Goal: Task Accomplishment & Management: Use online tool/utility

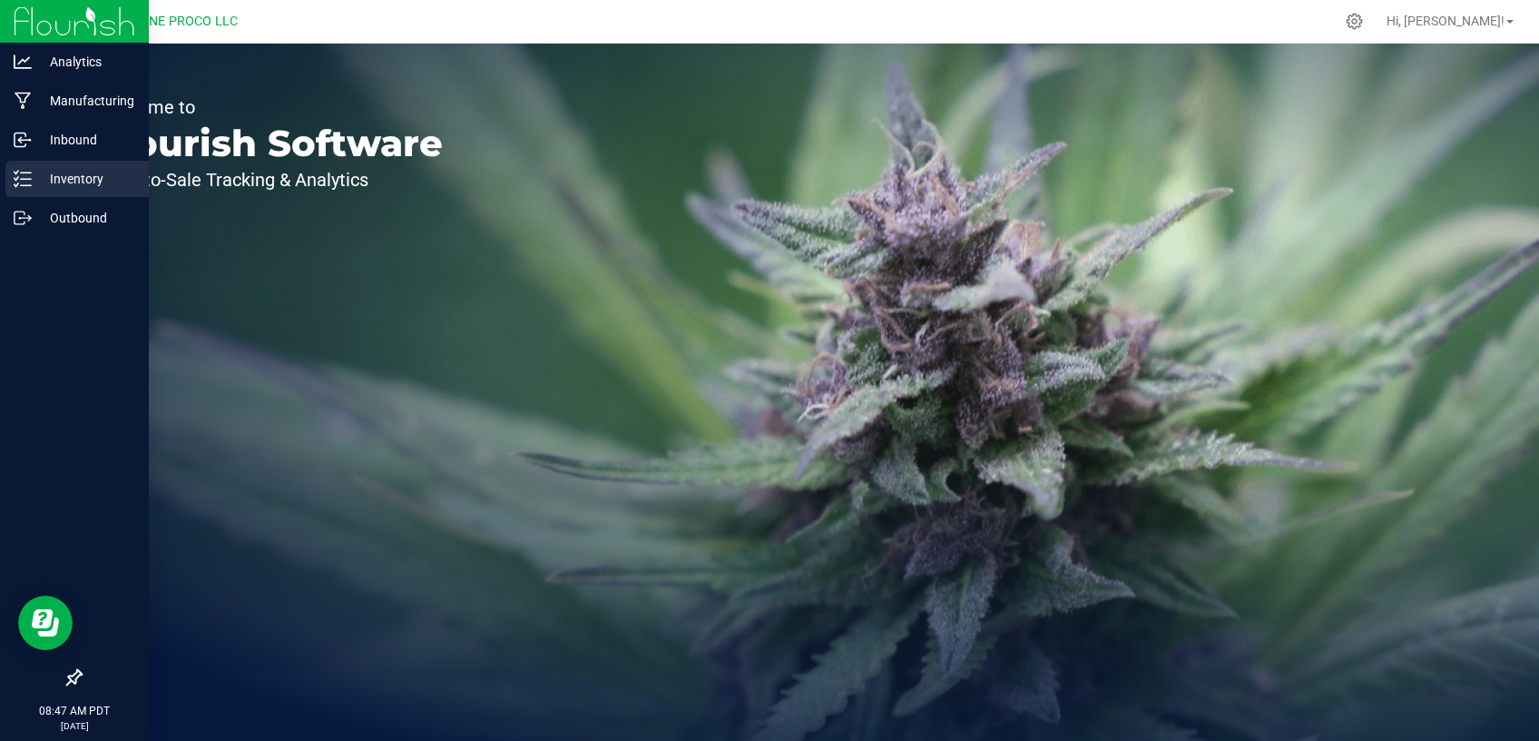
click at [58, 171] on p "Inventory" at bounding box center [86, 179] width 109 height 22
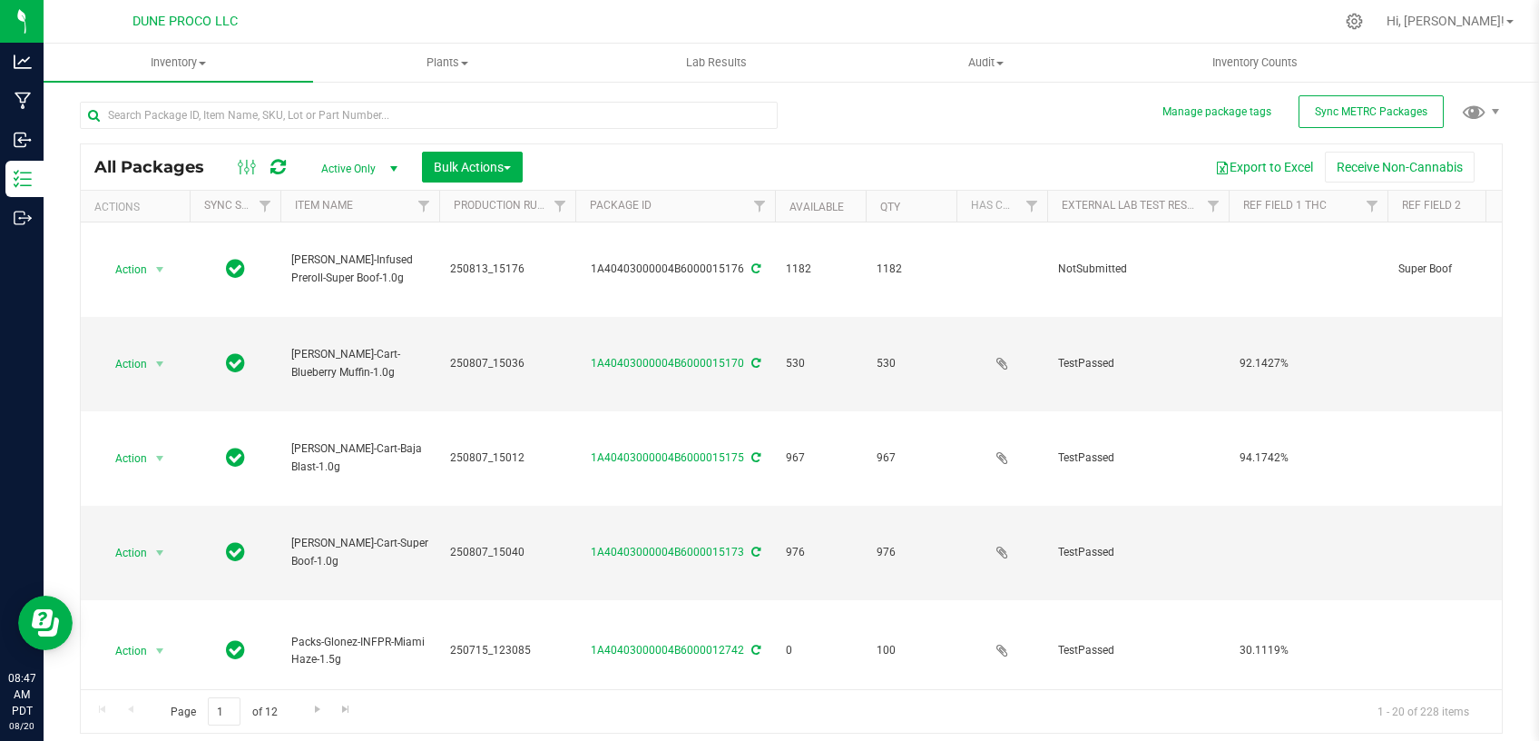
type input "[DATE]"
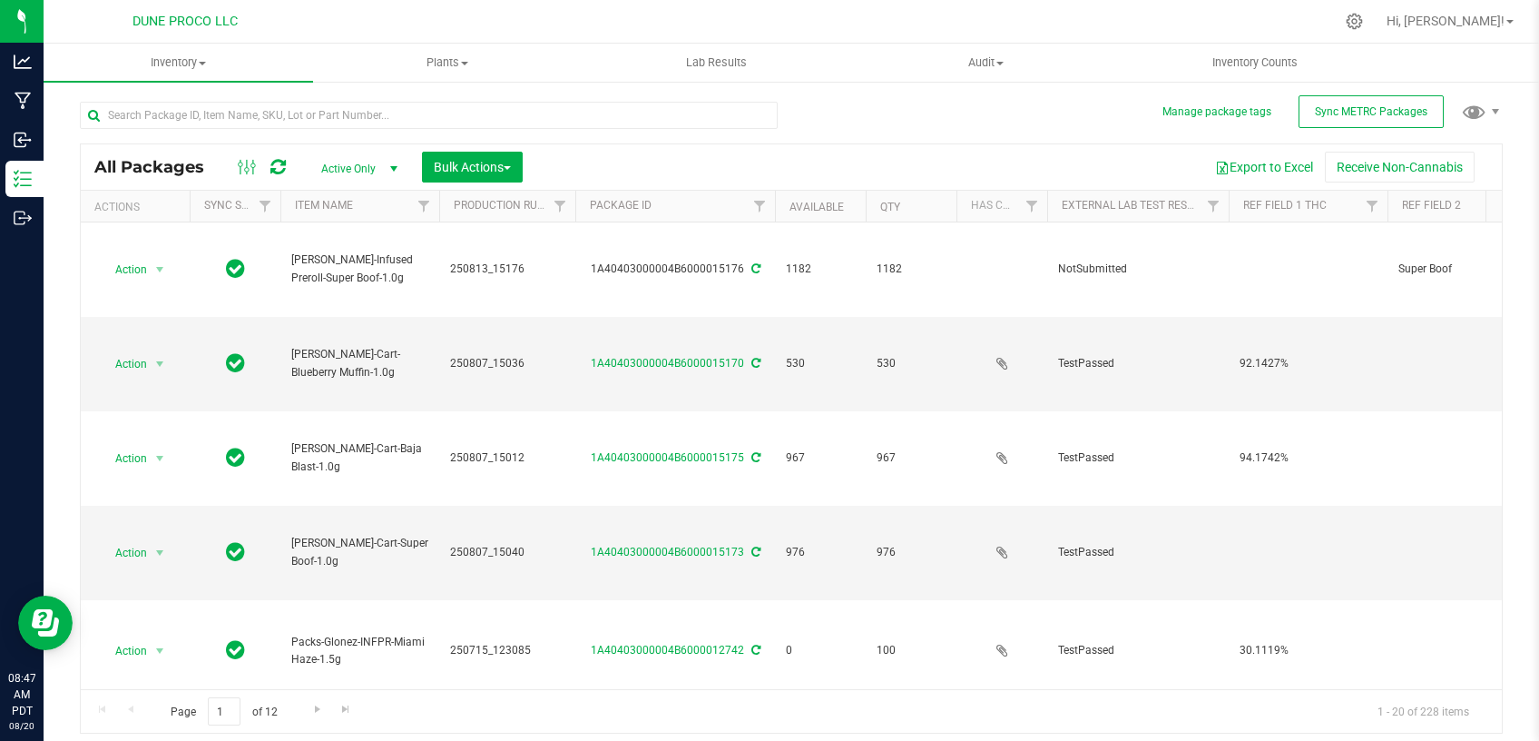
type input "[DATE]"
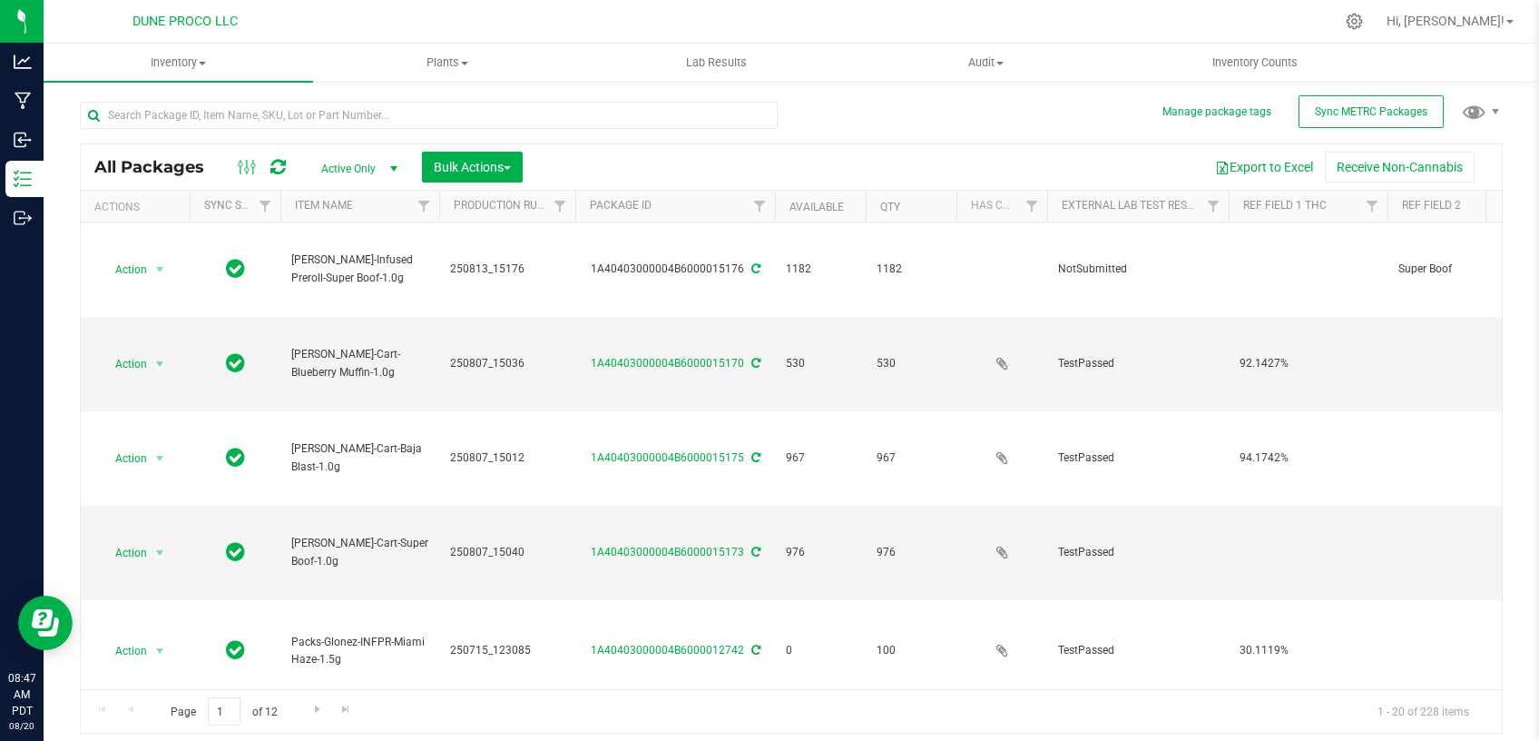
type input "[DATE]"
click at [378, 177] on span "Active Only" at bounding box center [356, 168] width 100 height 25
click at [349, 283] on li "All" at bounding box center [355, 279] width 98 height 27
click at [383, 116] on input "text" at bounding box center [429, 115] width 698 height 27
type input "3"
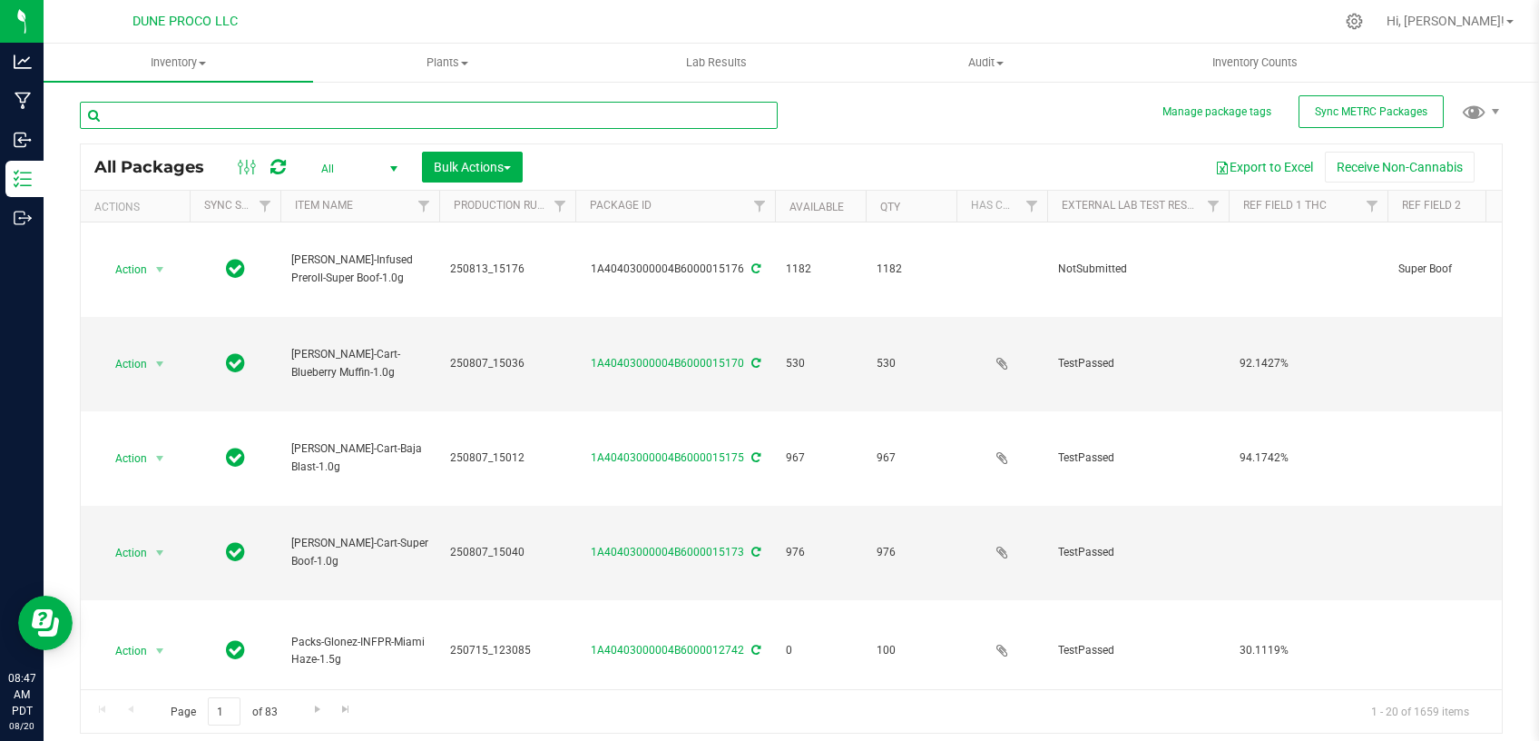
type input "[DATE]"
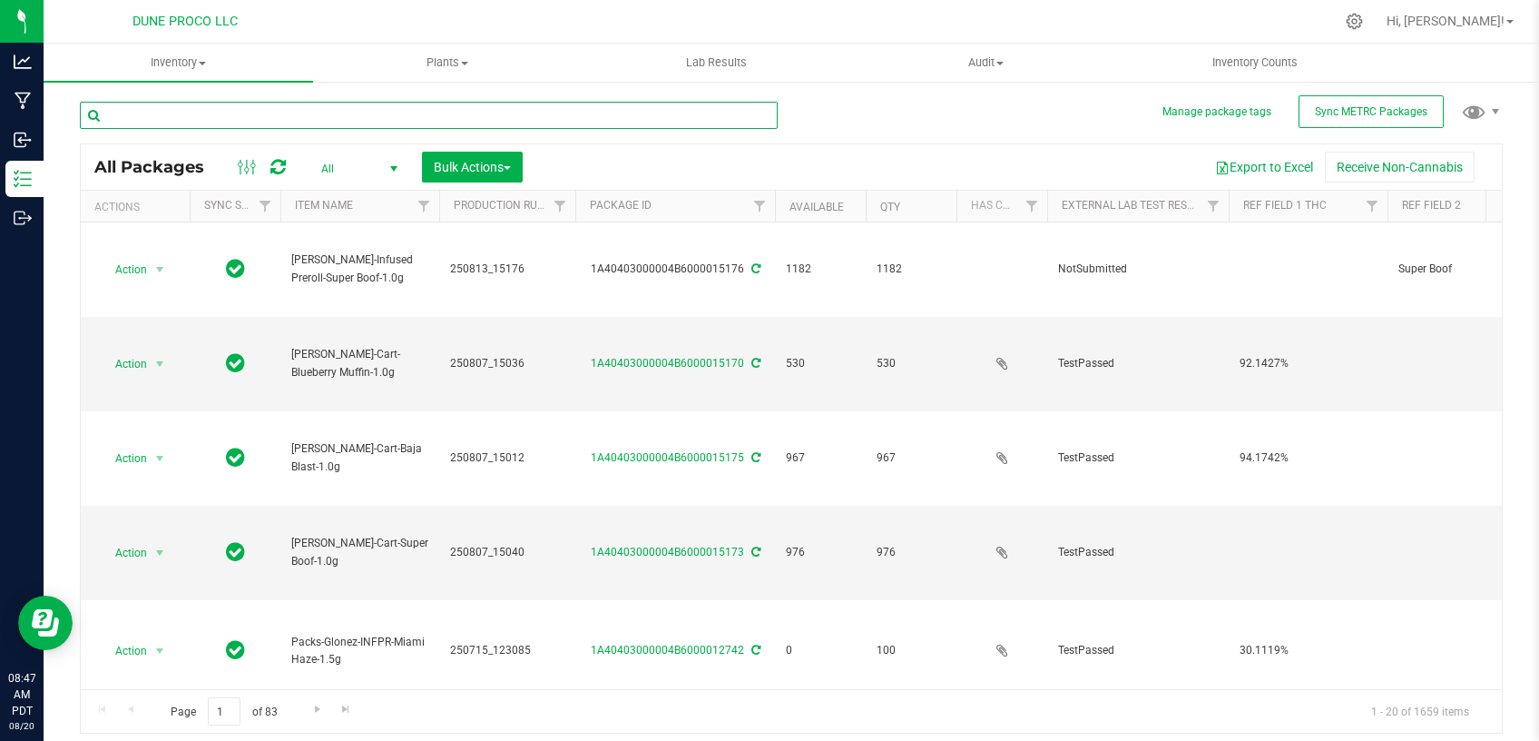
type input "[DATE]"
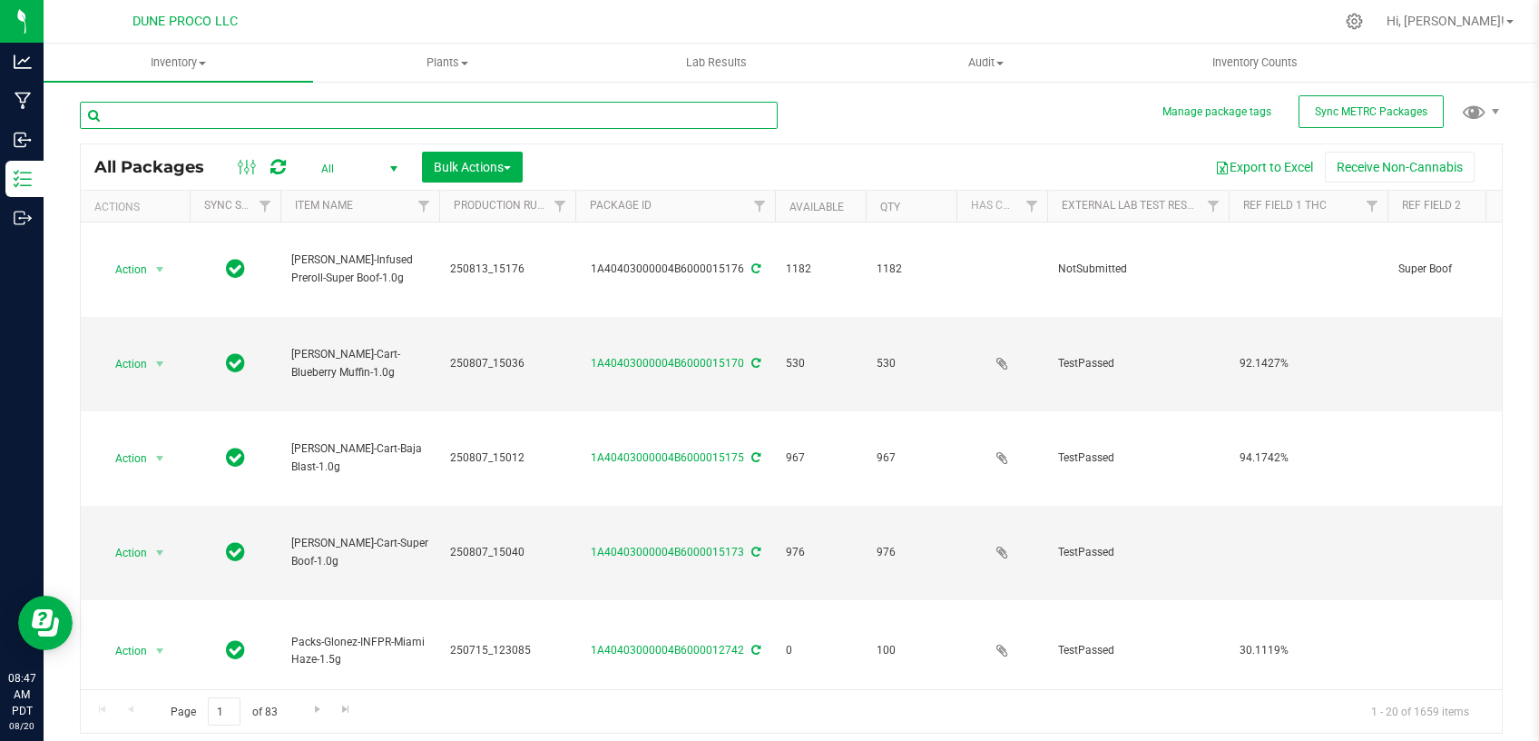
type input "[DATE]"
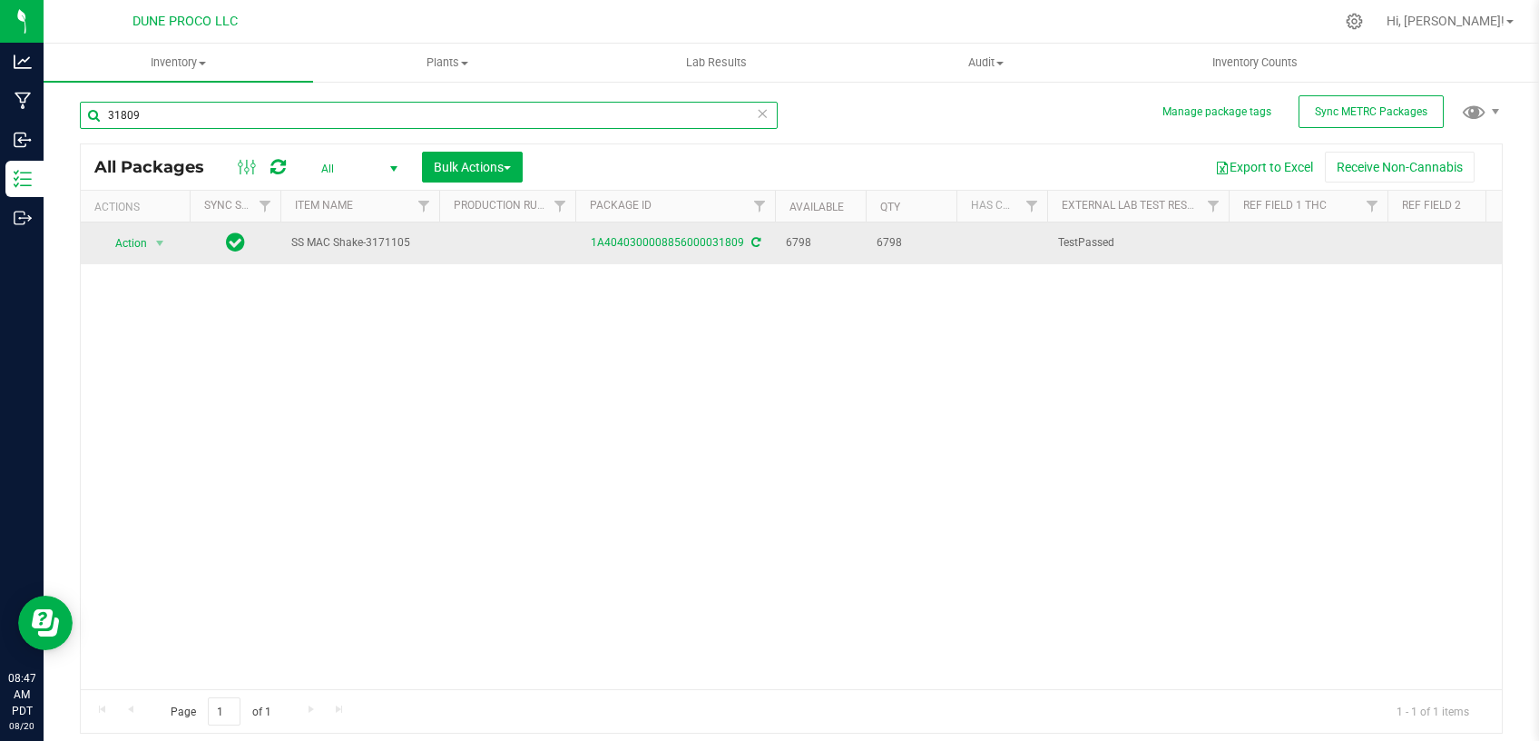
type input "31809"
click at [753, 246] on icon at bounding box center [756, 242] width 9 height 11
click at [718, 239] on link "1A4040300008856000031809" at bounding box center [667, 242] width 153 height 13
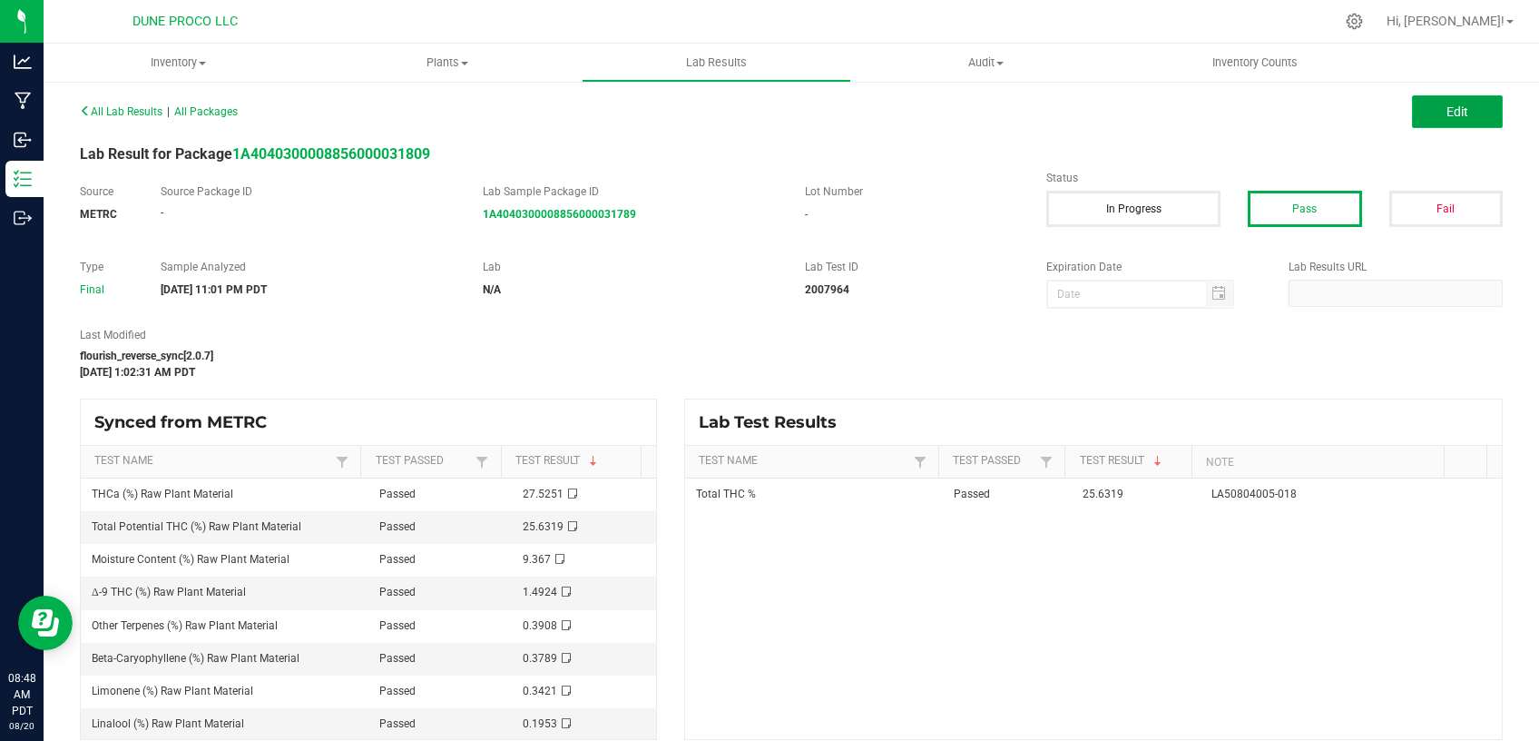
click at [1448, 117] on span "Edit" at bounding box center [1458, 111] width 22 height 15
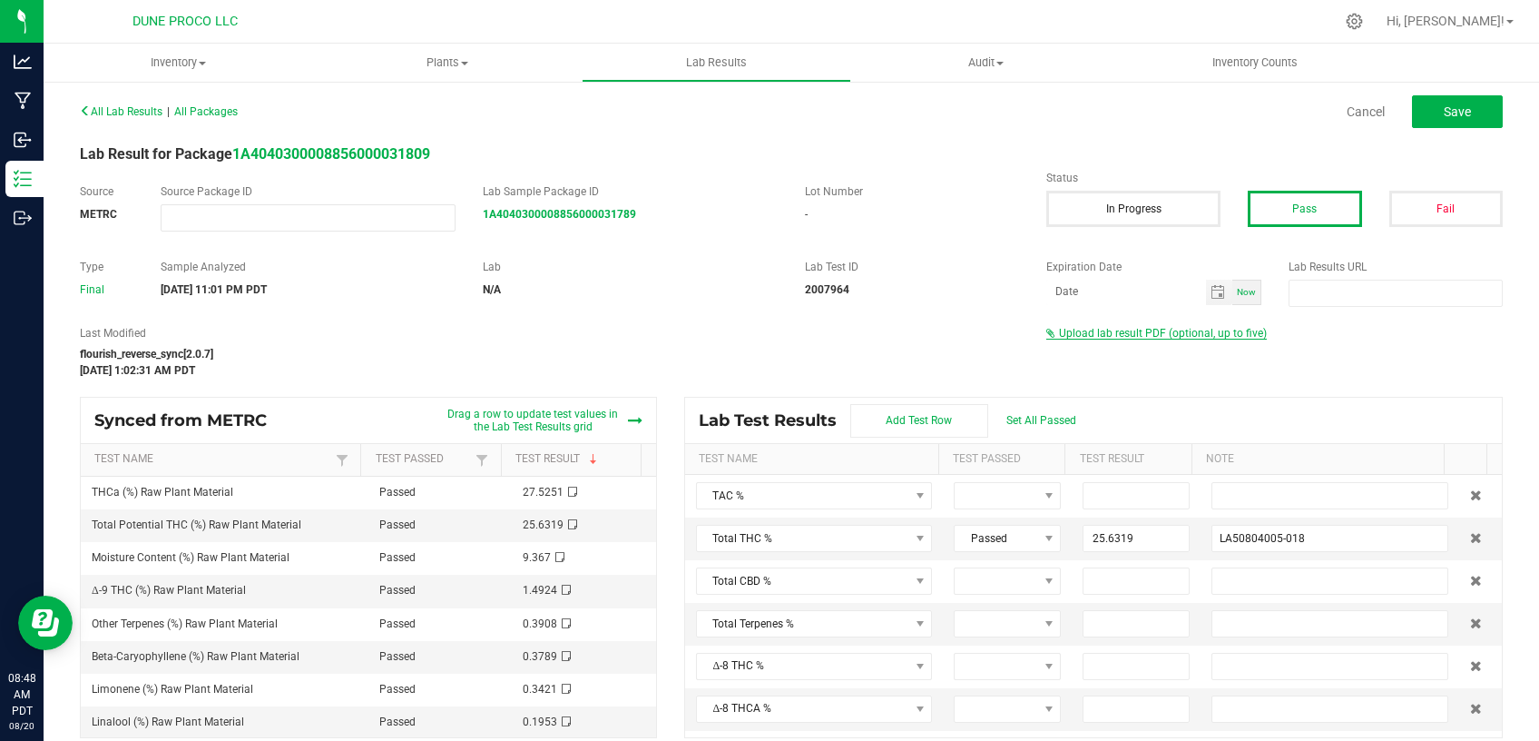
click at [1134, 331] on span "Upload lab result PDF (optional, up to five)" at bounding box center [1163, 333] width 208 height 13
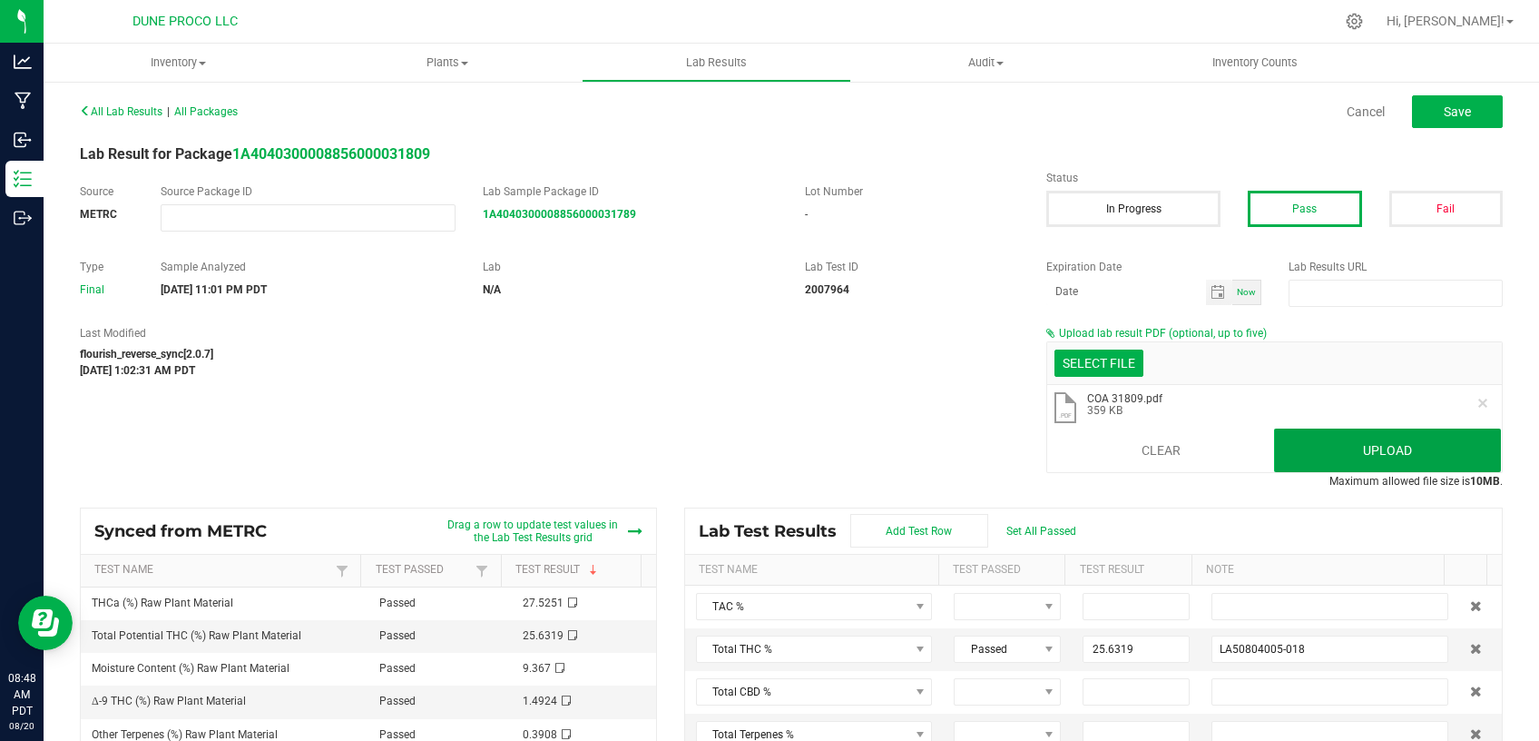
click at [1338, 450] on button "Upload" at bounding box center [1387, 450] width 227 height 44
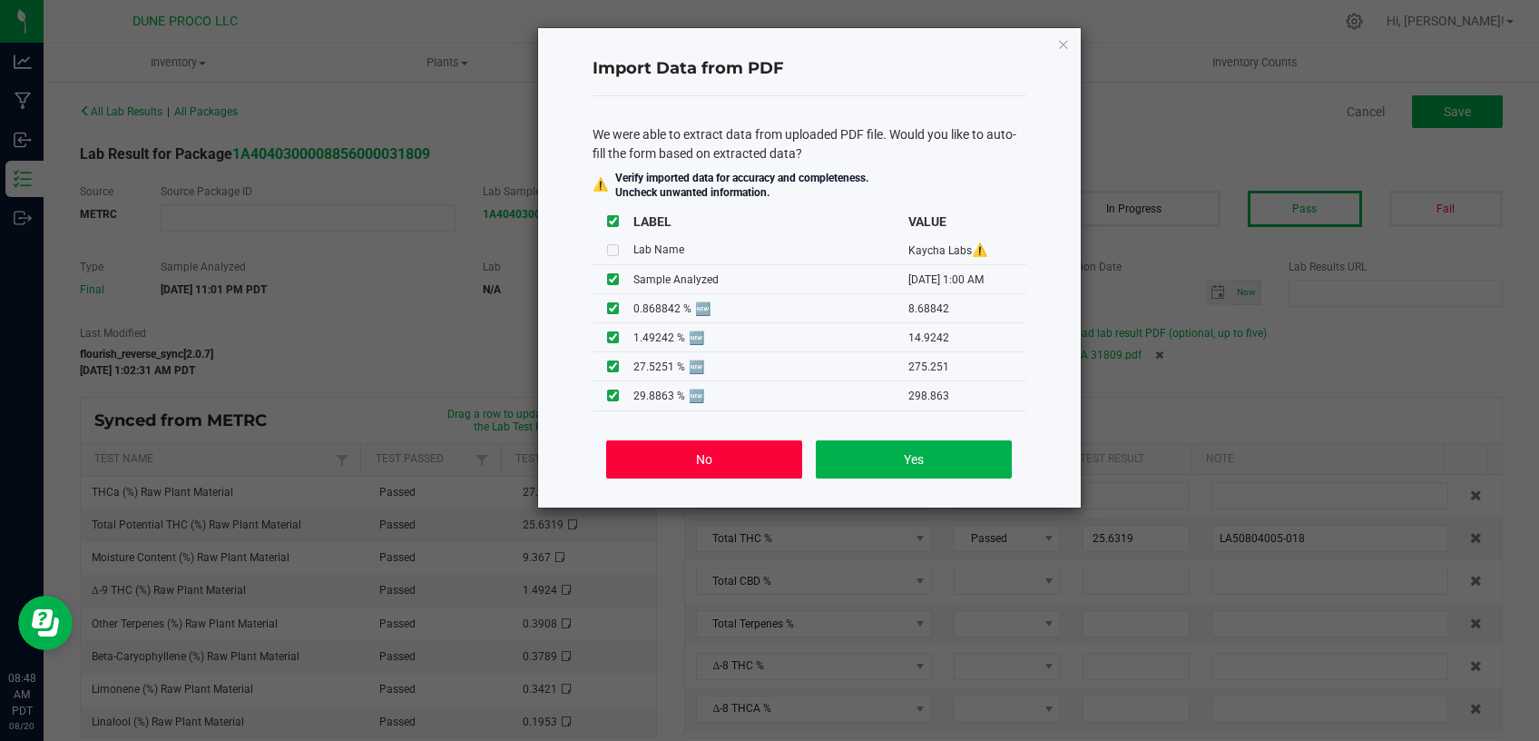
click at [732, 468] on button "No" at bounding box center [703, 459] width 195 height 38
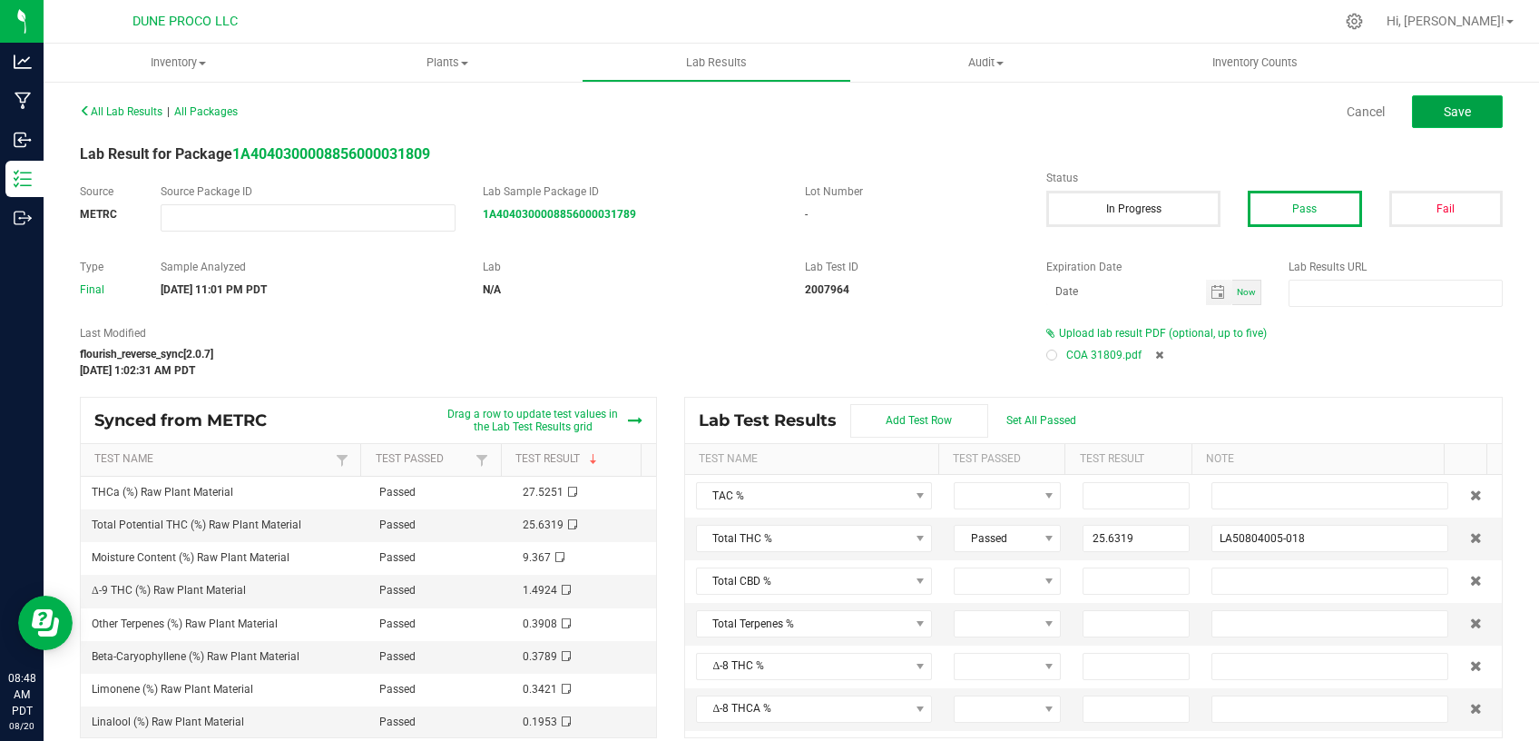
click at [1412, 121] on button "Save" at bounding box center [1457, 111] width 91 height 33
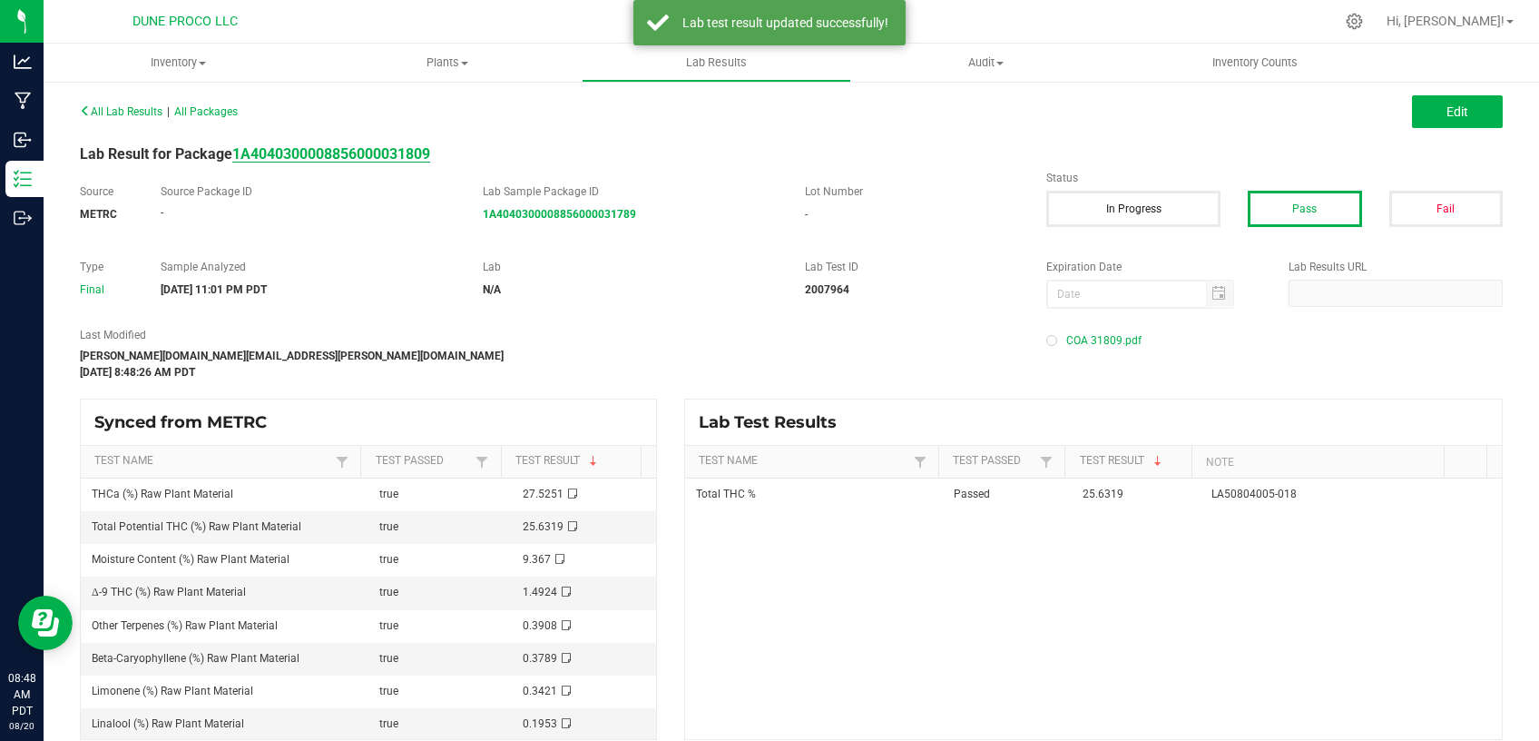
click at [369, 156] on strong "1A4040300008856000031809" at bounding box center [331, 153] width 198 height 17
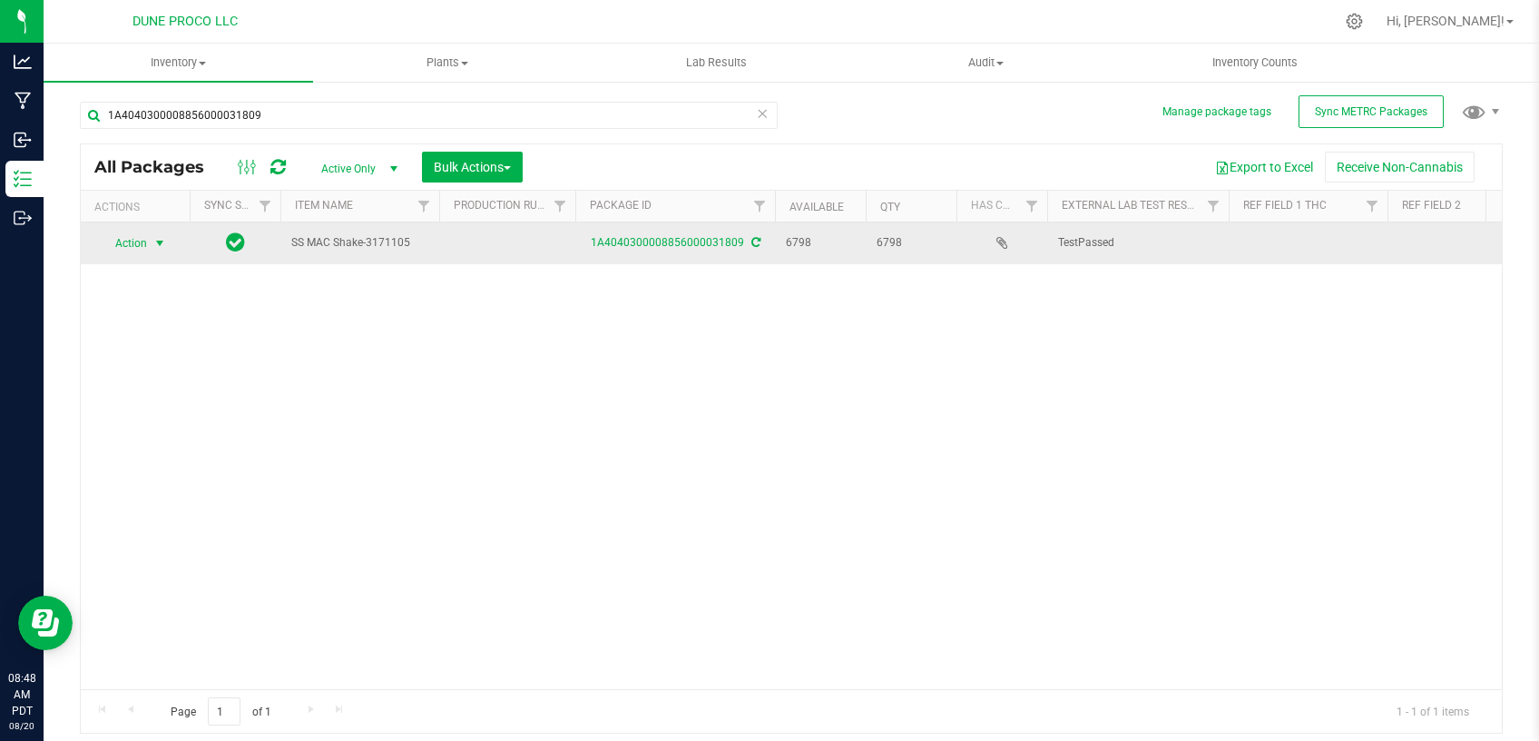
click at [125, 236] on span "Action" at bounding box center [123, 243] width 49 height 25
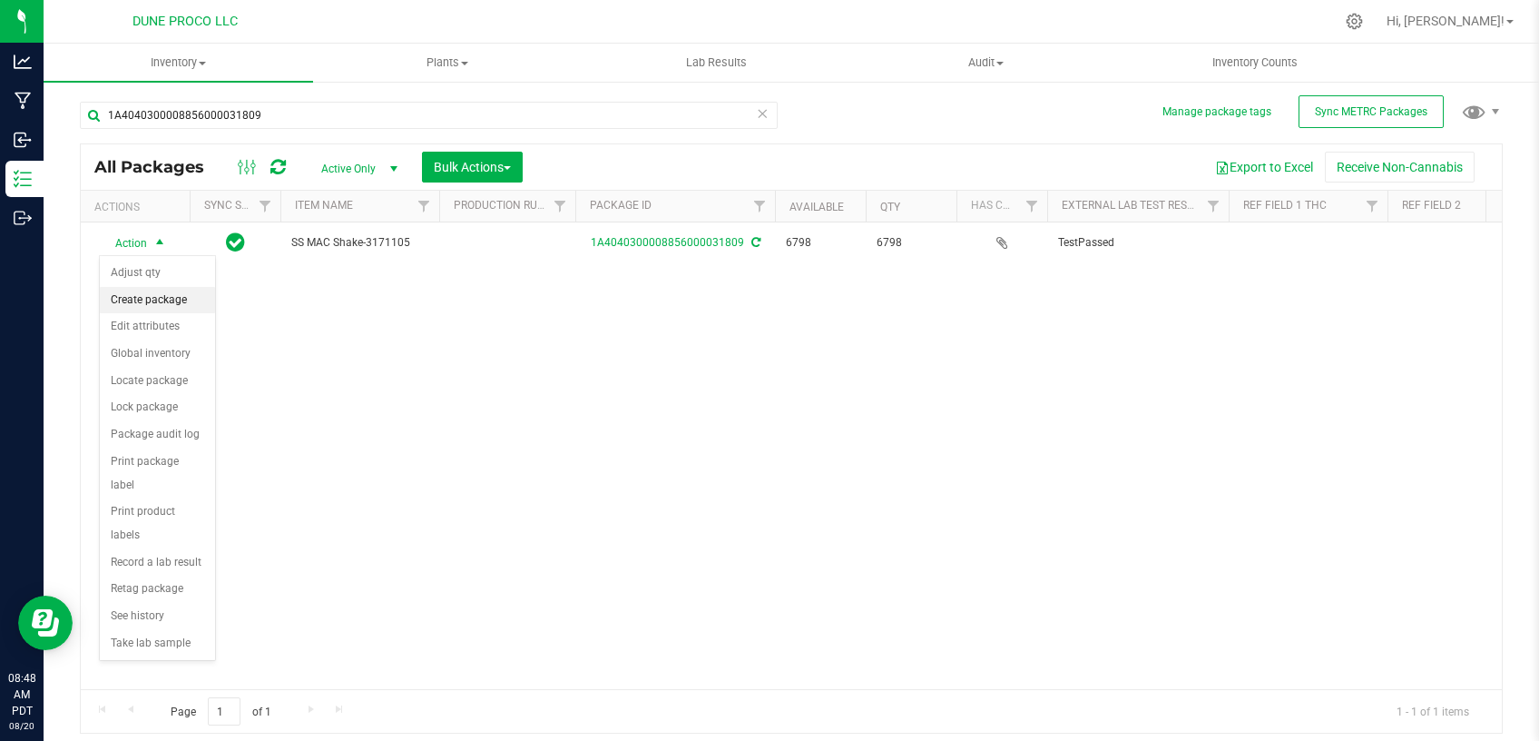
click at [184, 300] on li "Create package" at bounding box center [157, 300] width 115 height 27
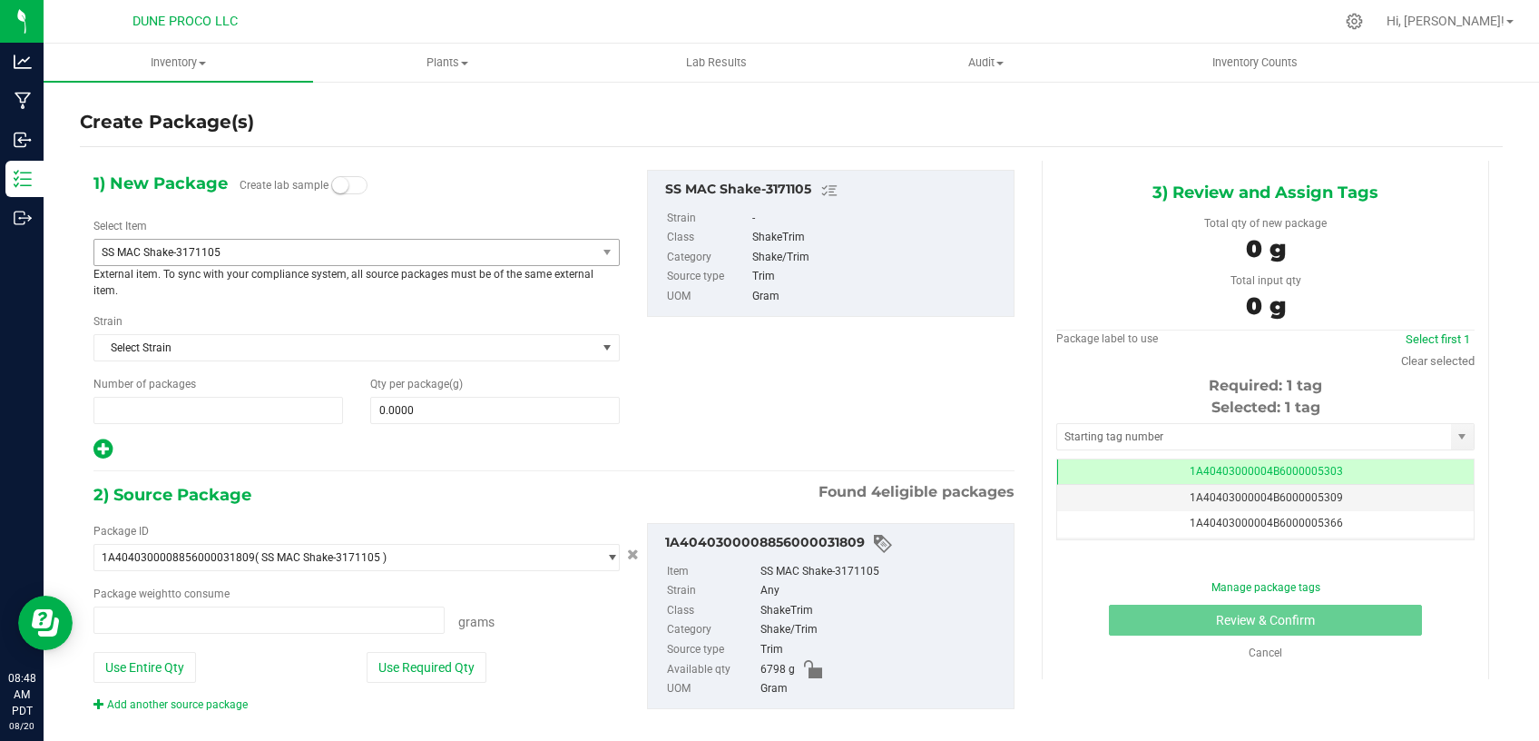
type input "1"
type input "0.0000 g"
click at [313, 245] on span "SS MAC Shake-3171105" at bounding box center [345, 252] width 502 height 25
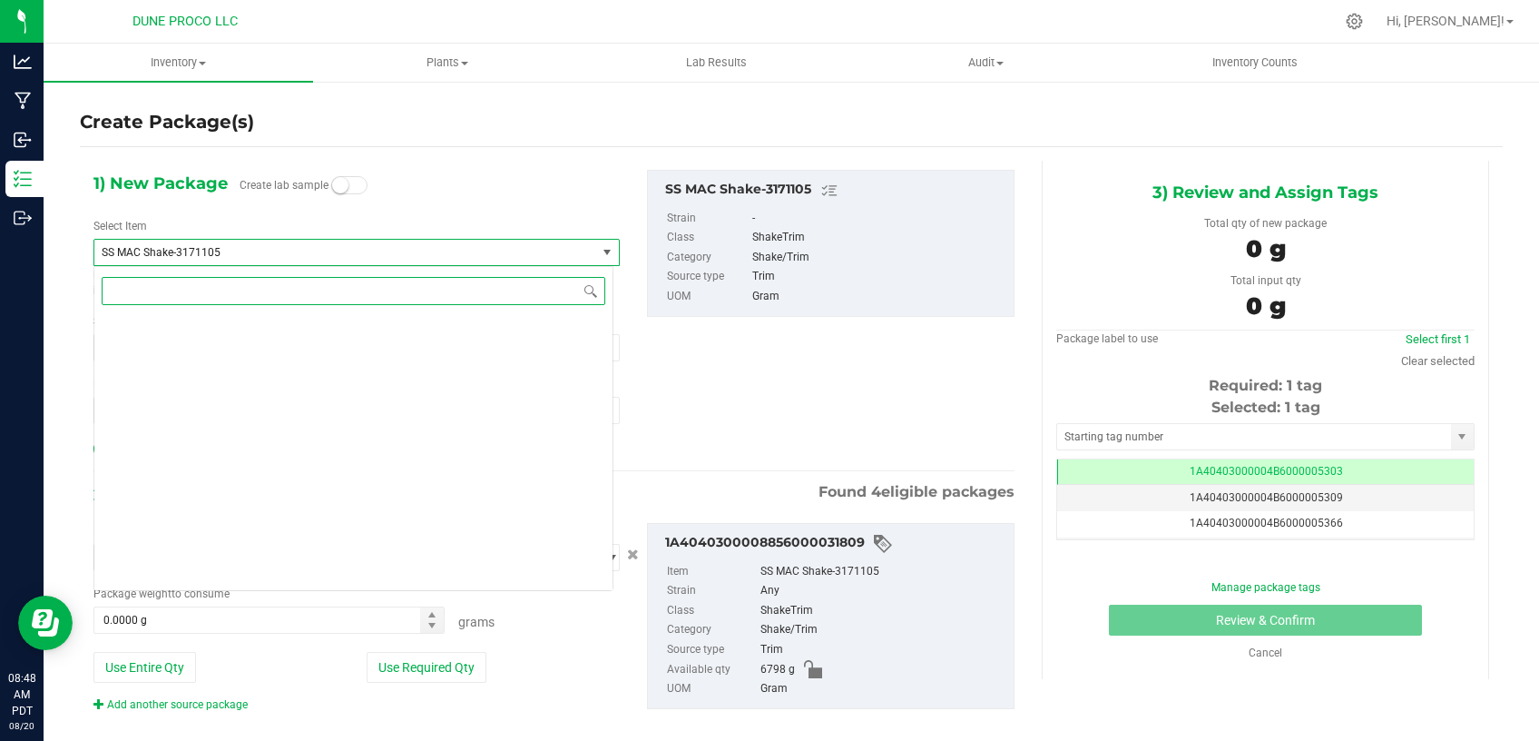
scroll to position [6741, 0]
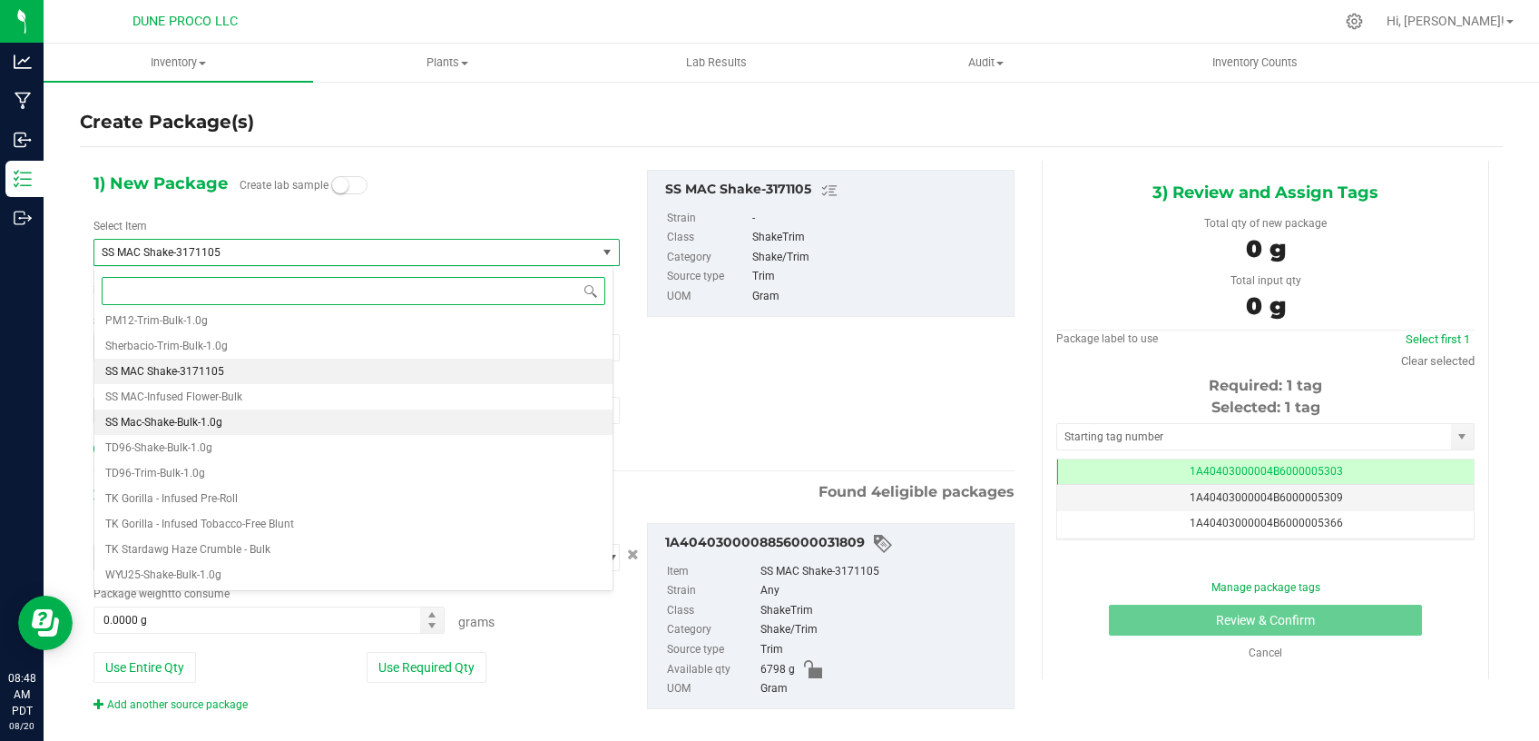
click at [260, 424] on li "SS Mac-Shake-Bulk-1.0g" at bounding box center [353, 421] width 518 height 25
type input "0"
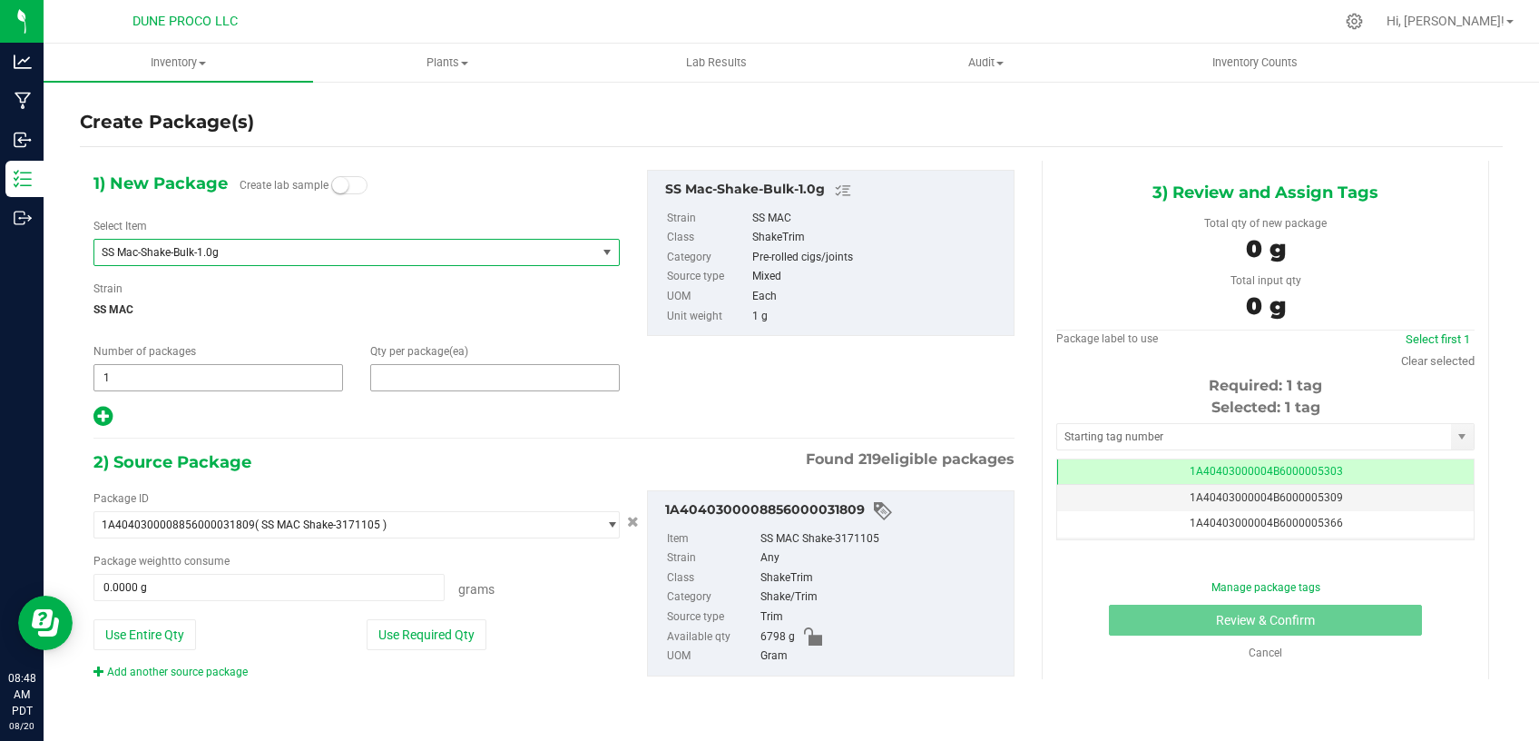
drag, startPoint x: 437, startPoint y: 378, endPoint x: 337, endPoint y: 378, distance: 100.8
click at [340, 378] on div "Number of packages 1 1 Qty per package (ea)" at bounding box center [357, 367] width 554 height 48
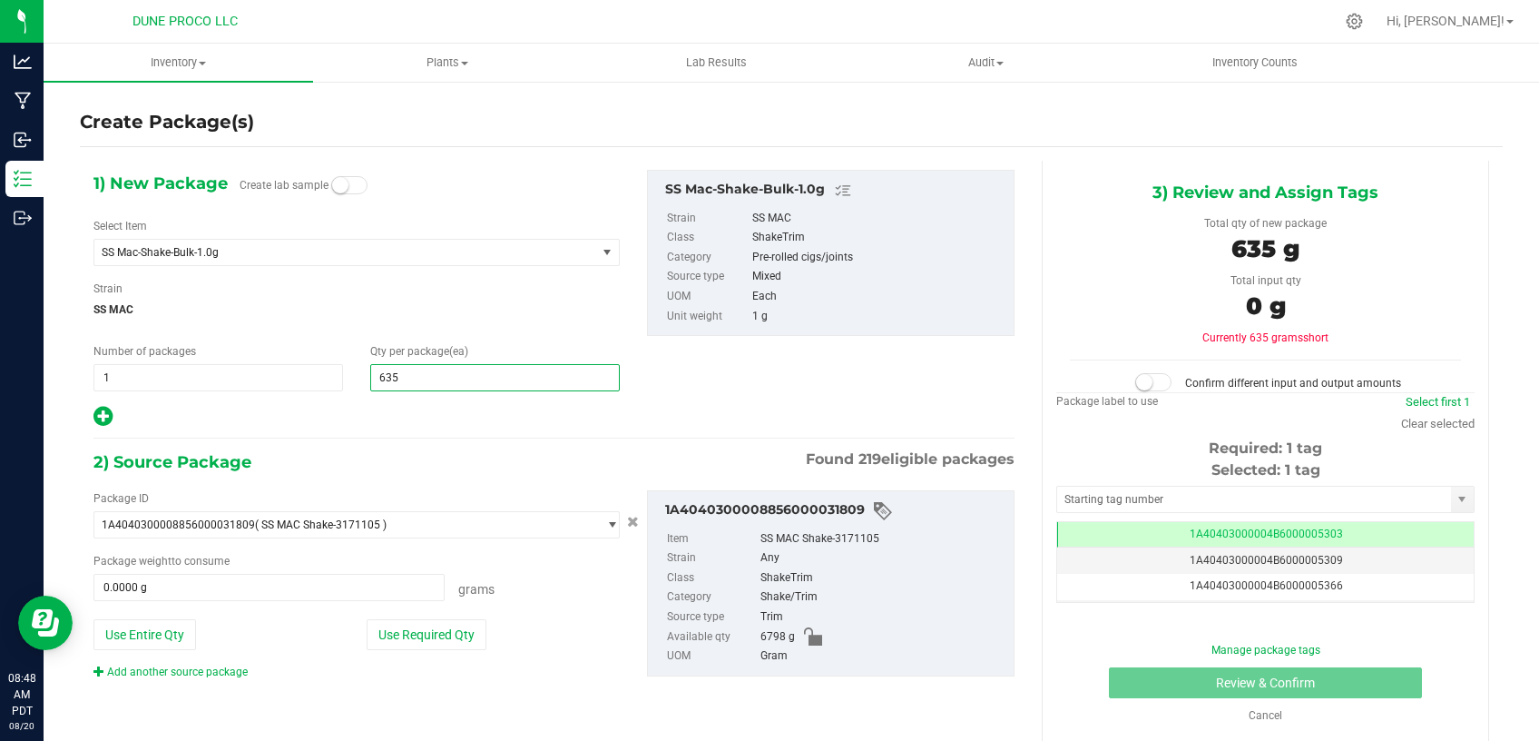
type input "6353"
type input "6,353"
click at [402, 634] on button "Use Required Qty" at bounding box center [427, 634] width 120 height 31
type input "6353.0000 g"
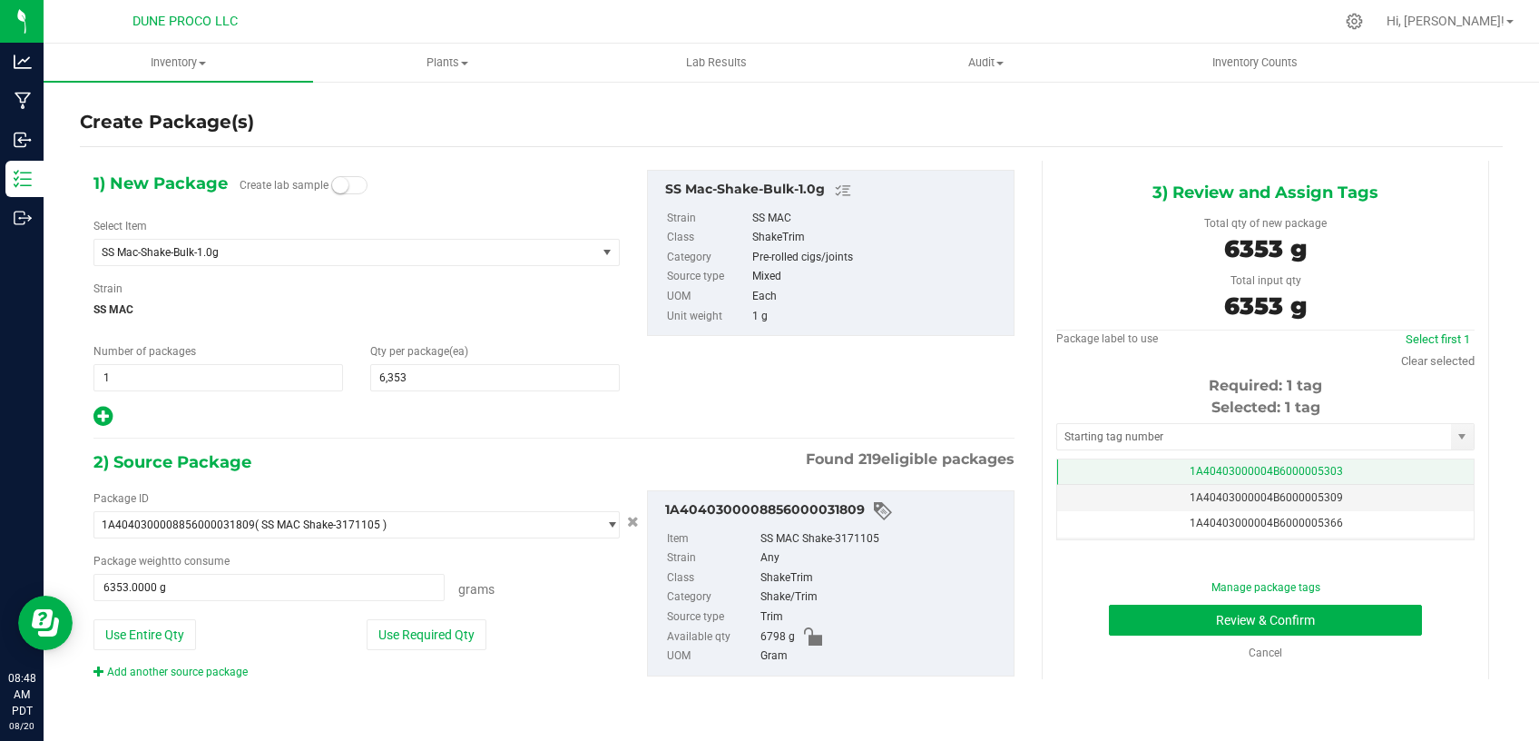
click at [1161, 469] on td "1A40403000004B6000005303" at bounding box center [1265, 472] width 417 height 26
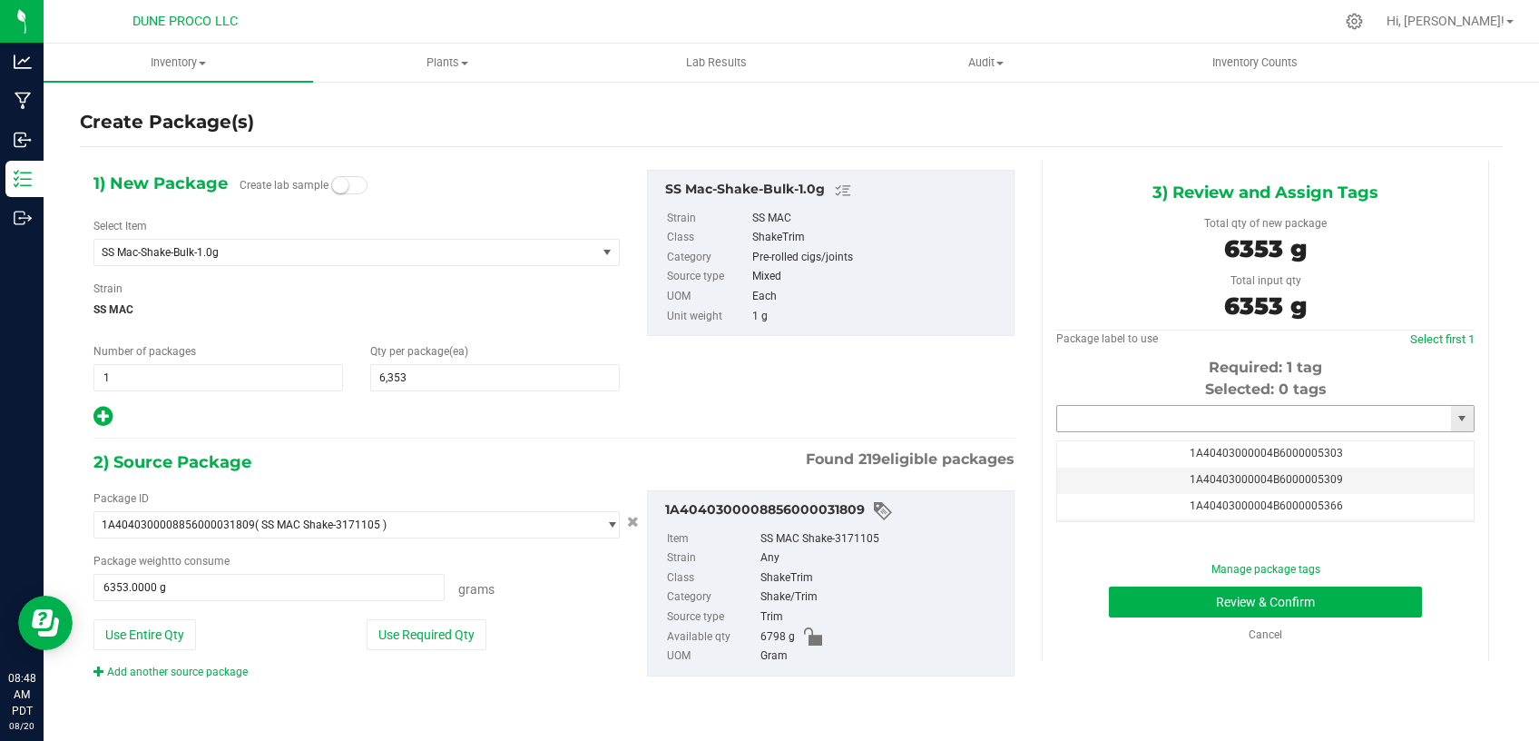
click at [1133, 423] on input "text" at bounding box center [1254, 418] width 394 height 25
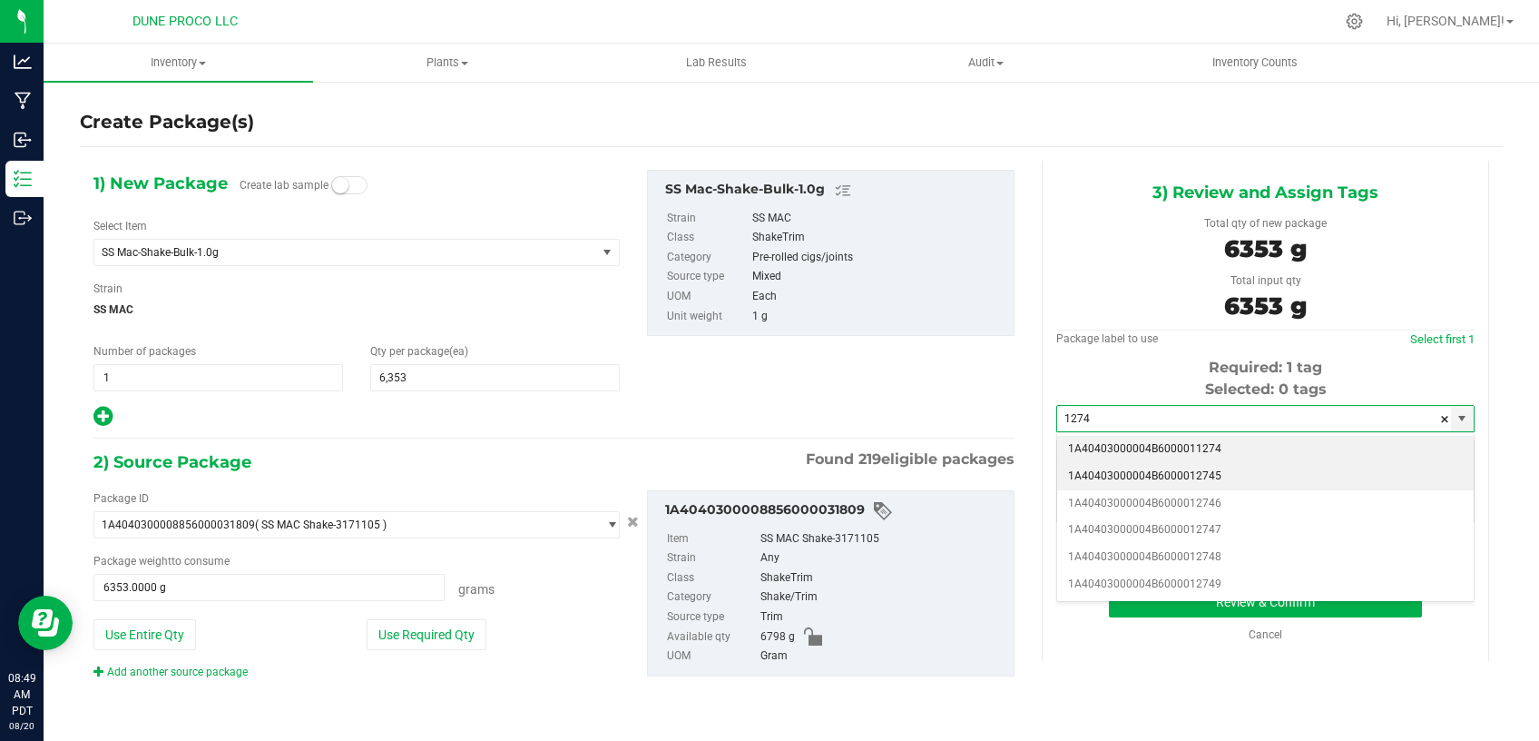
click at [1153, 470] on li "1A40403000004B6000012745" at bounding box center [1265, 476] width 417 height 27
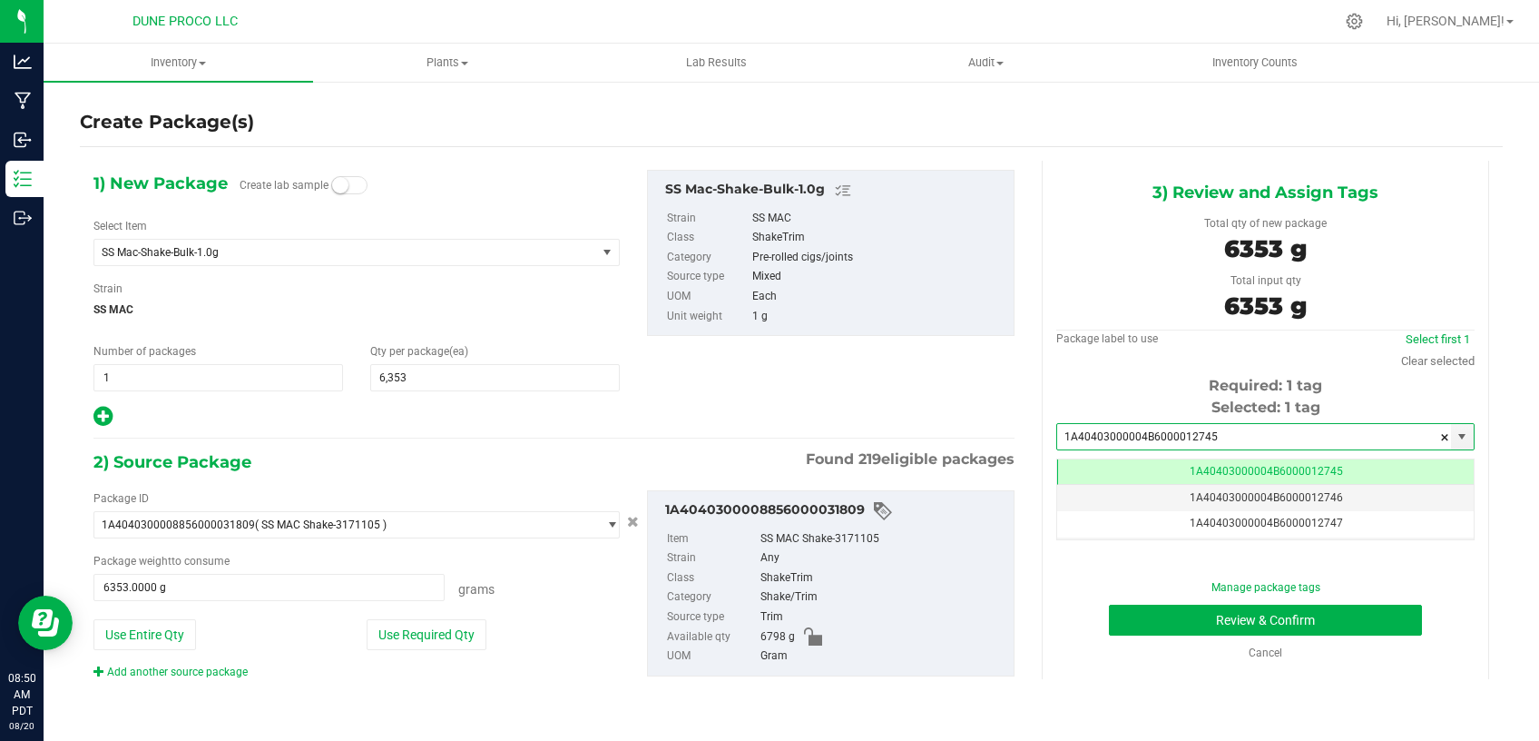
type input "1A40403000004B6000012745"
click at [1190, 624] on button "Review & Confirm" at bounding box center [1265, 620] width 313 height 31
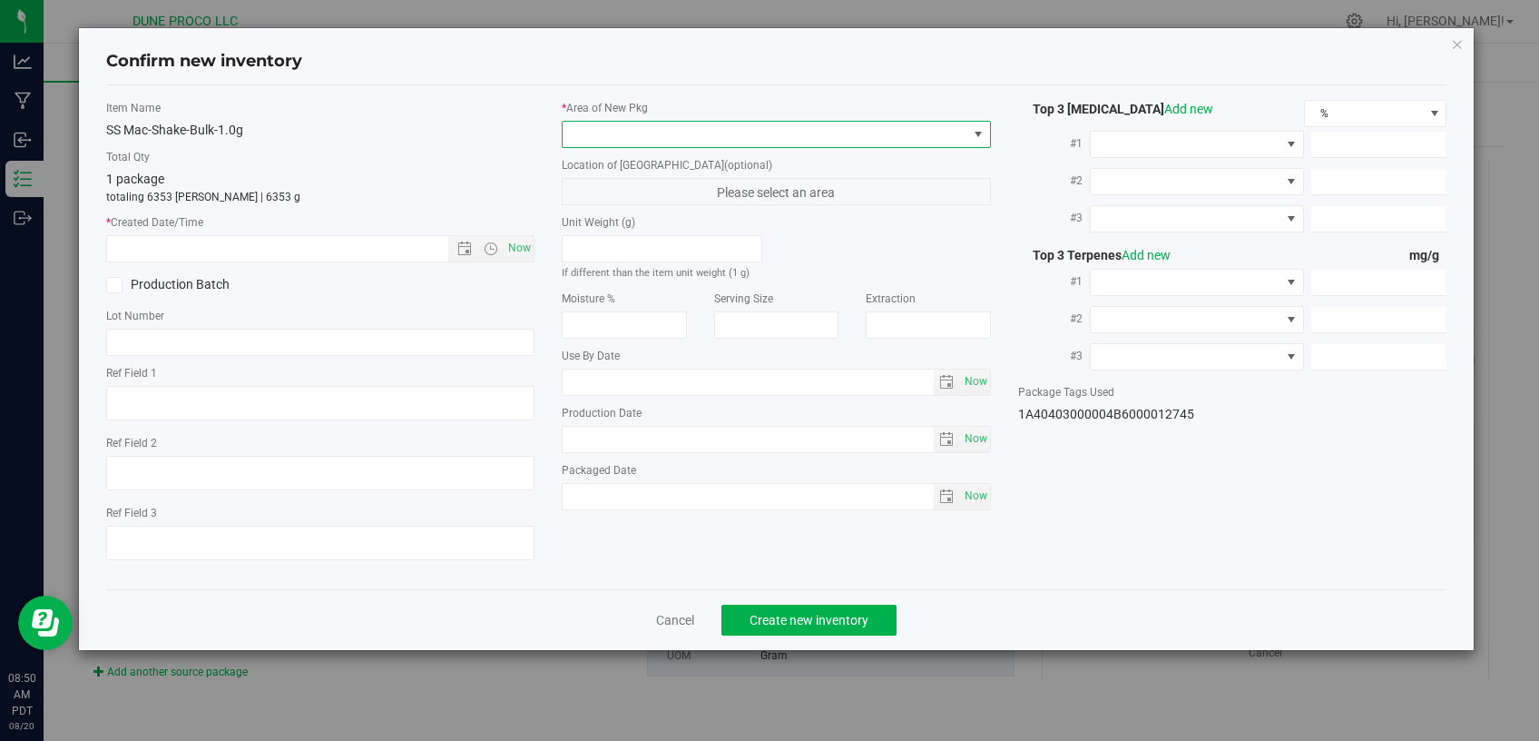
click at [818, 128] on span at bounding box center [765, 134] width 405 height 25
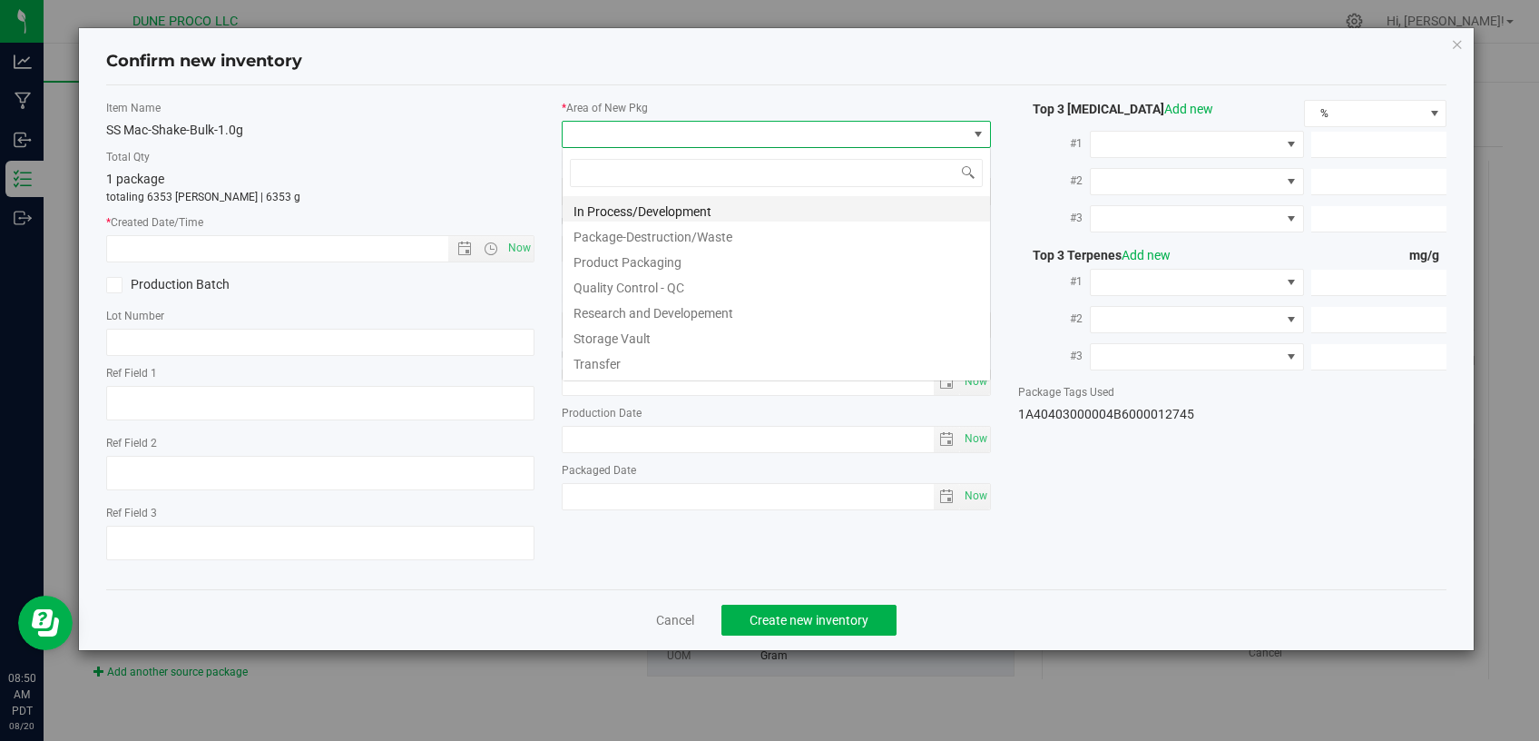
scroll to position [26, 428]
click at [637, 342] on li "Storage Vault" at bounding box center [777, 335] width 428 height 25
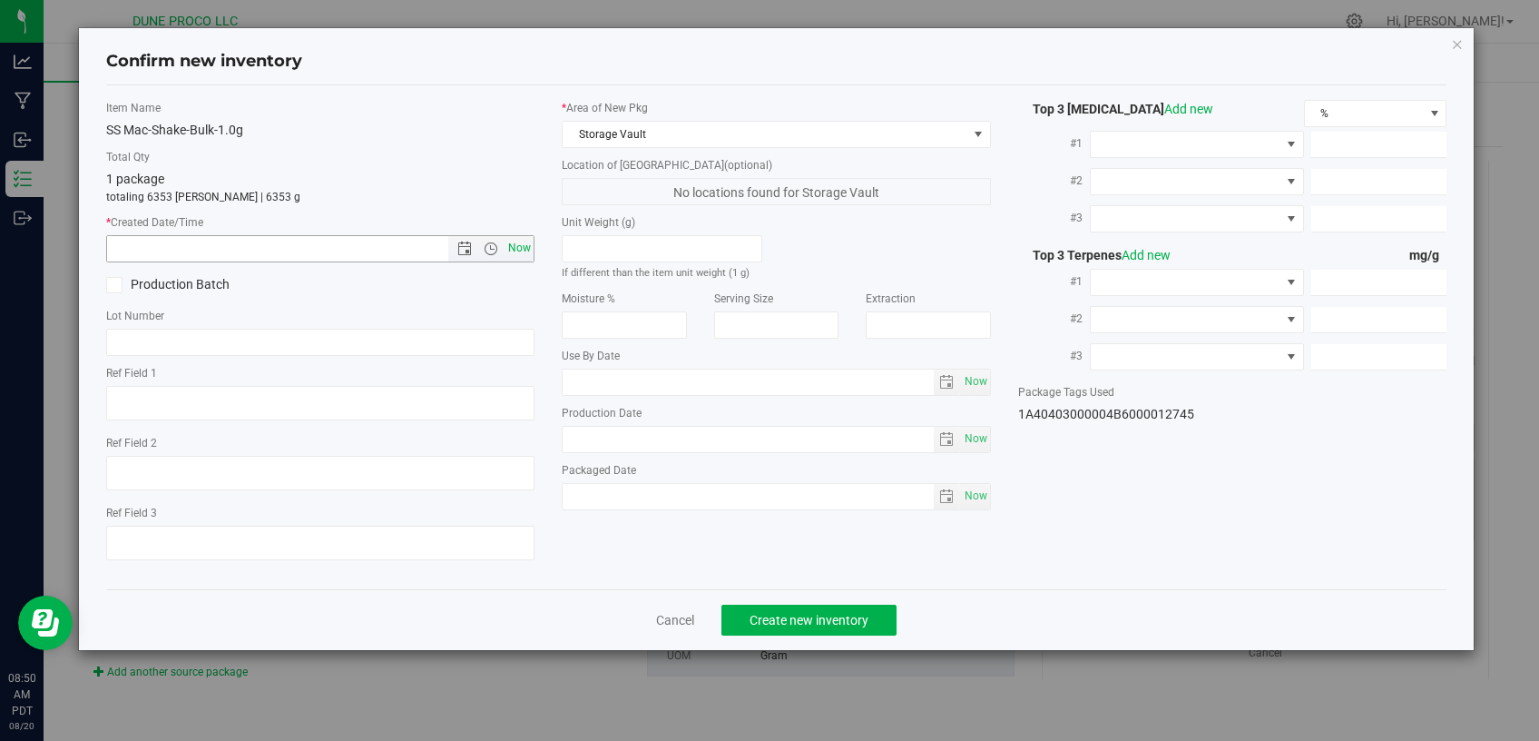
click at [528, 254] on span "Now" at bounding box center [520, 248] width 31 height 26
type input "[DATE] 8:50 AM"
click at [772, 613] on span "Create new inventory" at bounding box center [809, 620] width 119 height 15
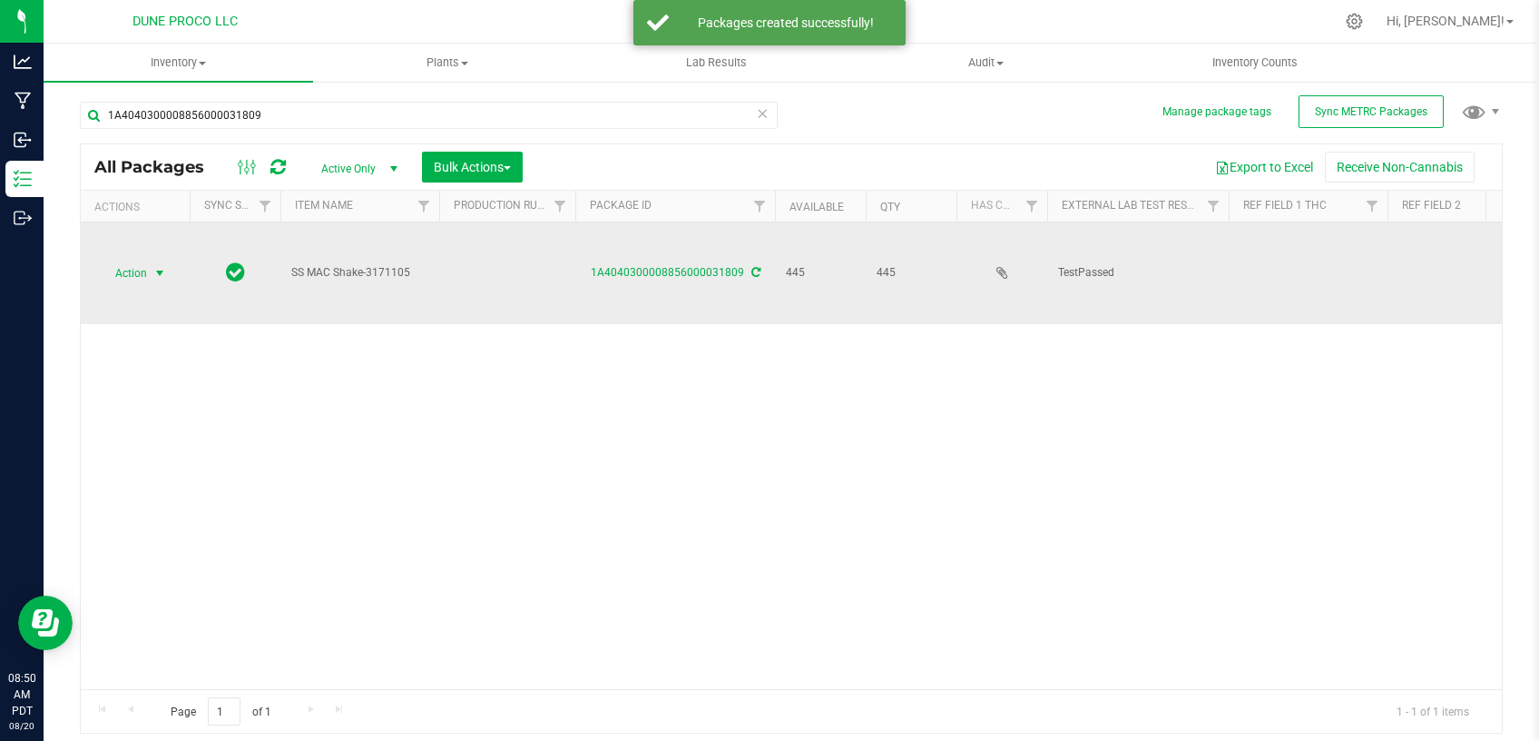
click at [157, 266] on span "select" at bounding box center [159, 273] width 15 height 15
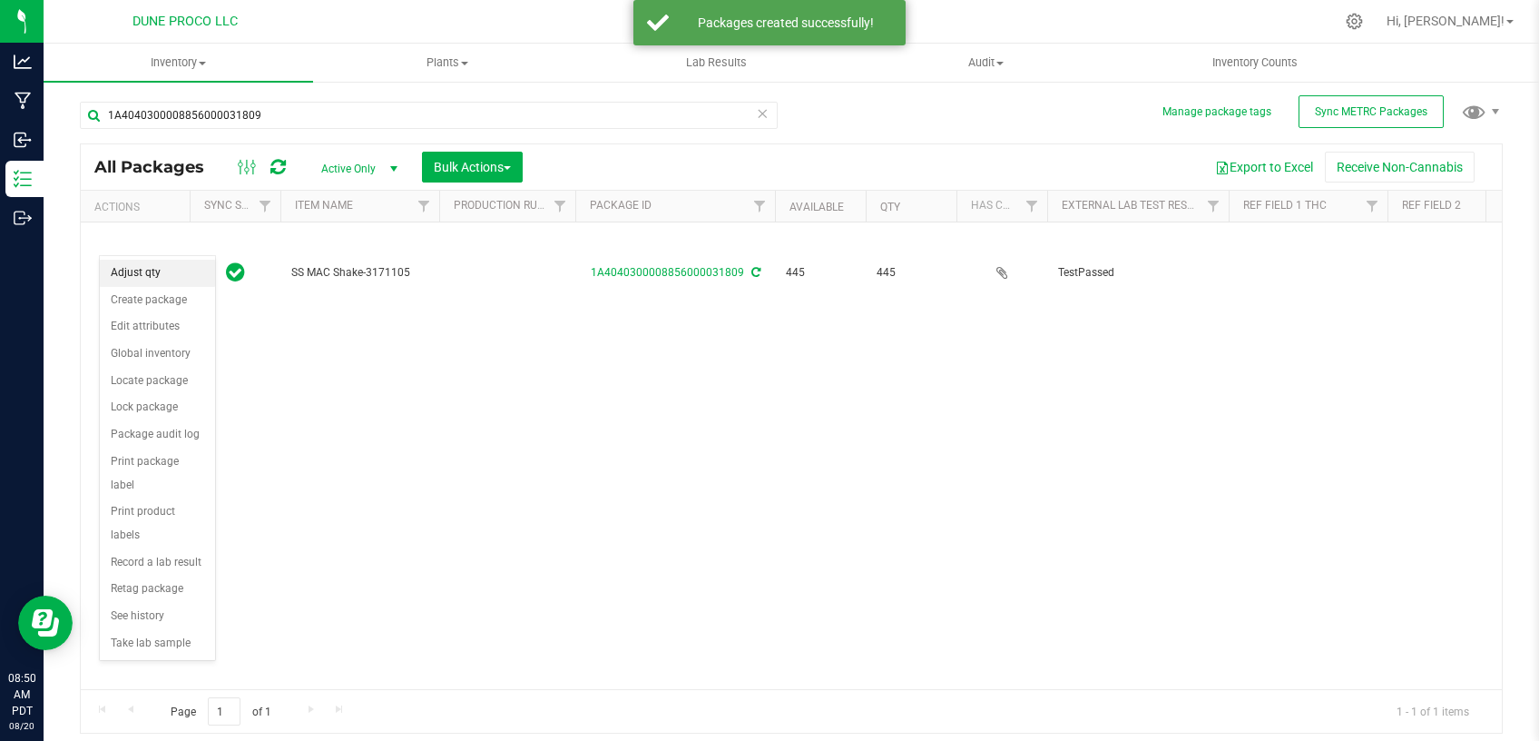
click at [171, 276] on li "Adjust qty" at bounding box center [157, 273] width 115 height 27
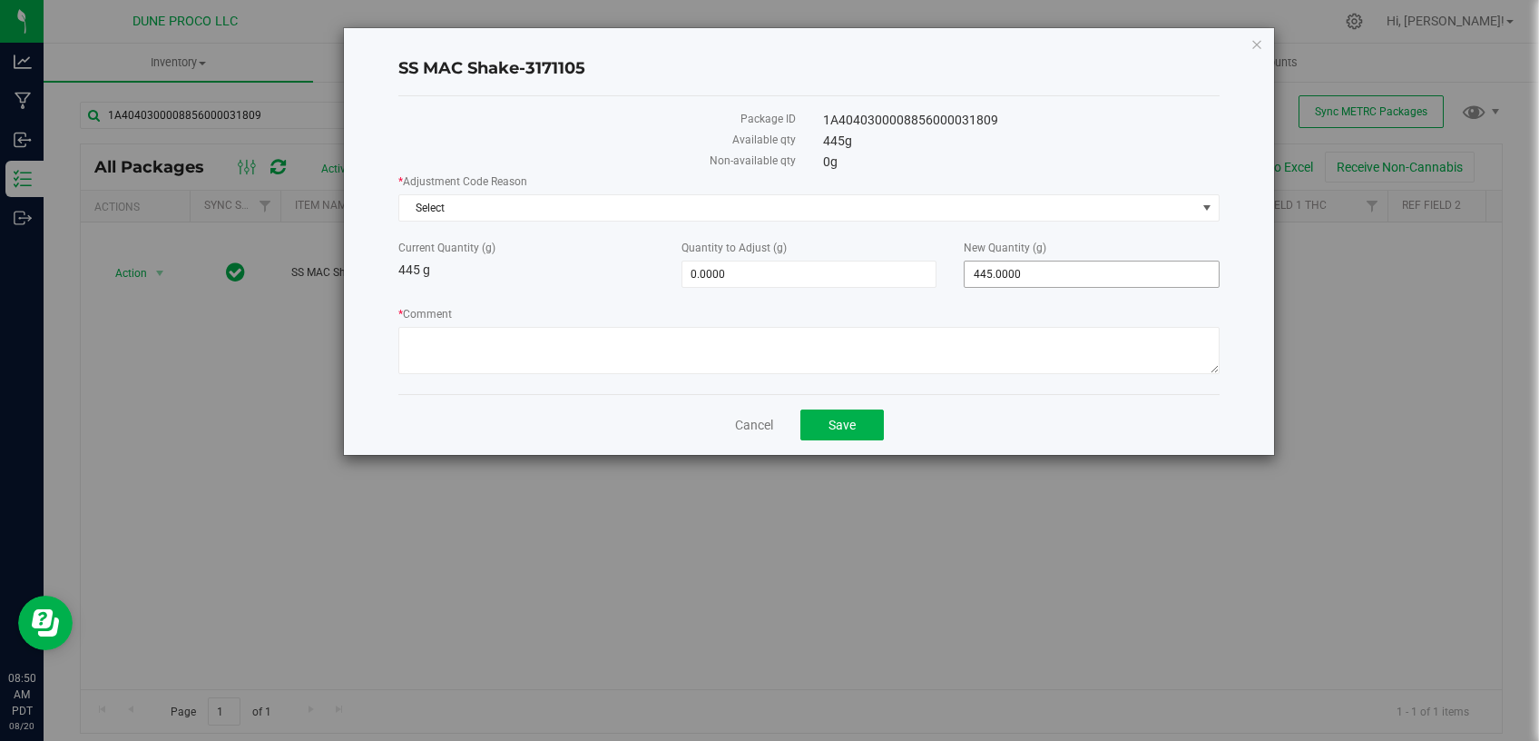
click at [1010, 279] on span "445.0000 445" at bounding box center [1092, 274] width 256 height 27
drag, startPoint x: 1010, startPoint y: 278, endPoint x: 924, endPoint y: 271, distance: 86.5
click at [965, 276] on input "445" at bounding box center [1092, 273] width 254 height 25
type input "0"
type input "-445.0000"
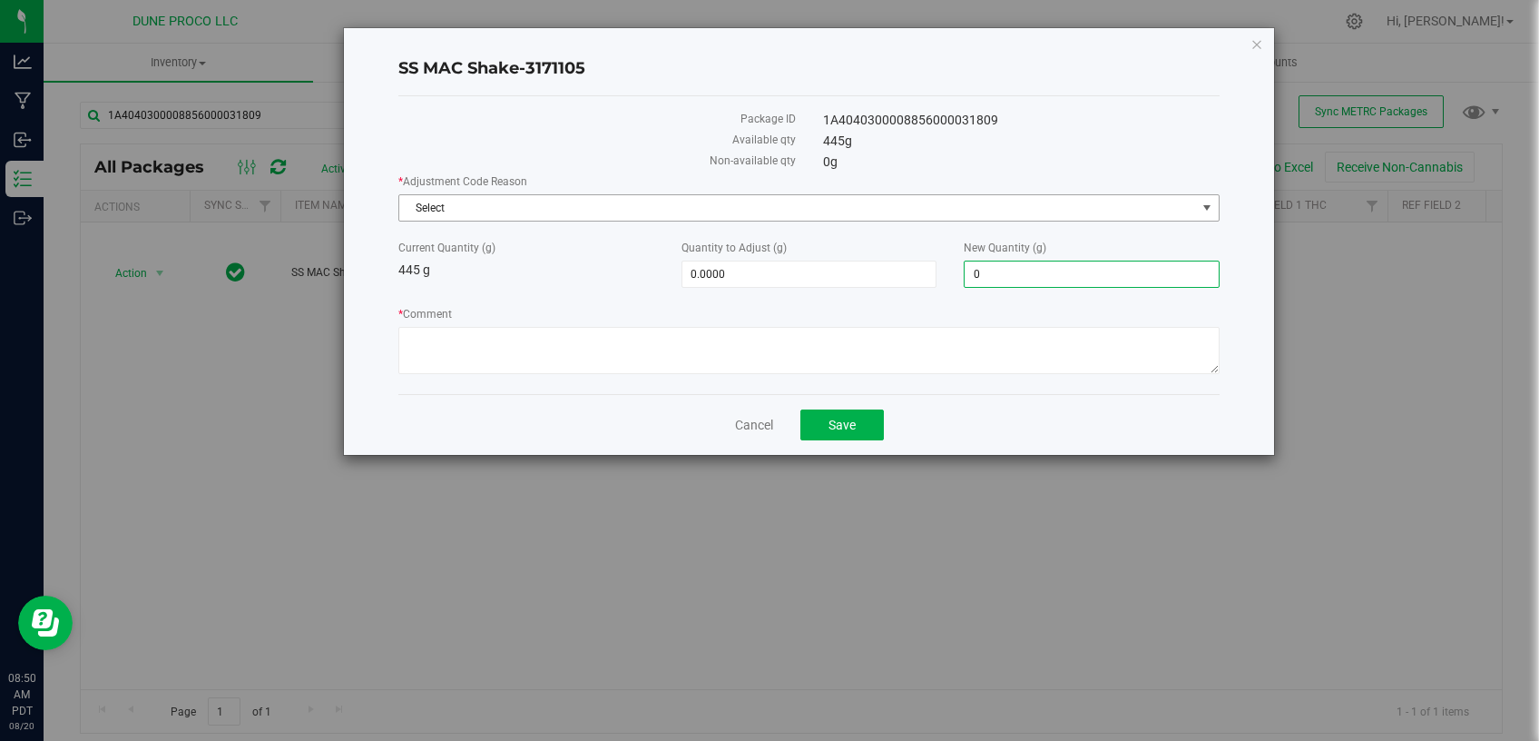
type input "0.0000"
click at [773, 203] on span "Select" at bounding box center [797, 207] width 797 height 25
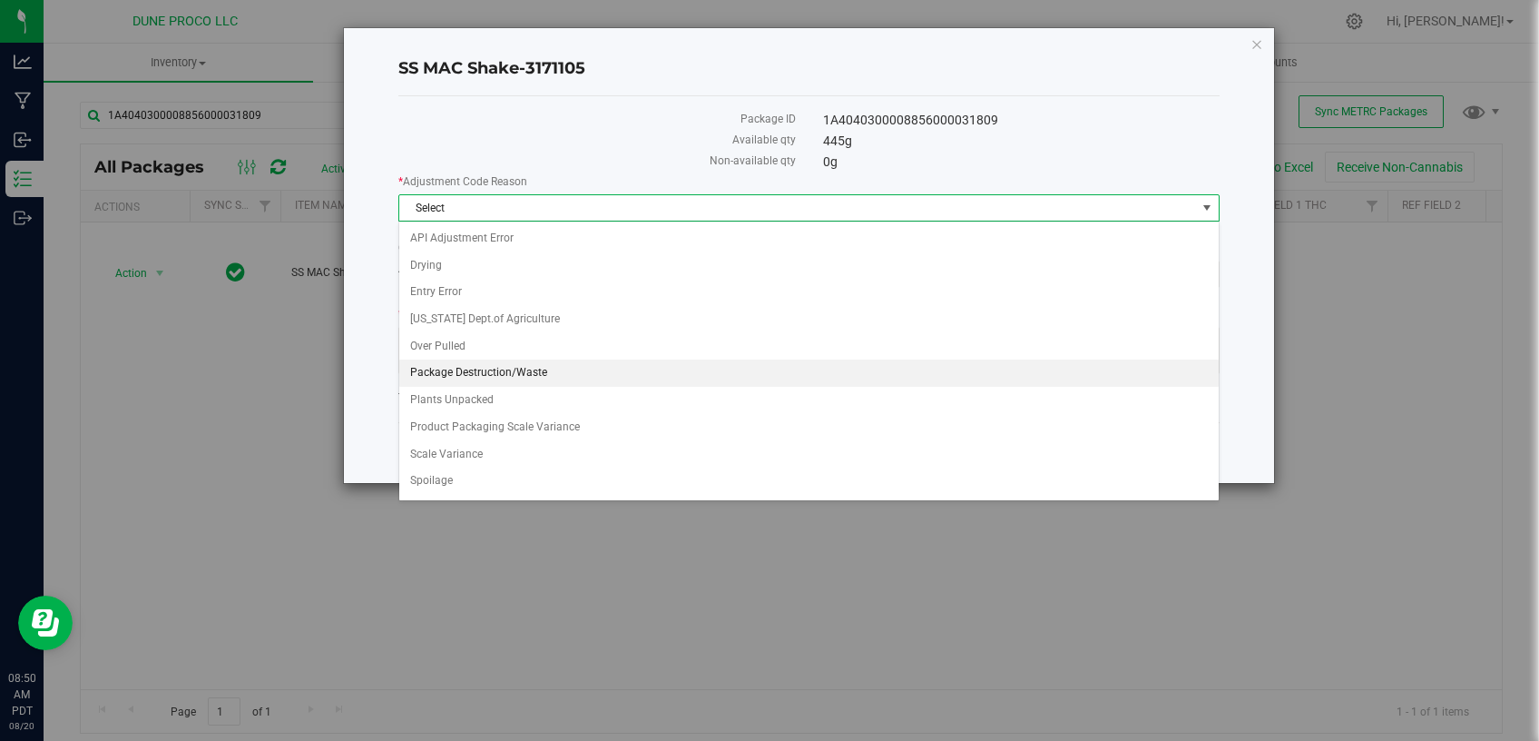
click at [507, 372] on li "Package Destruction/Waste" at bounding box center [809, 372] width 820 height 27
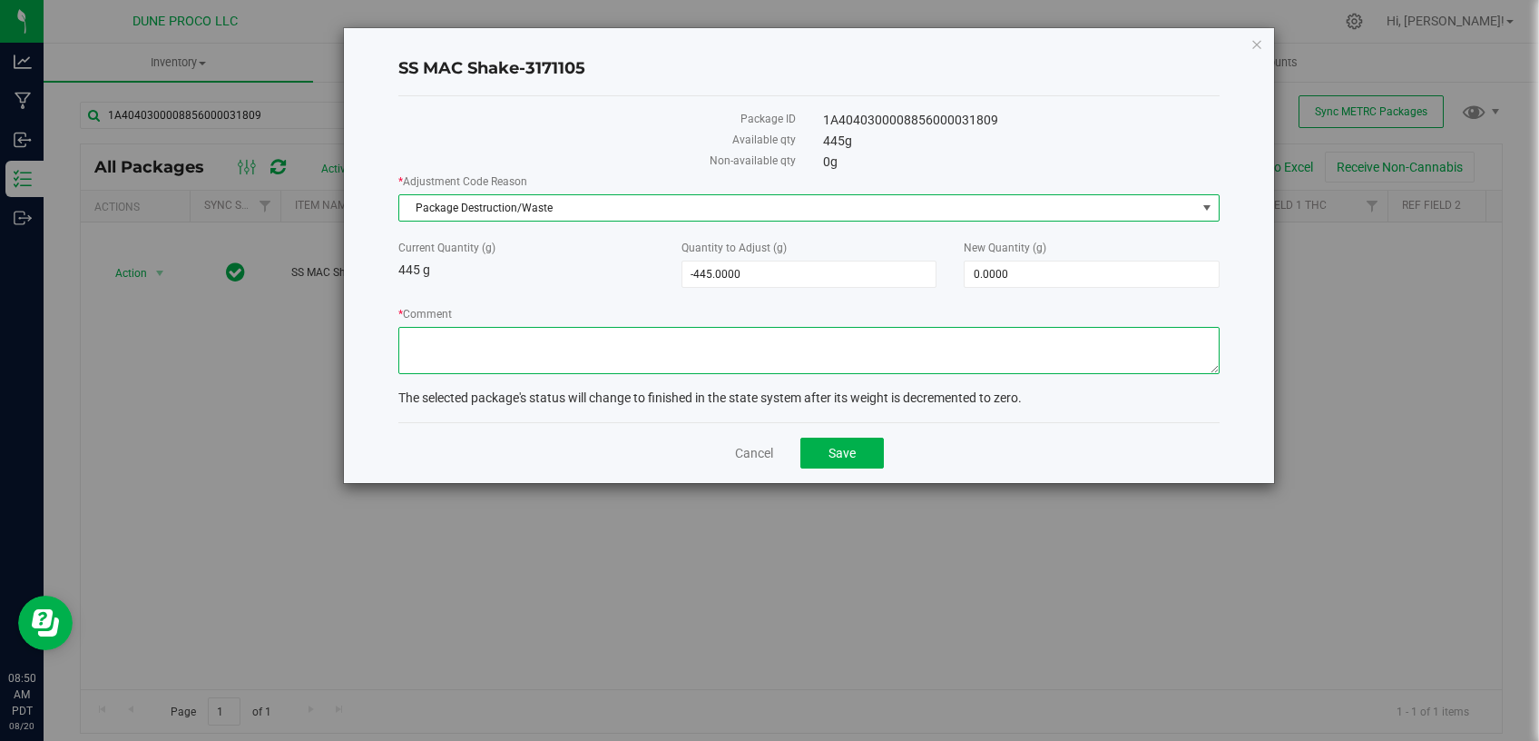
click at [583, 351] on textarea "* Comment" at bounding box center [808, 350] width 821 height 47
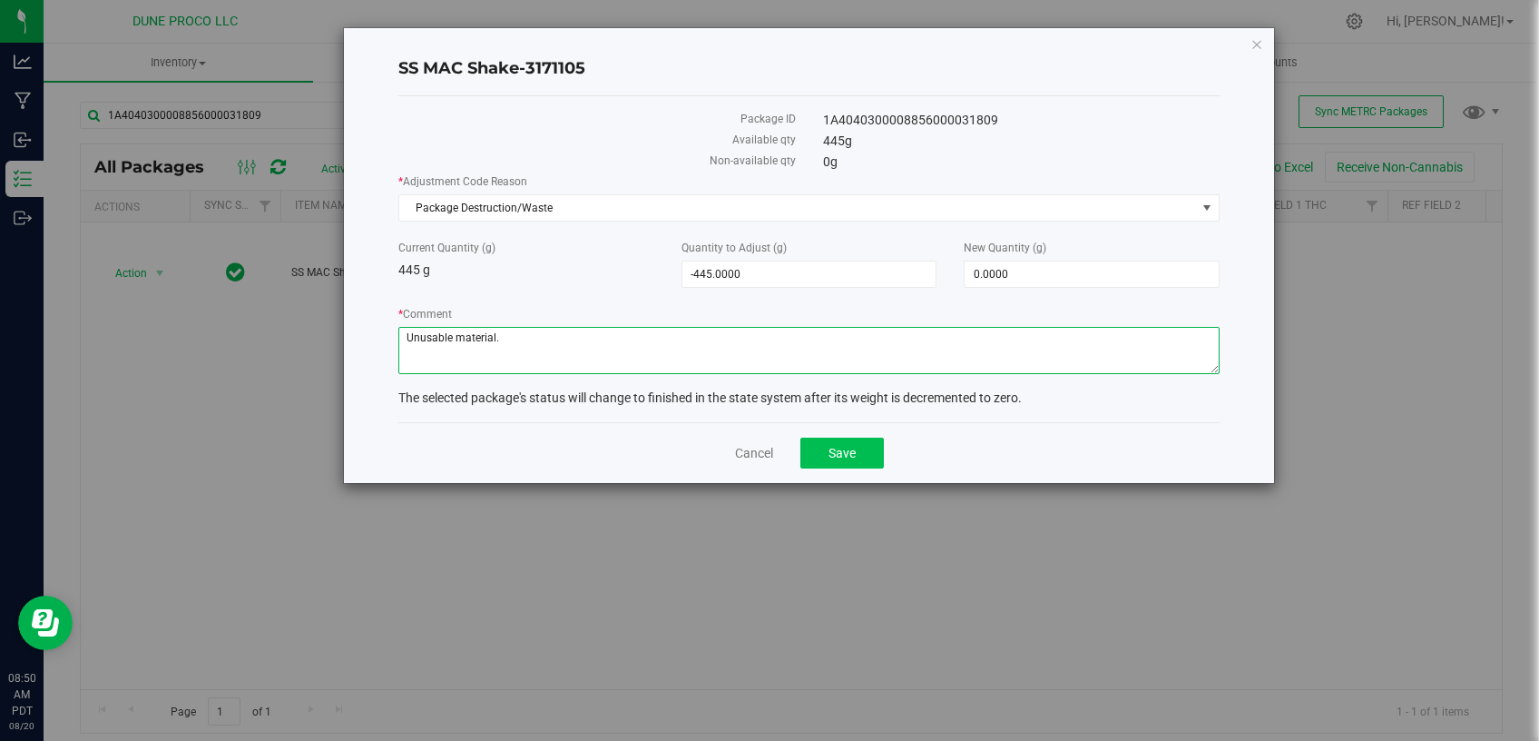
type textarea "Unusable material."
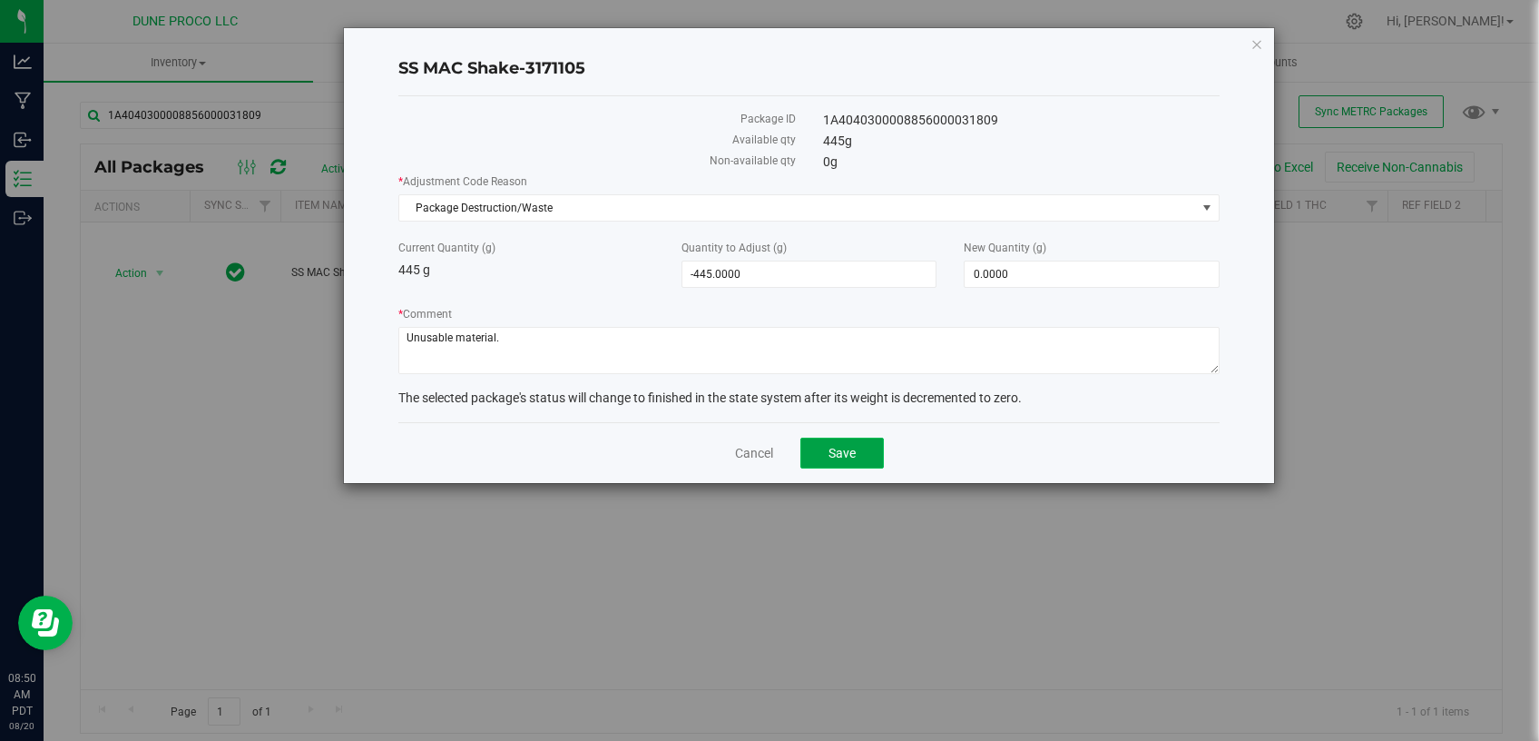
click at [862, 446] on button "Save" at bounding box center [843, 452] width 84 height 31
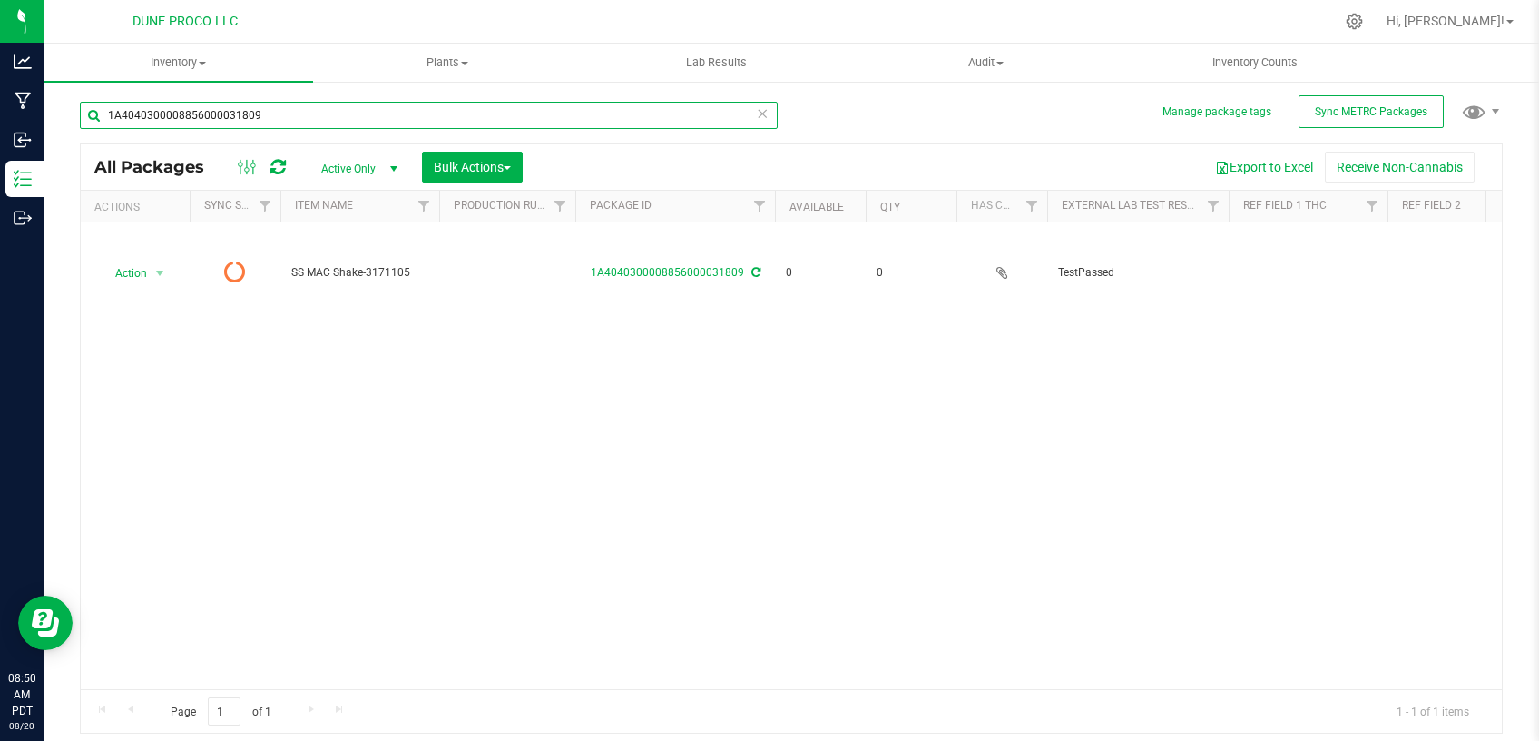
drag, startPoint x: 304, startPoint y: 117, endPoint x: 290, endPoint y: 91, distance: 30.1
click at [80, 124] on input "1A4040300008856000031809" at bounding box center [429, 115] width 698 height 27
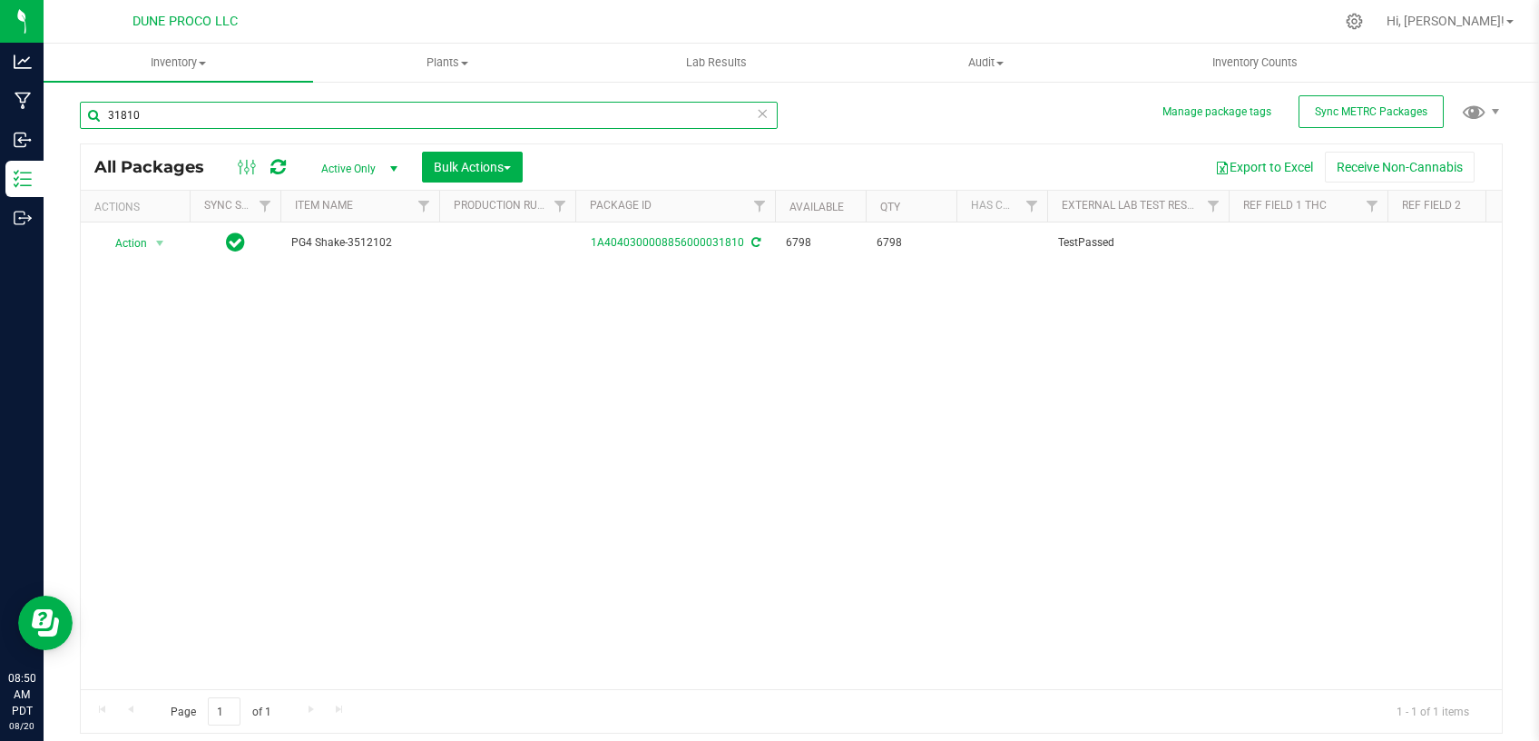
type input "31810"
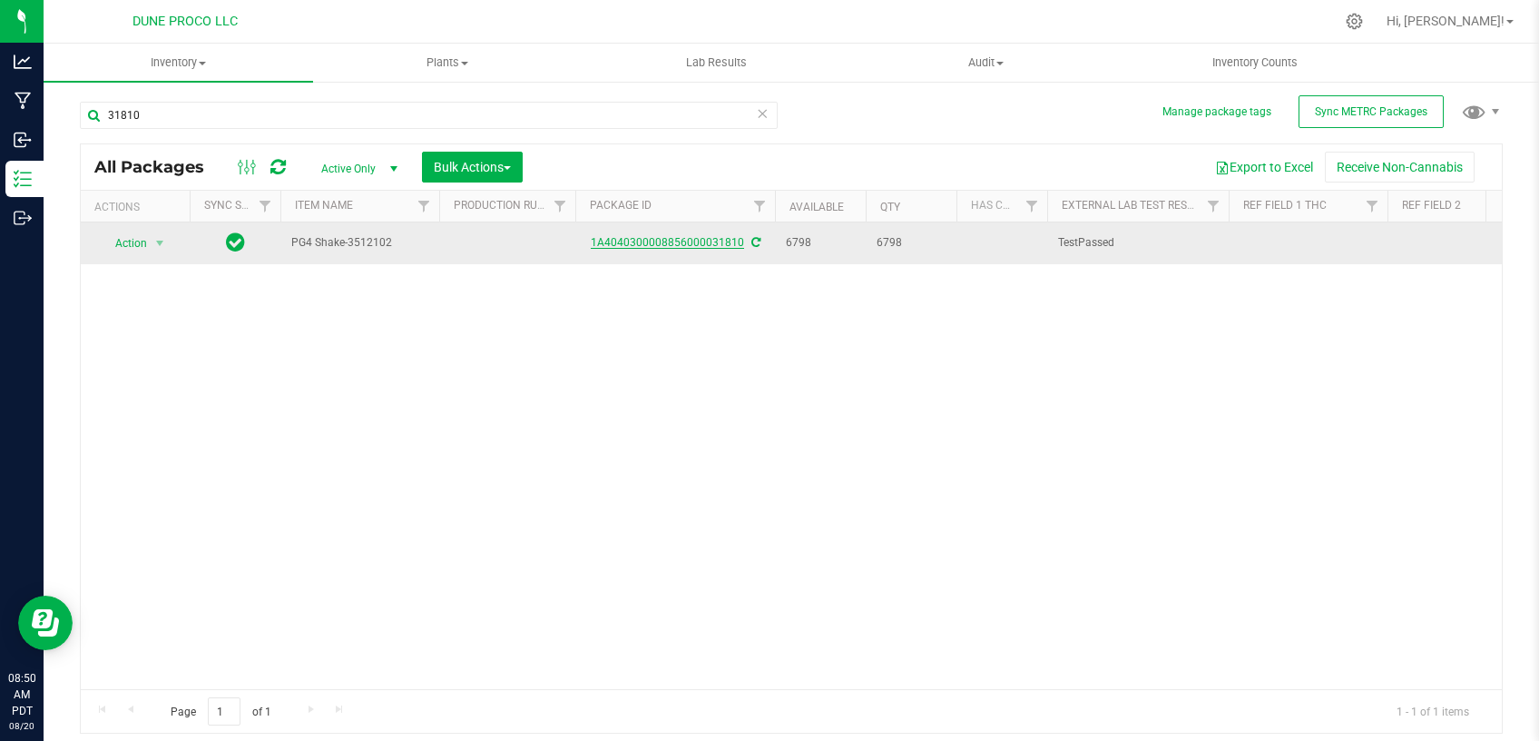
click at [657, 237] on link "1A4040300008856000031810" at bounding box center [667, 242] width 153 height 13
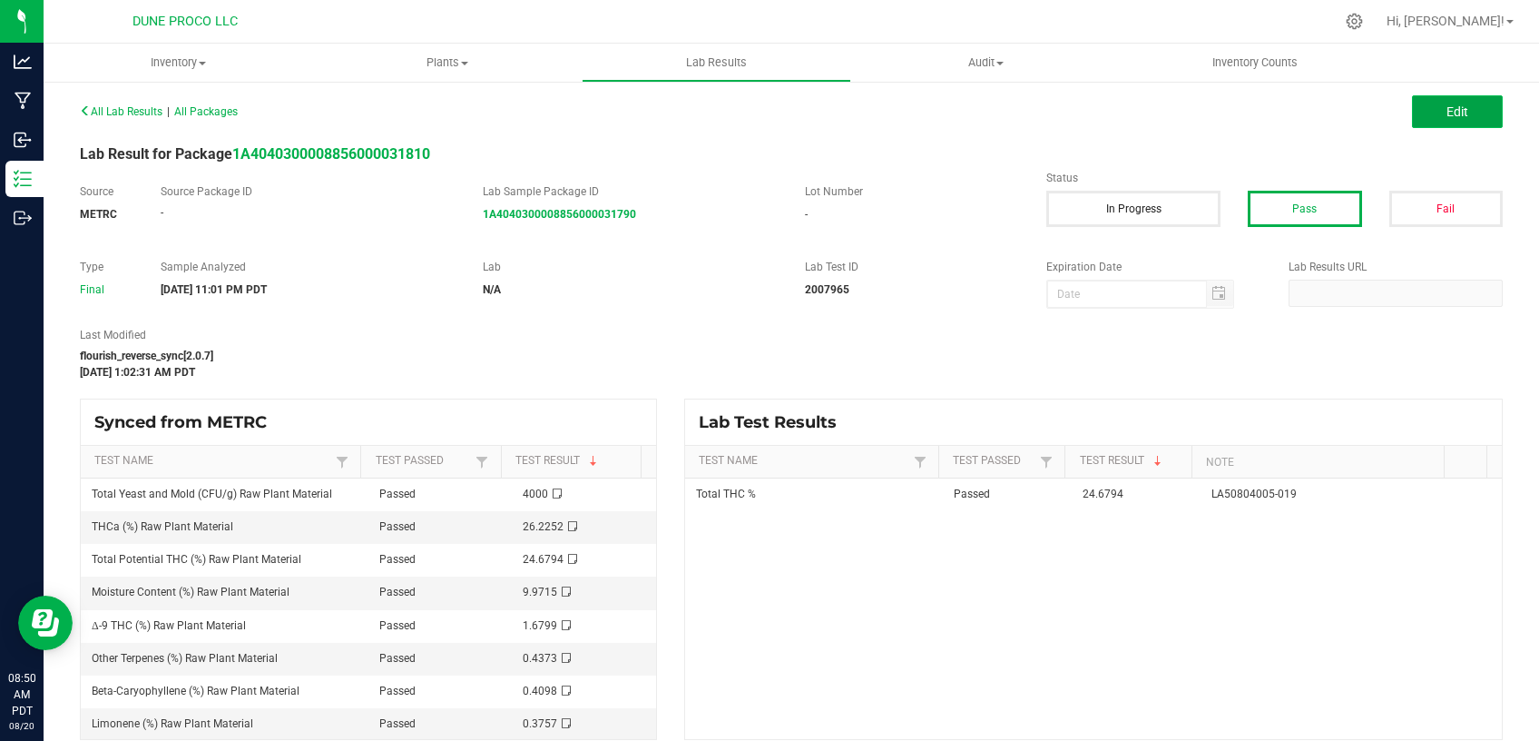
click at [1461, 120] on button "Edit" at bounding box center [1457, 111] width 91 height 33
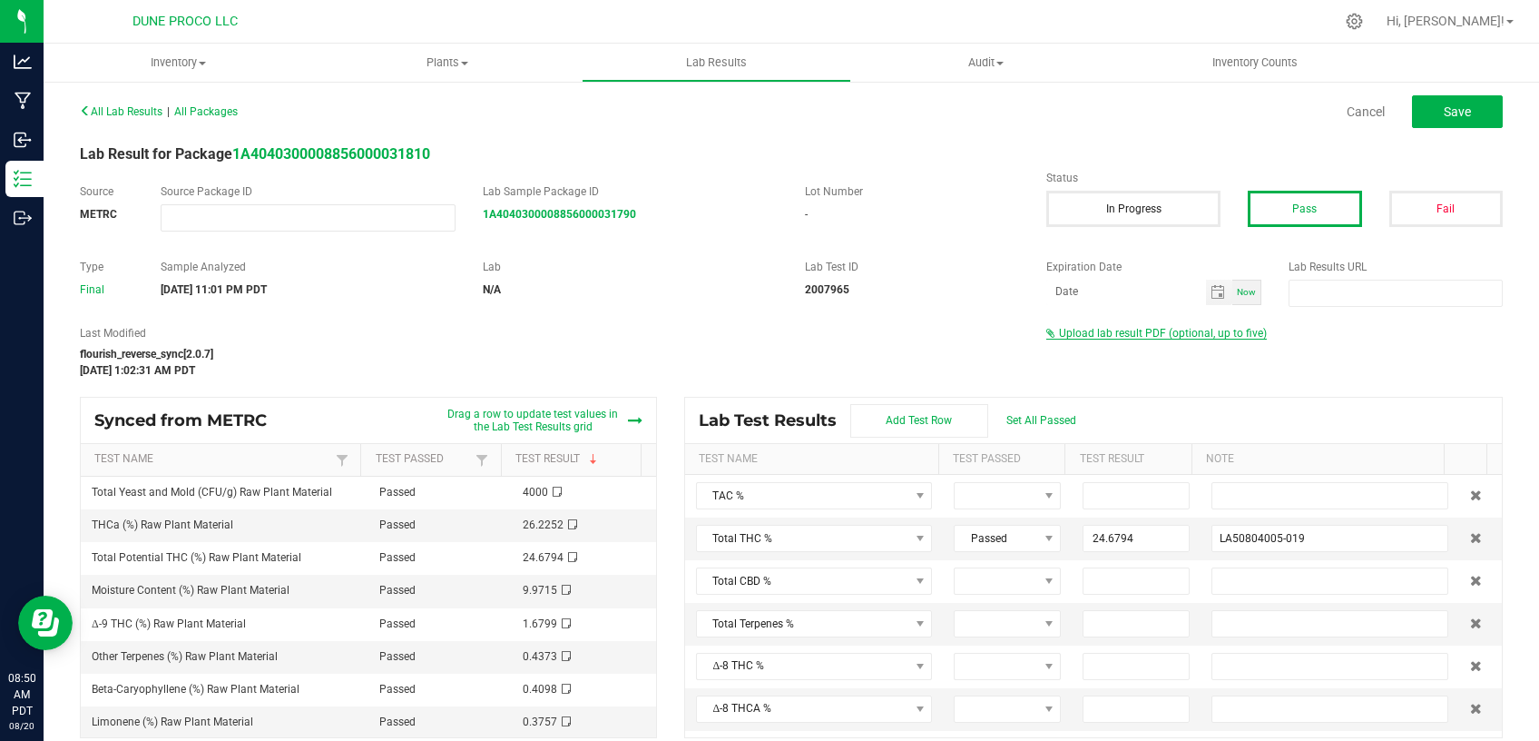
click at [1102, 332] on span "Upload lab result PDF (optional, up to five)" at bounding box center [1163, 333] width 208 height 13
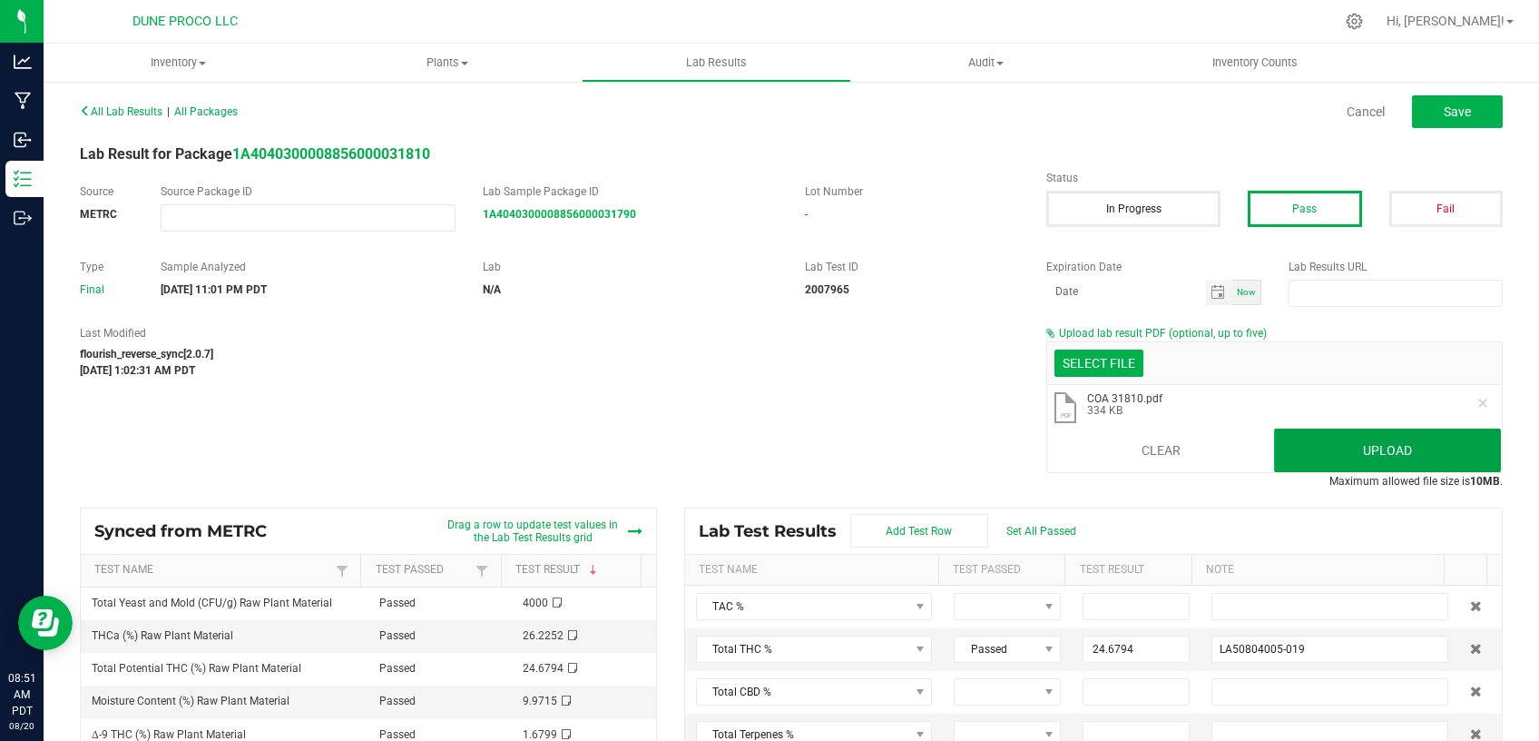
click at [1374, 437] on button "Upload" at bounding box center [1387, 450] width 227 height 44
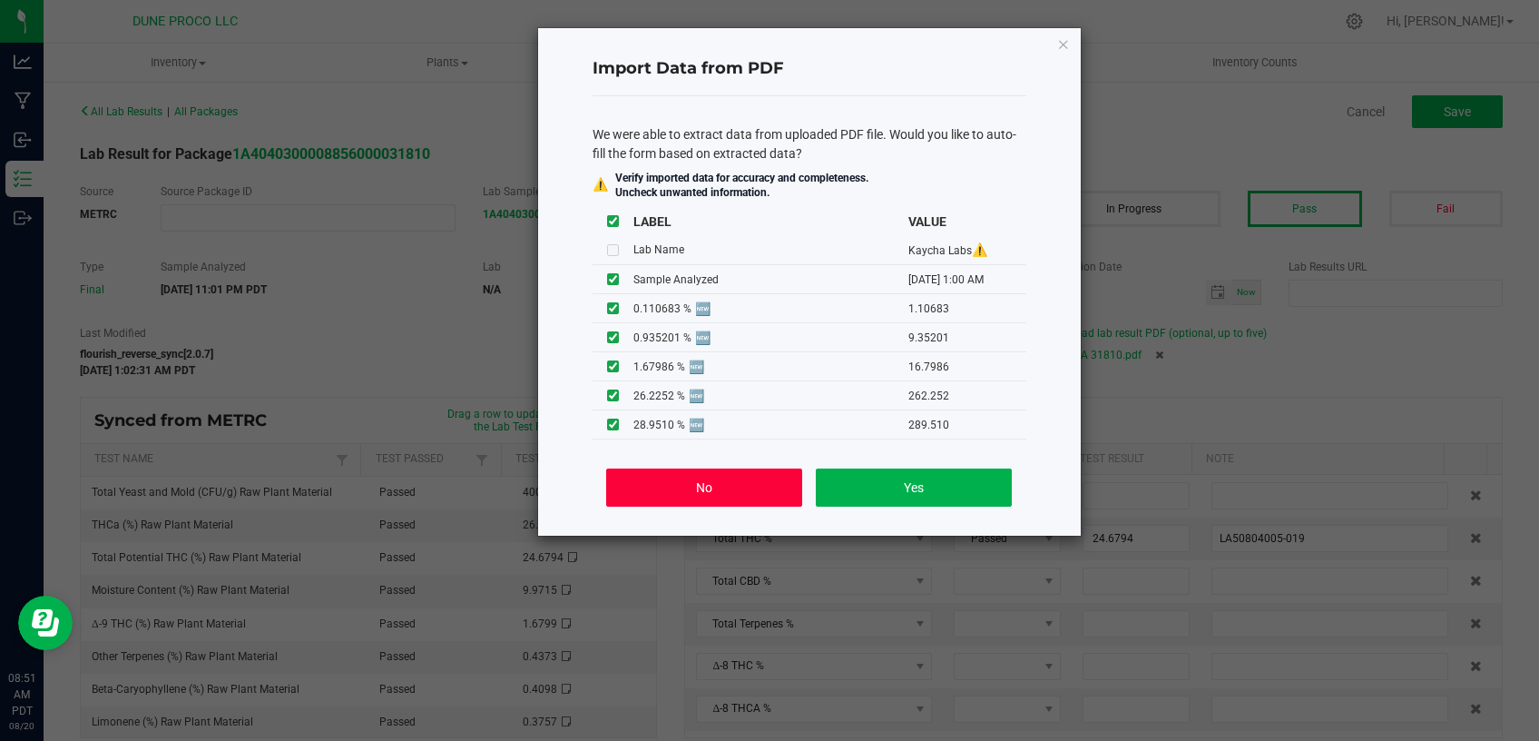
click at [750, 491] on button "No" at bounding box center [703, 487] width 195 height 38
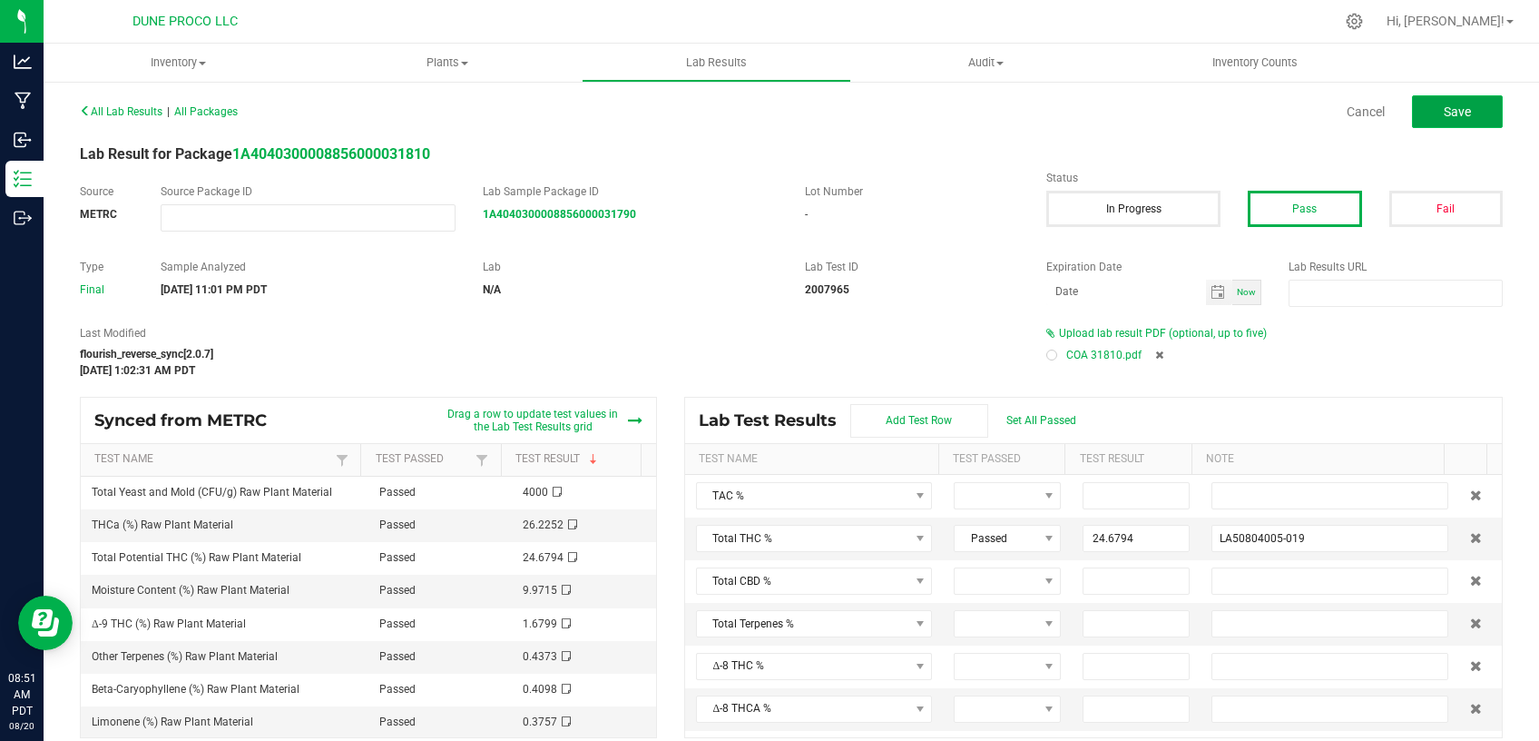
click at [1475, 116] on button "Save" at bounding box center [1457, 111] width 91 height 33
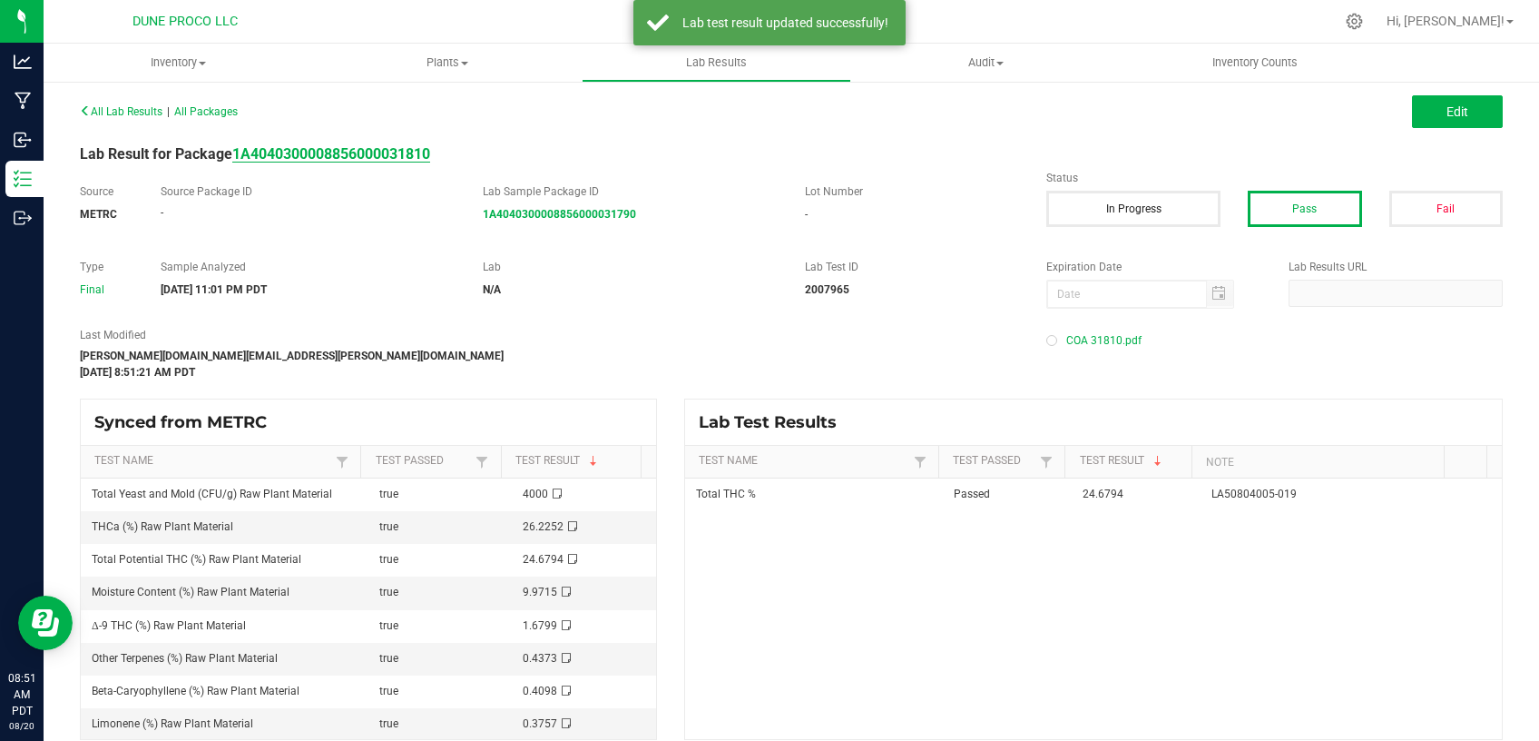
click at [426, 154] on strong "1A4040300008856000031810" at bounding box center [331, 153] width 198 height 17
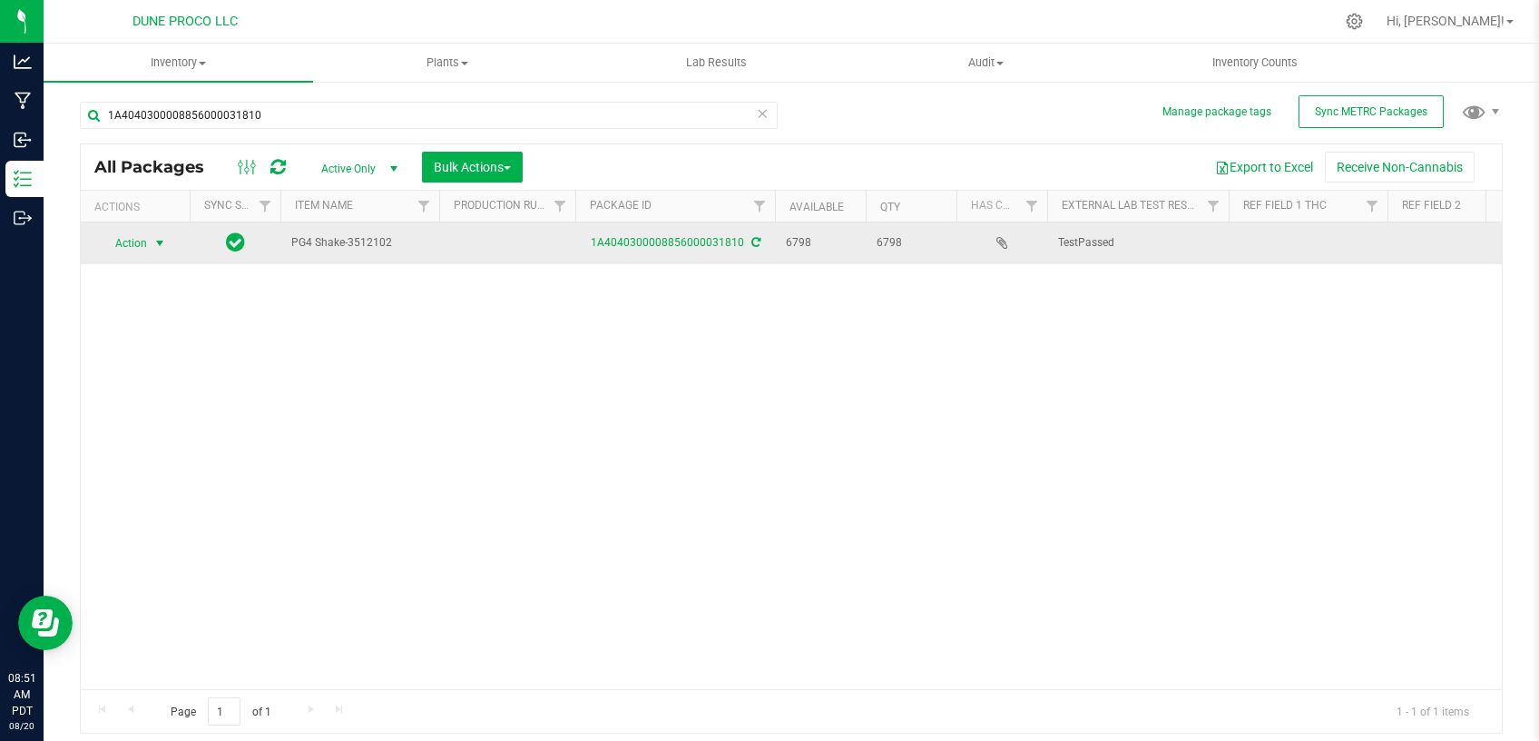
click at [154, 231] on span "select" at bounding box center [160, 243] width 23 height 25
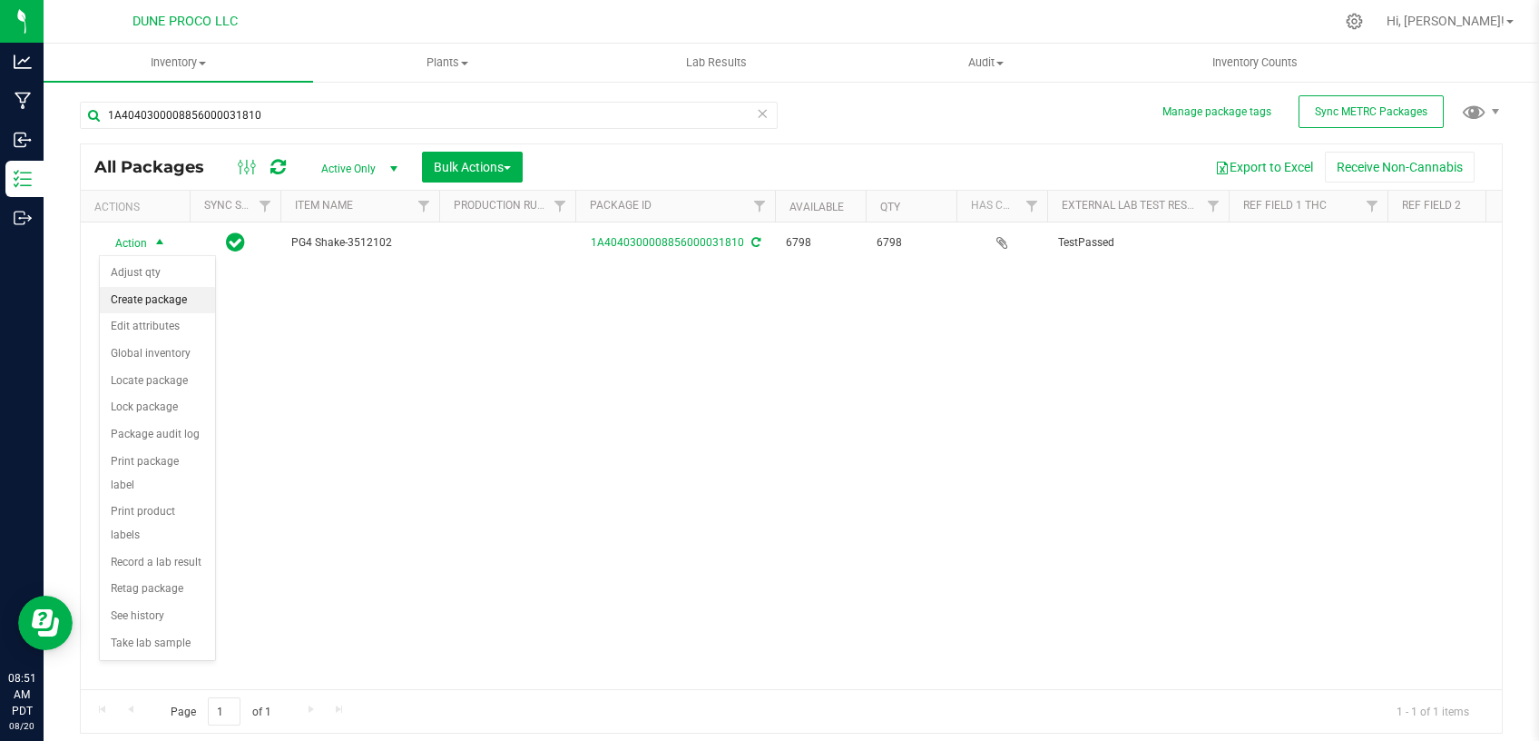
click at [169, 299] on li "Create package" at bounding box center [157, 300] width 115 height 27
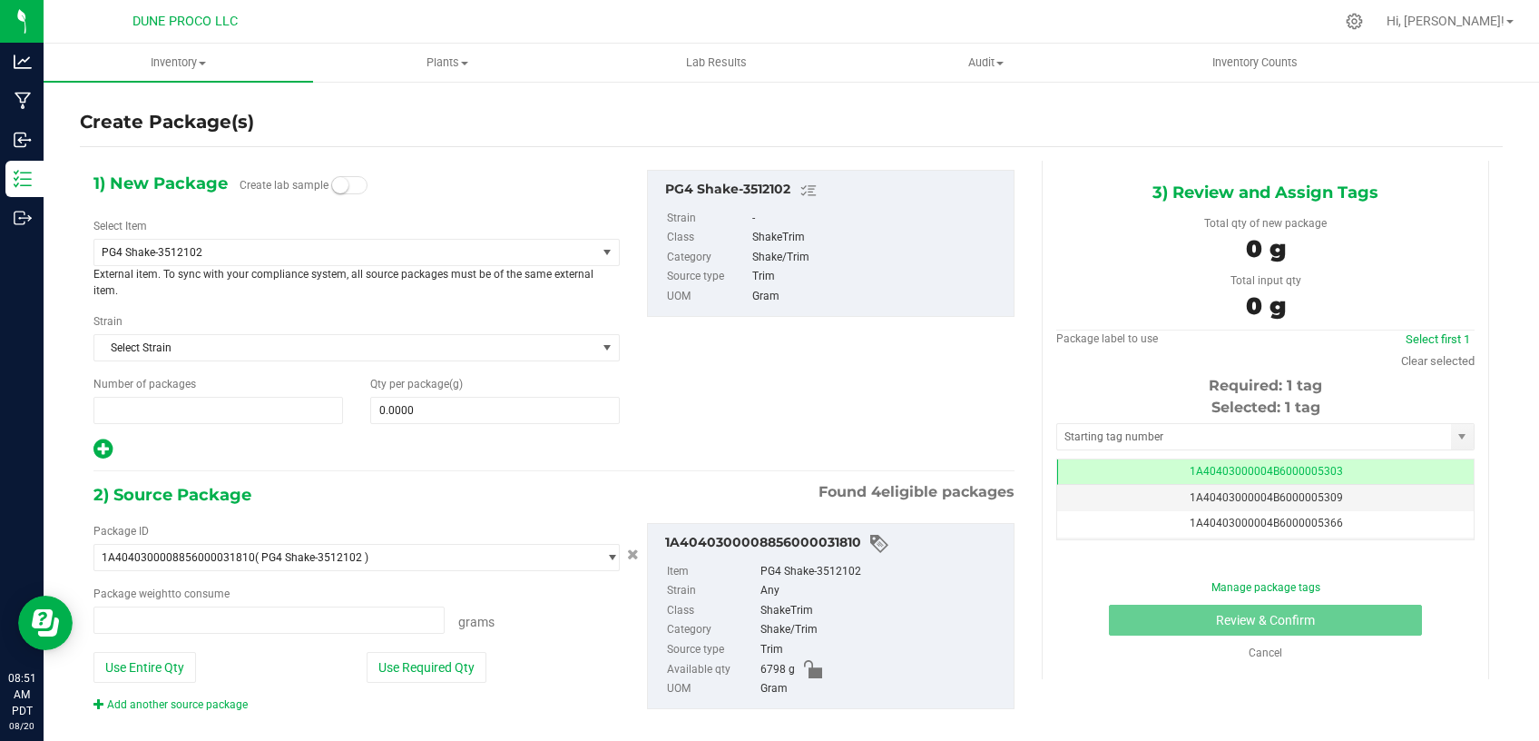
type input "1"
type input "0.0000 g"
click at [418, 241] on span "PG4 Shake-3512102" at bounding box center [345, 252] width 502 height 25
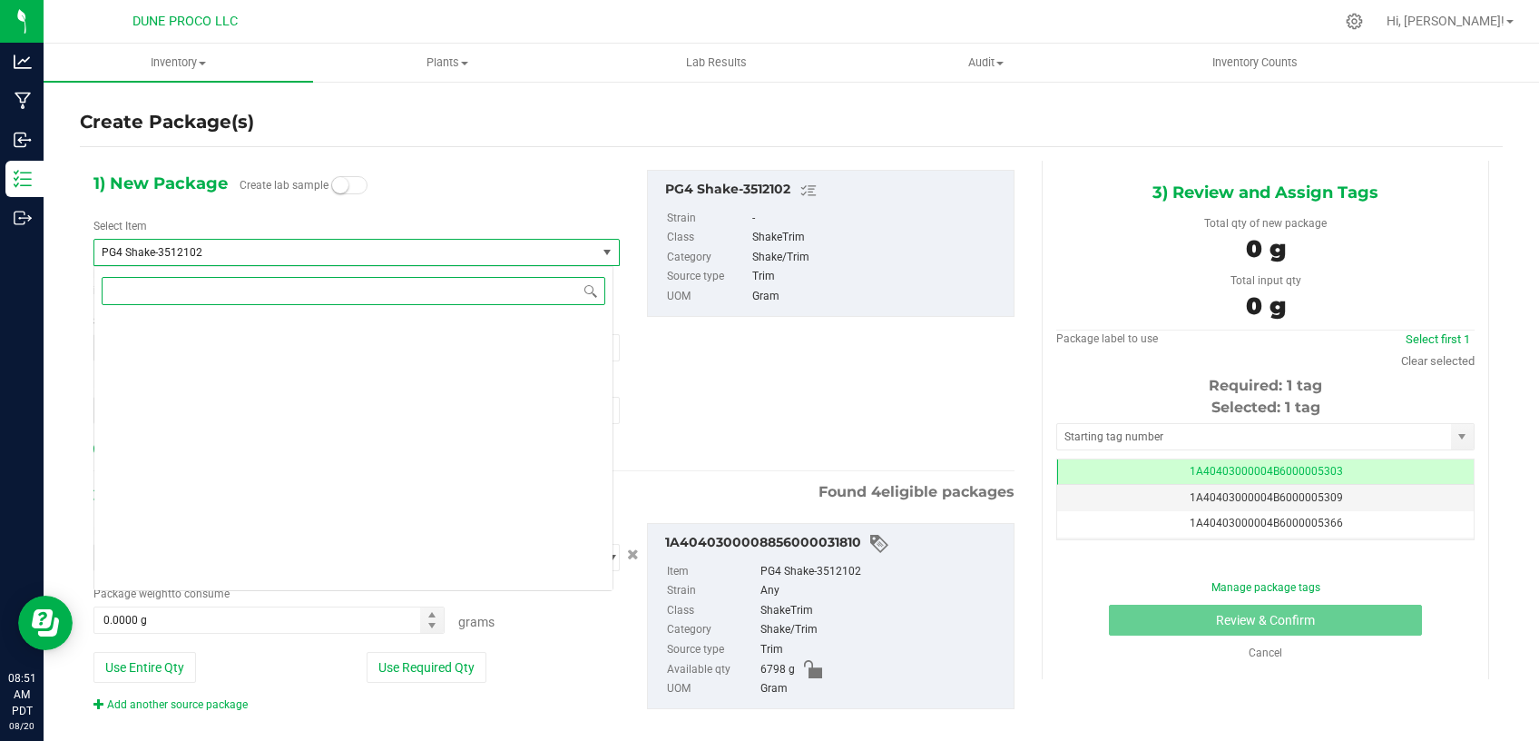
scroll to position [6684, 0]
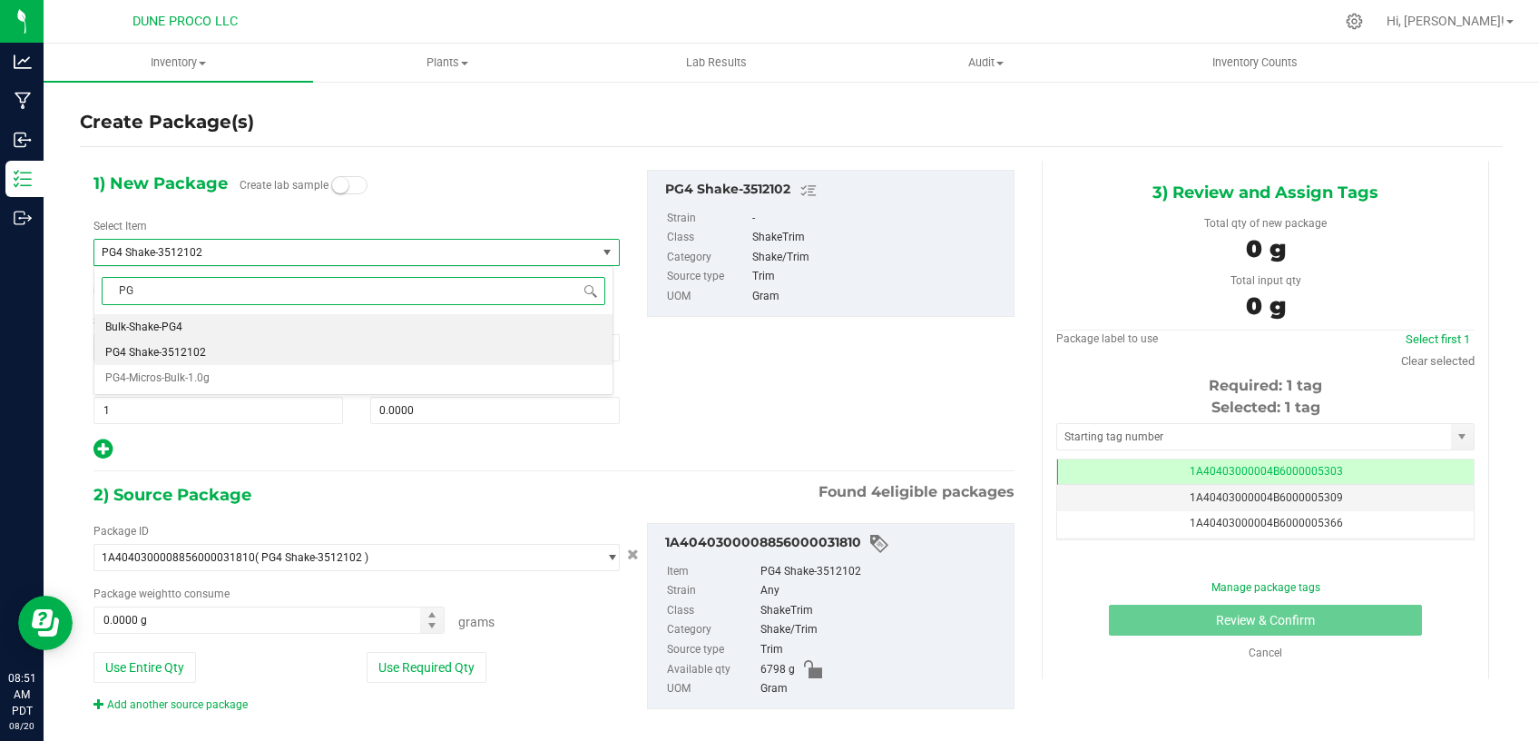
type input "PG4"
click at [277, 380] on li "PG4-Micros-Bulk-1.0g" at bounding box center [353, 377] width 518 height 25
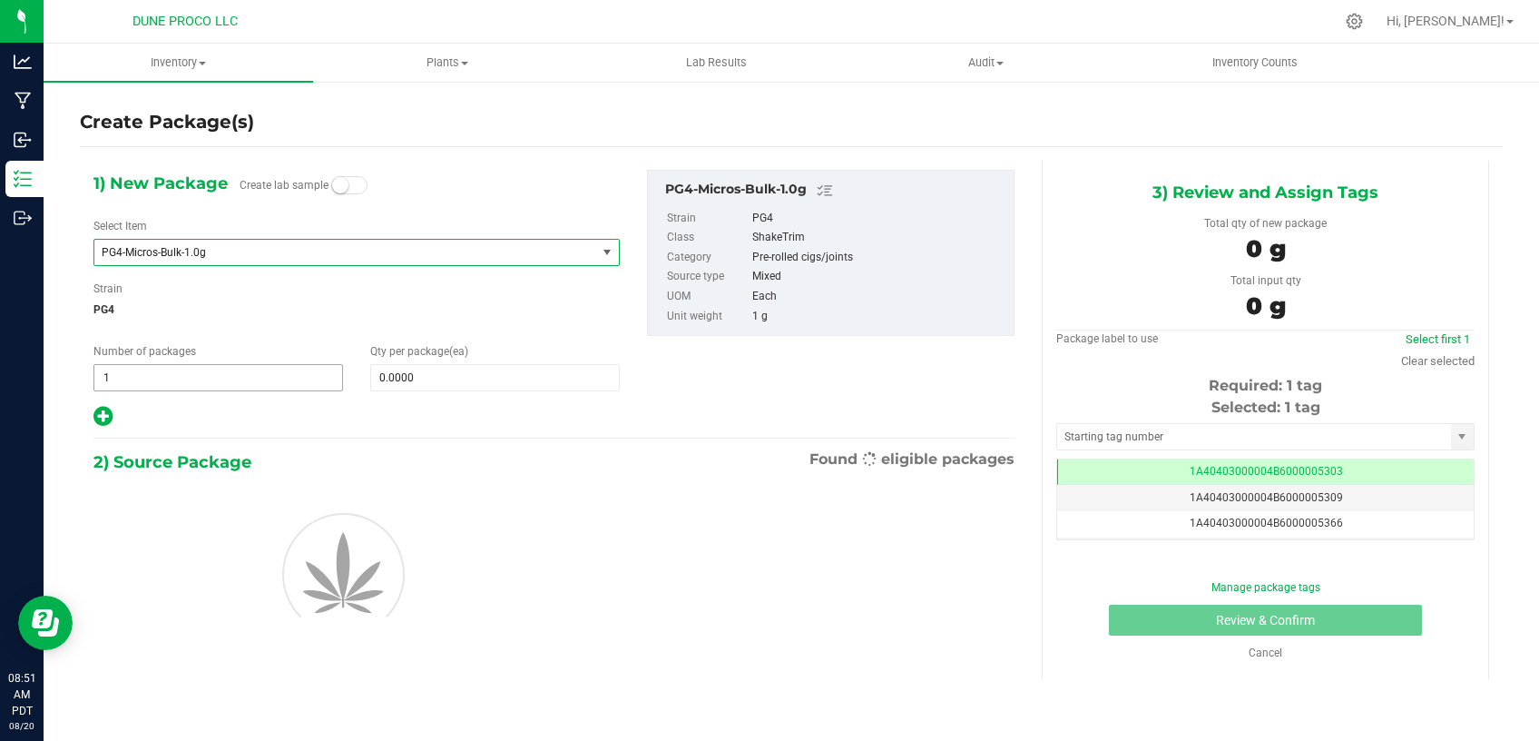
type input "0"
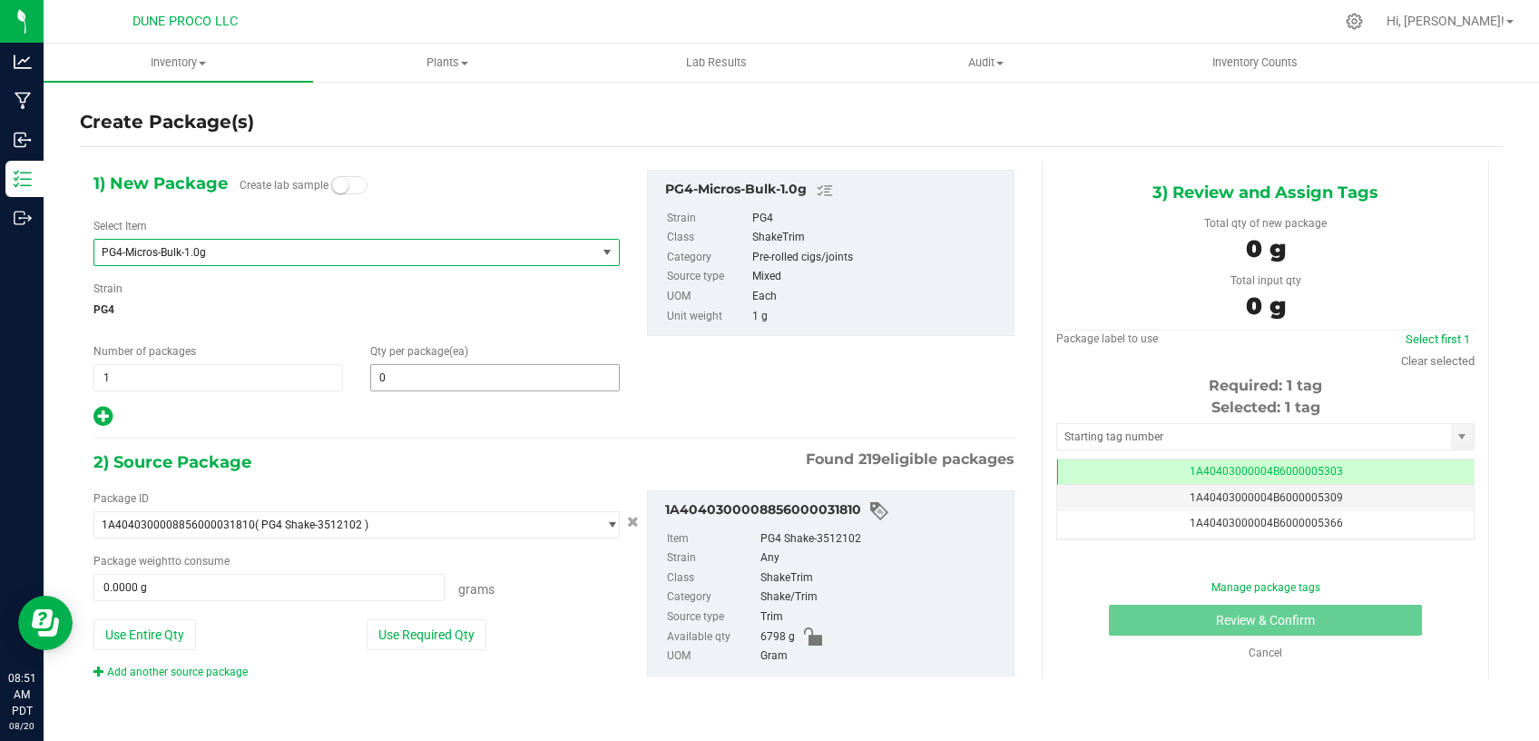
click at [447, 375] on span "0 0" at bounding box center [495, 377] width 250 height 27
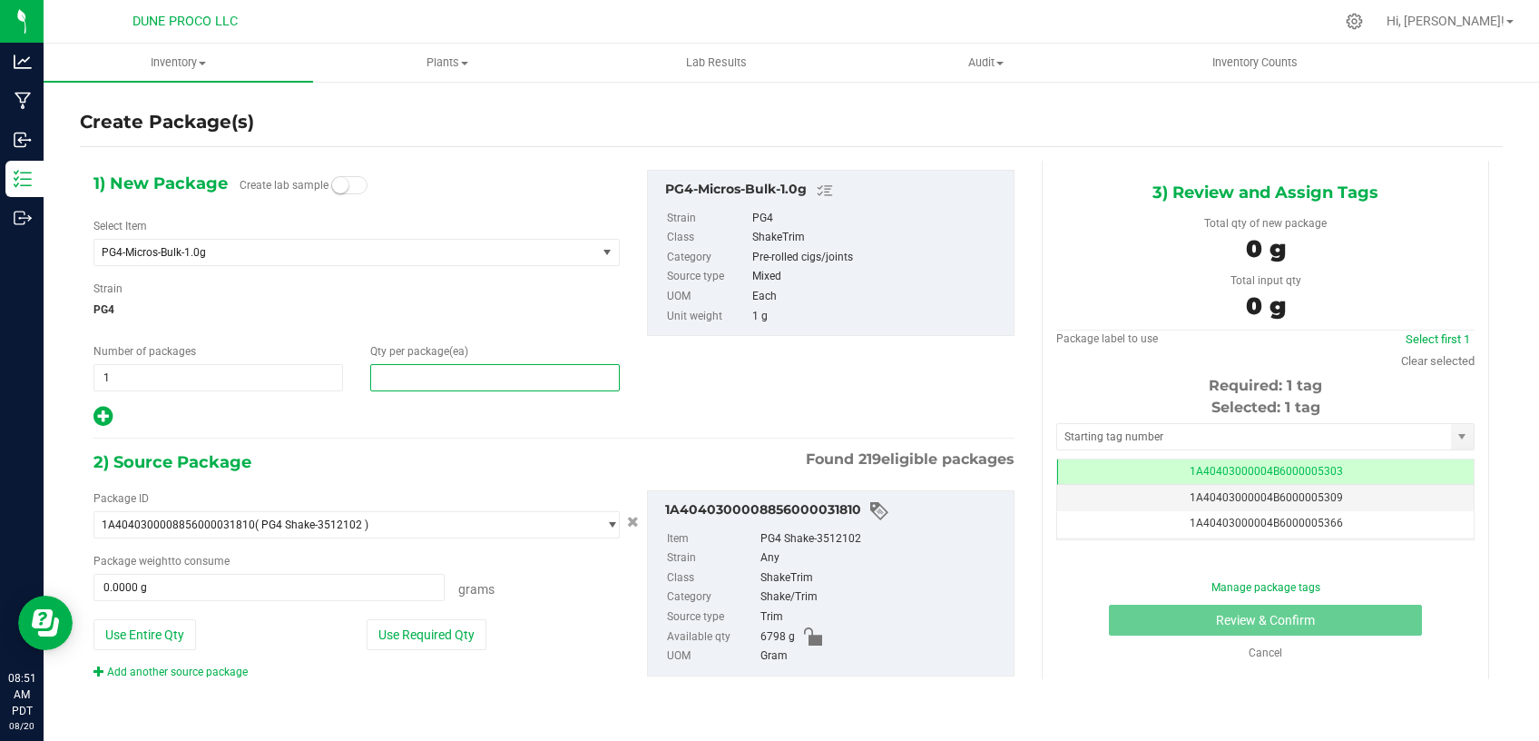
type input "0"
click at [443, 388] on span "0 0" at bounding box center [495, 377] width 250 height 27
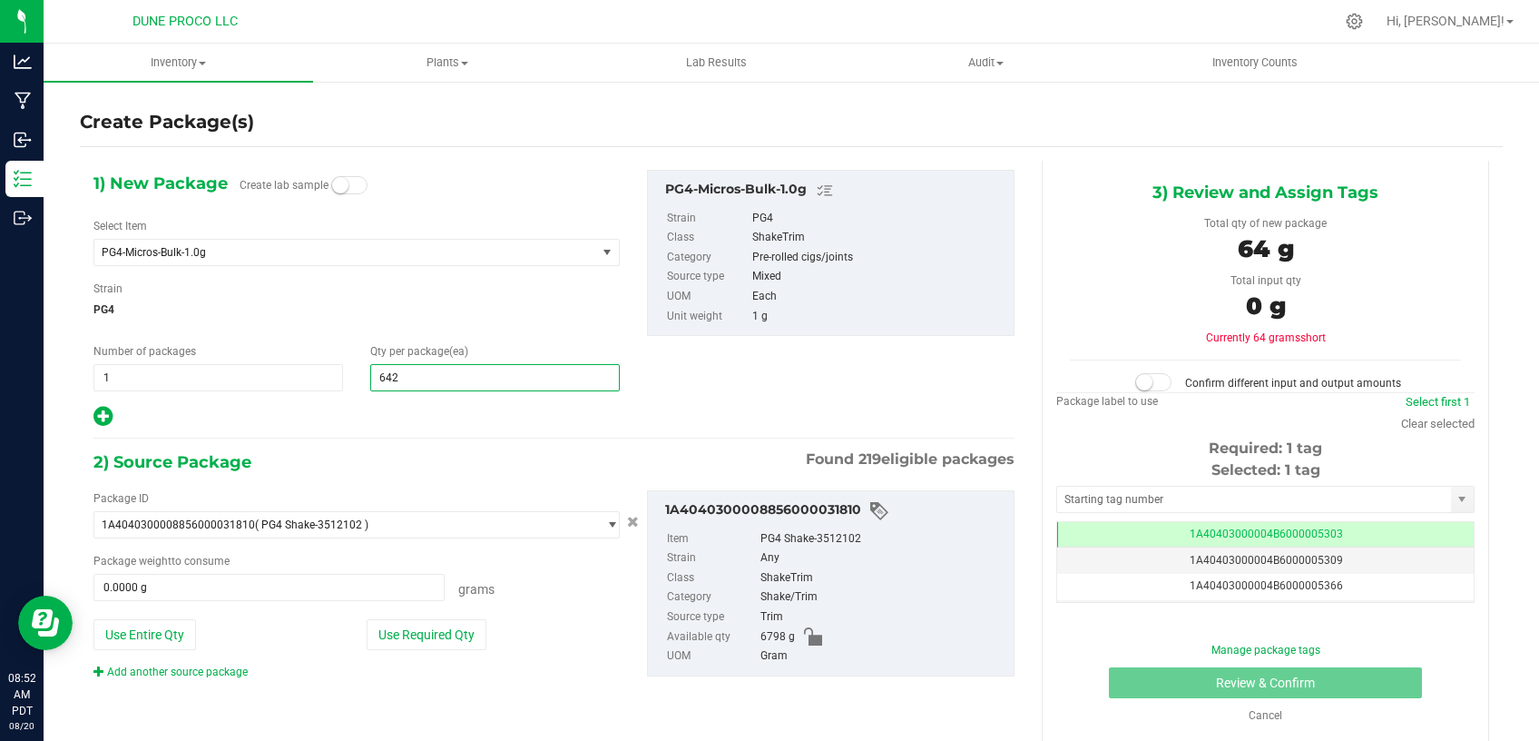
type input "6426"
type input "6,426"
click at [402, 635] on button "Use Required Qty" at bounding box center [427, 634] width 120 height 31
type input "6426.0000 g"
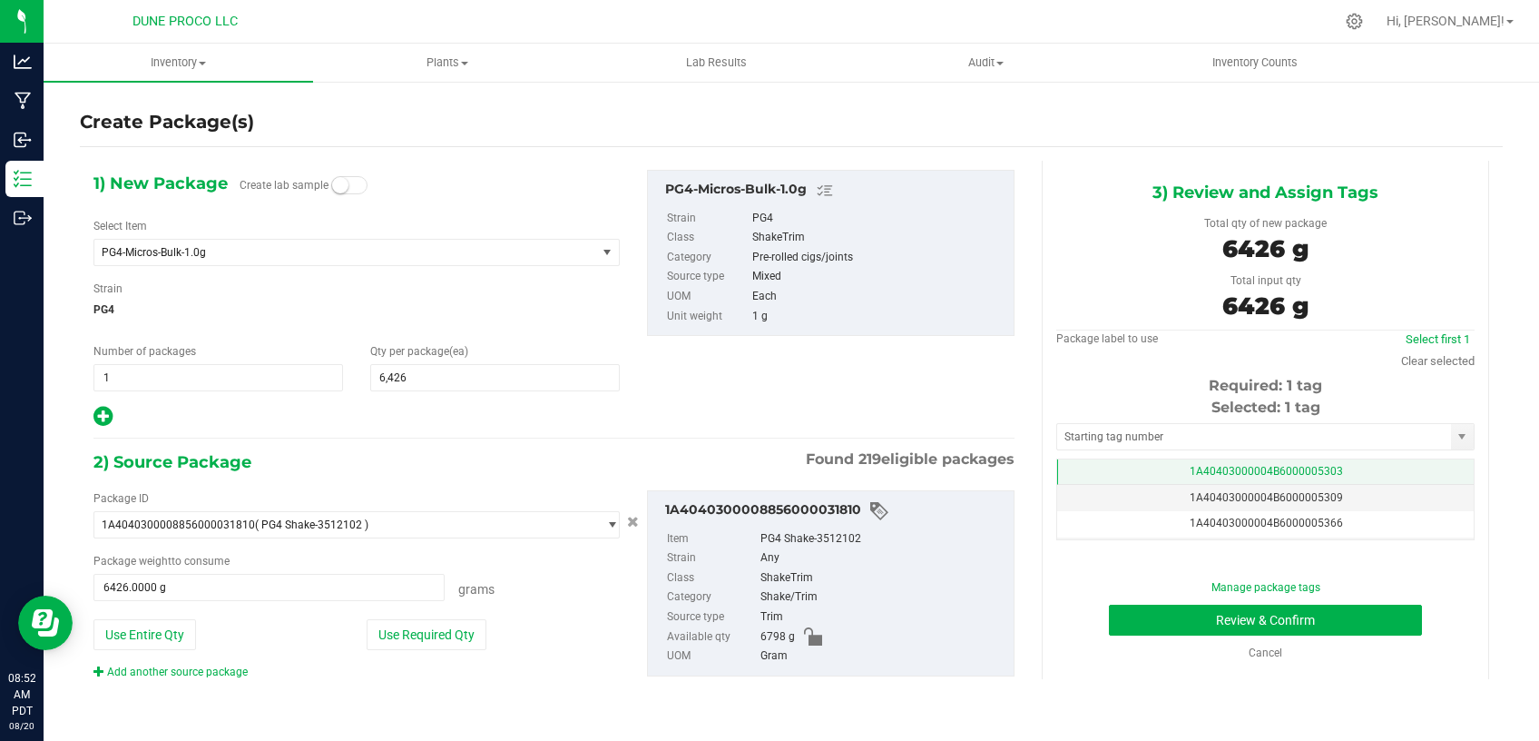
click at [1175, 467] on td "1A40403000004B6000005303" at bounding box center [1265, 472] width 417 height 26
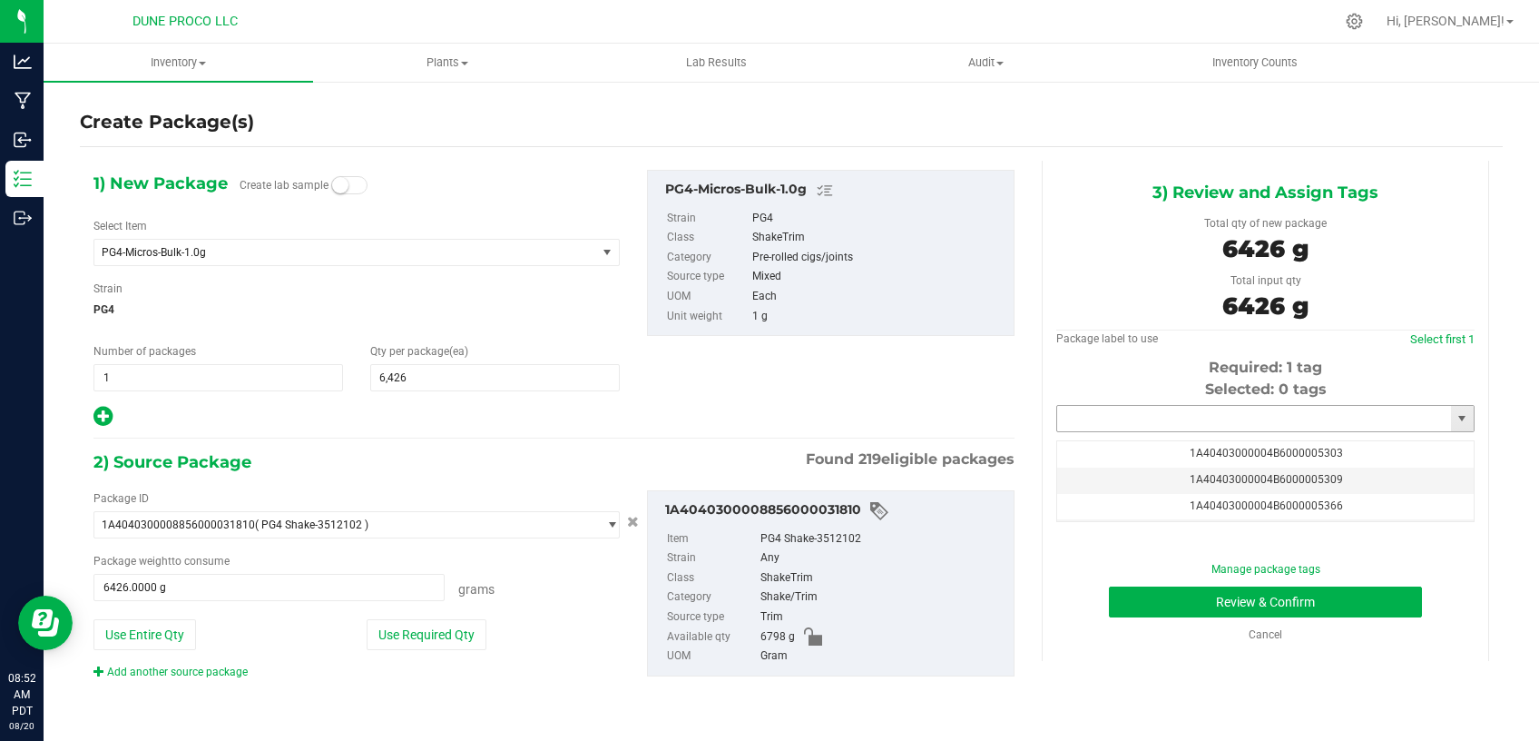
click at [1103, 413] on input "text" at bounding box center [1254, 418] width 394 height 25
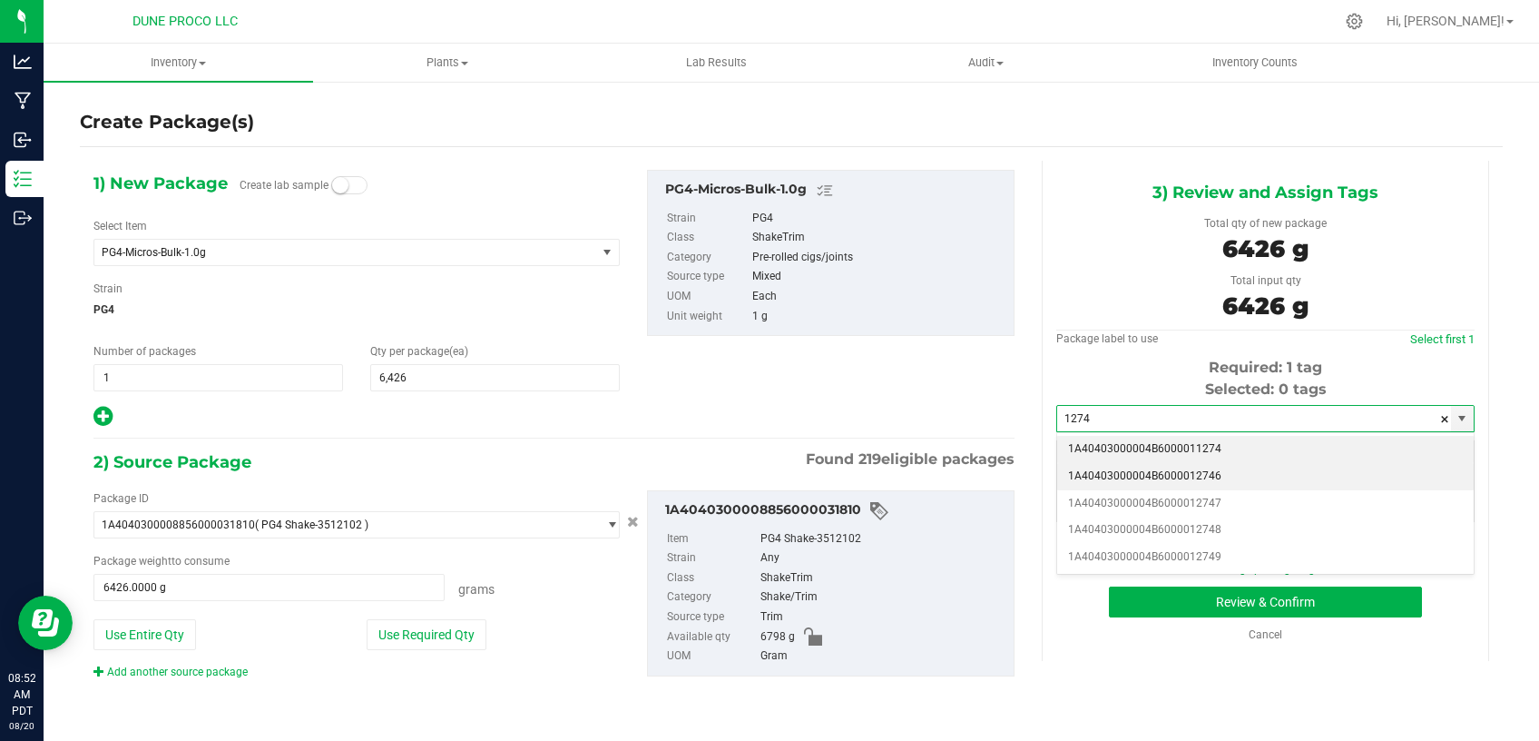
click at [1224, 474] on li "1A40403000004B6000012746" at bounding box center [1265, 476] width 417 height 27
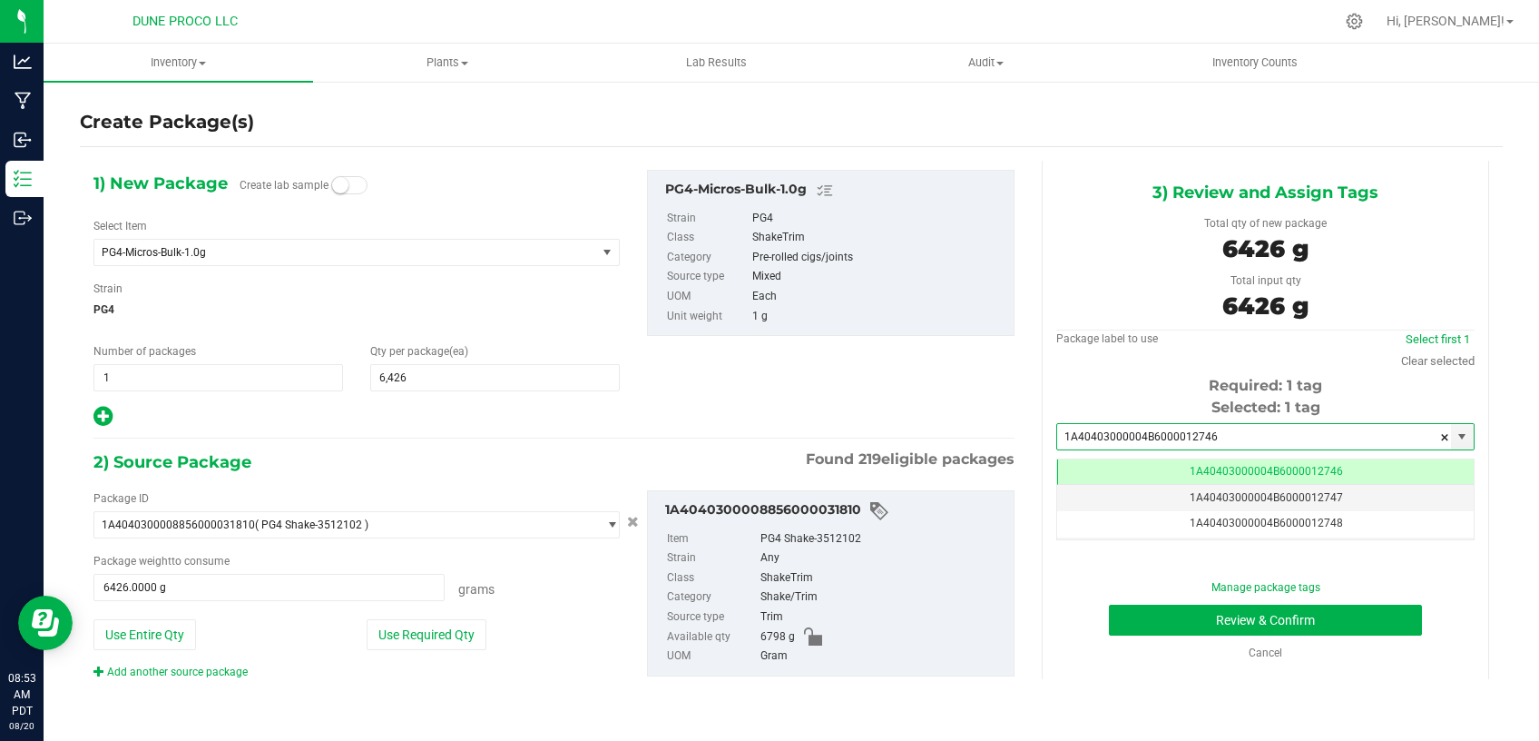
type input "1A40403000004B6000012746"
click at [1172, 622] on button "Review & Confirm" at bounding box center [1265, 620] width 313 height 31
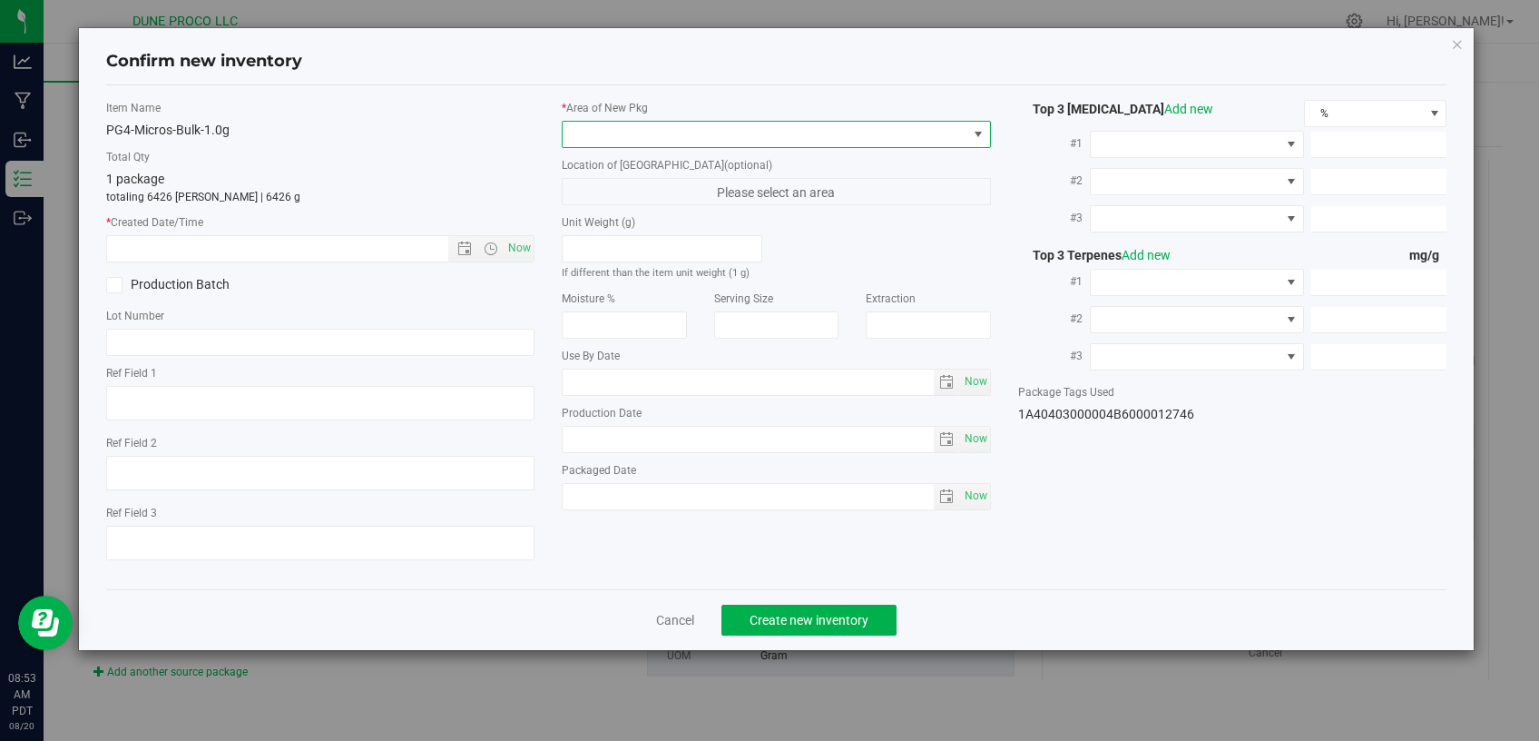
click at [785, 122] on span at bounding box center [776, 134] width 429 height 27
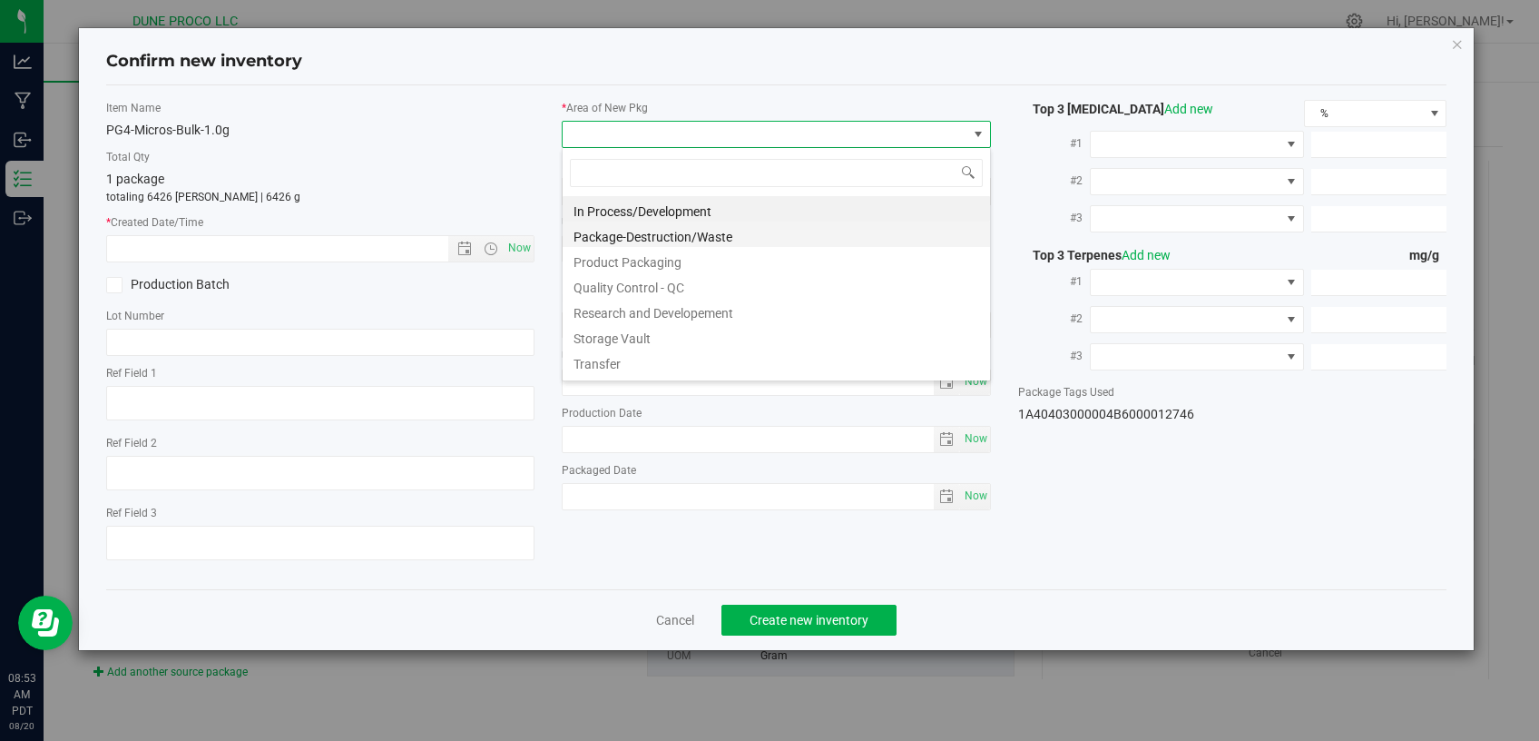
scroll to position [26, 428]
click at [663, 342] on li "Storage Vault" at bounding box center [777, 335] width 428 height 25
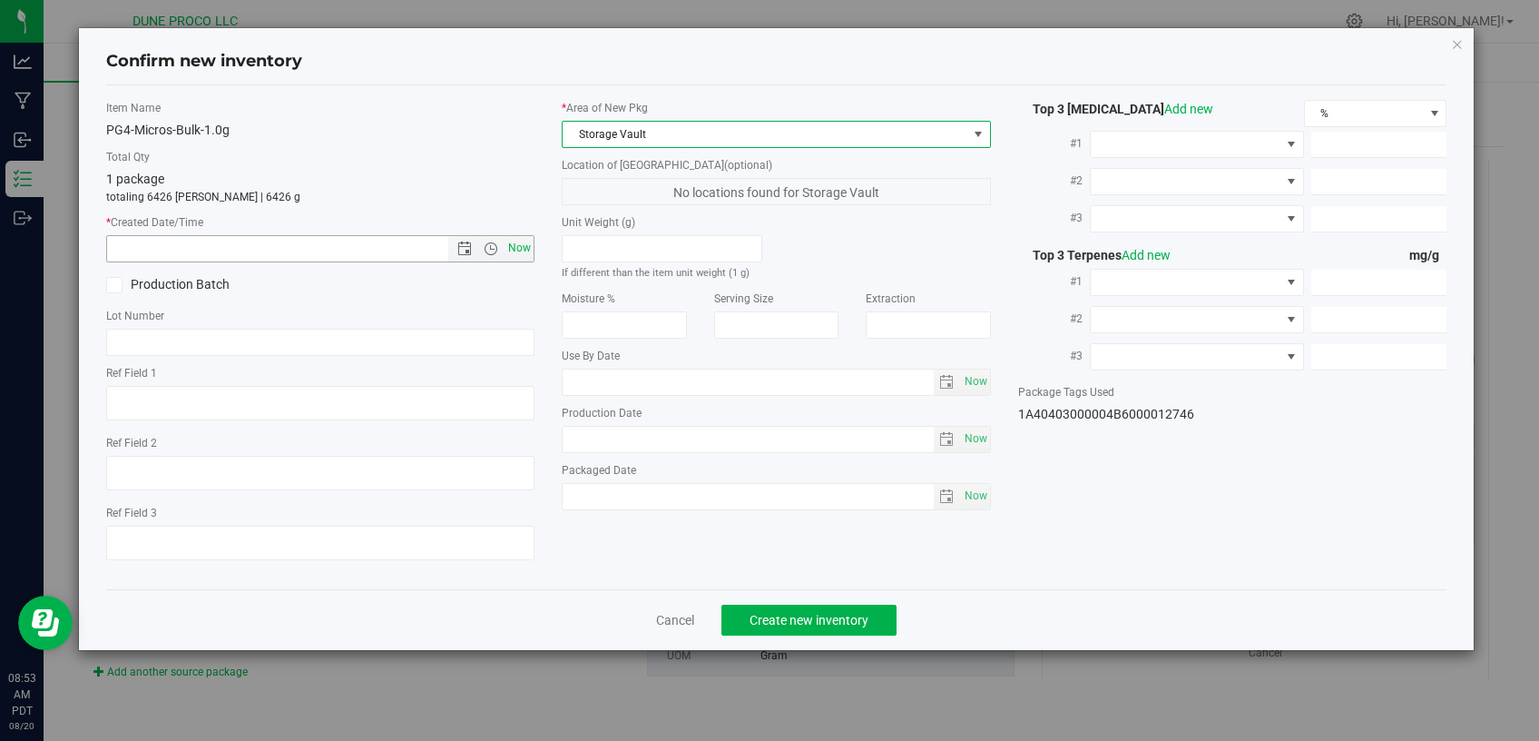
click at [527, 248] on span "Now" at bounding box center [520, 248] width 31 height 26
type input "[DATE] 8:53 AM"
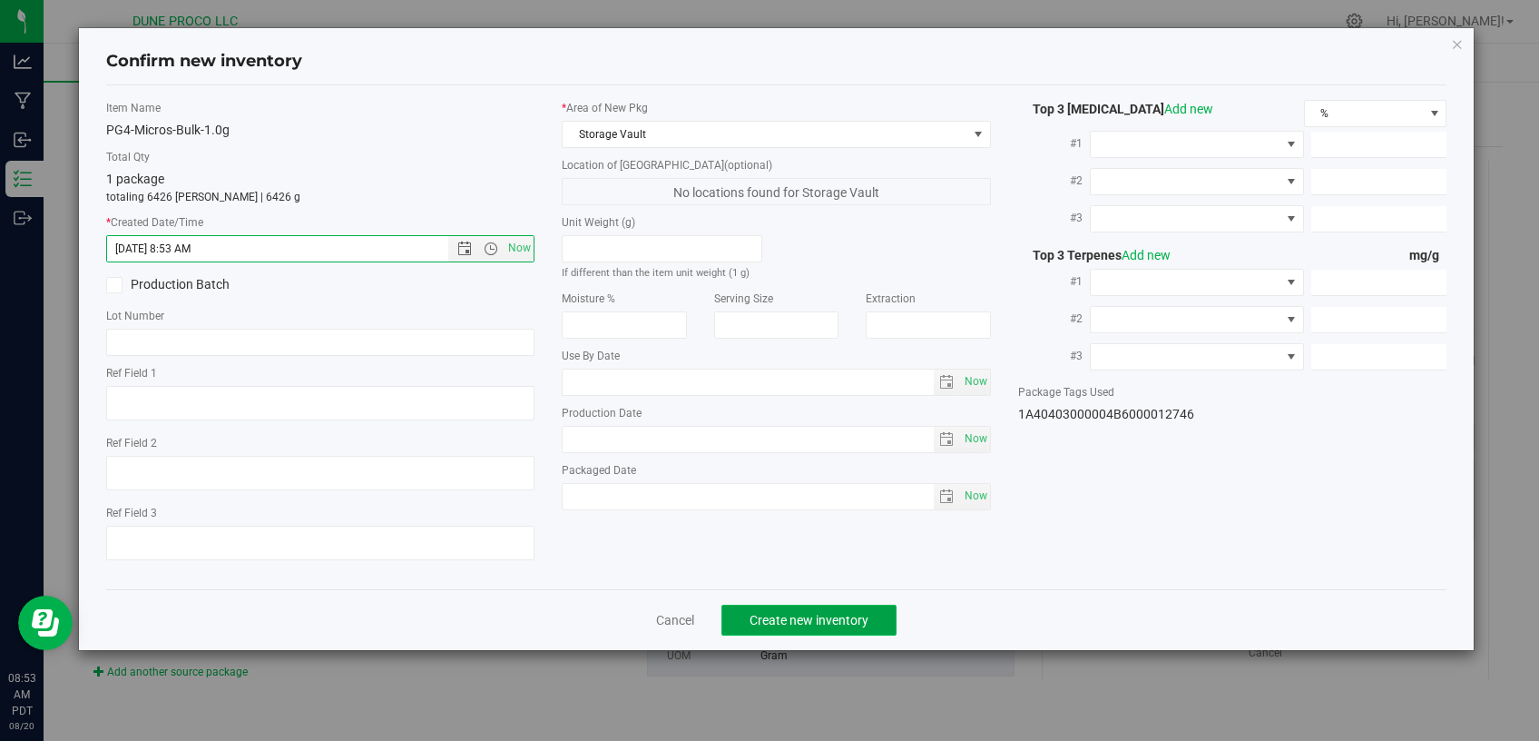
click at [810, 605] on button "Create new inventory" at bounding box center [809, 620] width 175 height 31
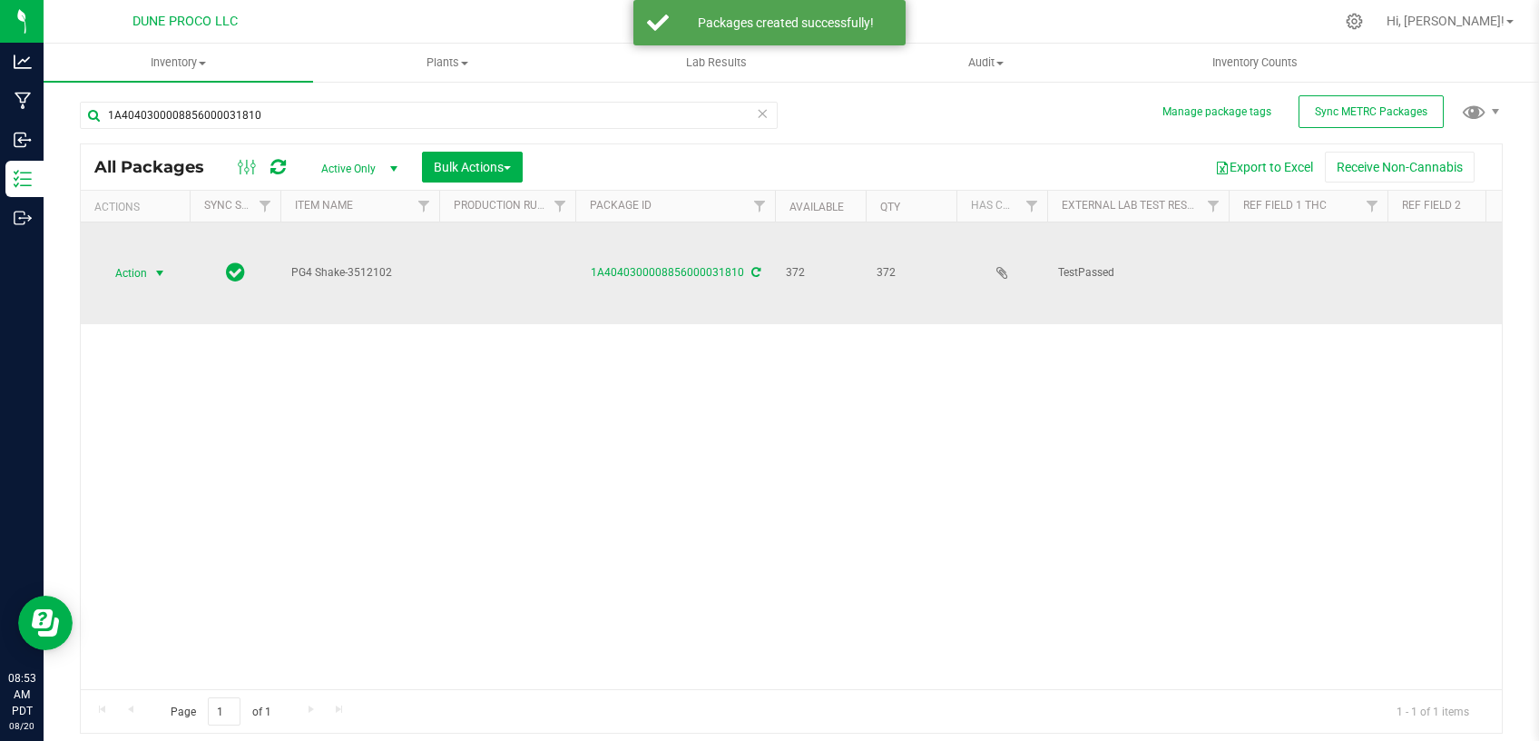
click at [152, 261] on span "select" at bounding box center [160, 273] width 23 height 25
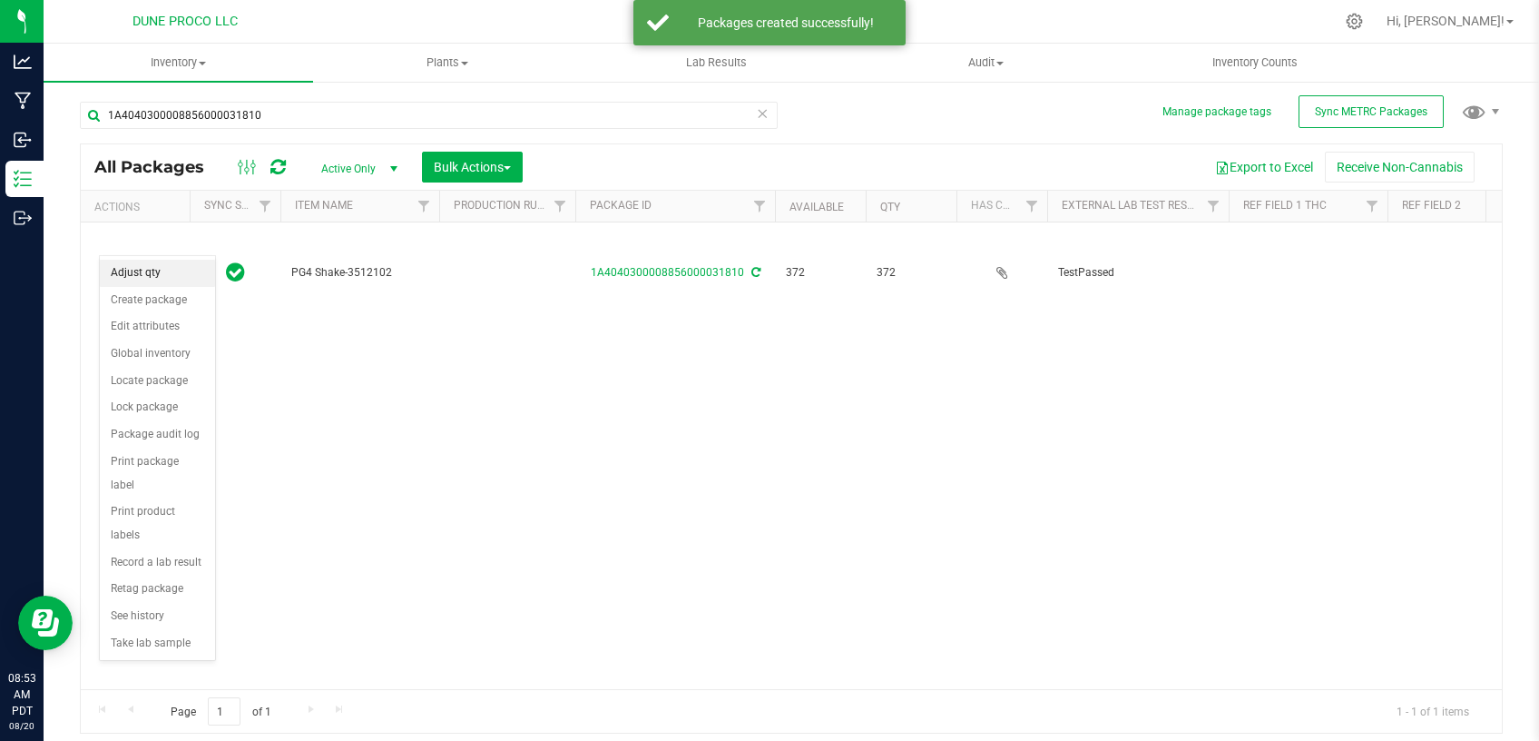
click at [182, 277] on li "Adjust qty" at bounding box center [157, 273] width 115 height 27
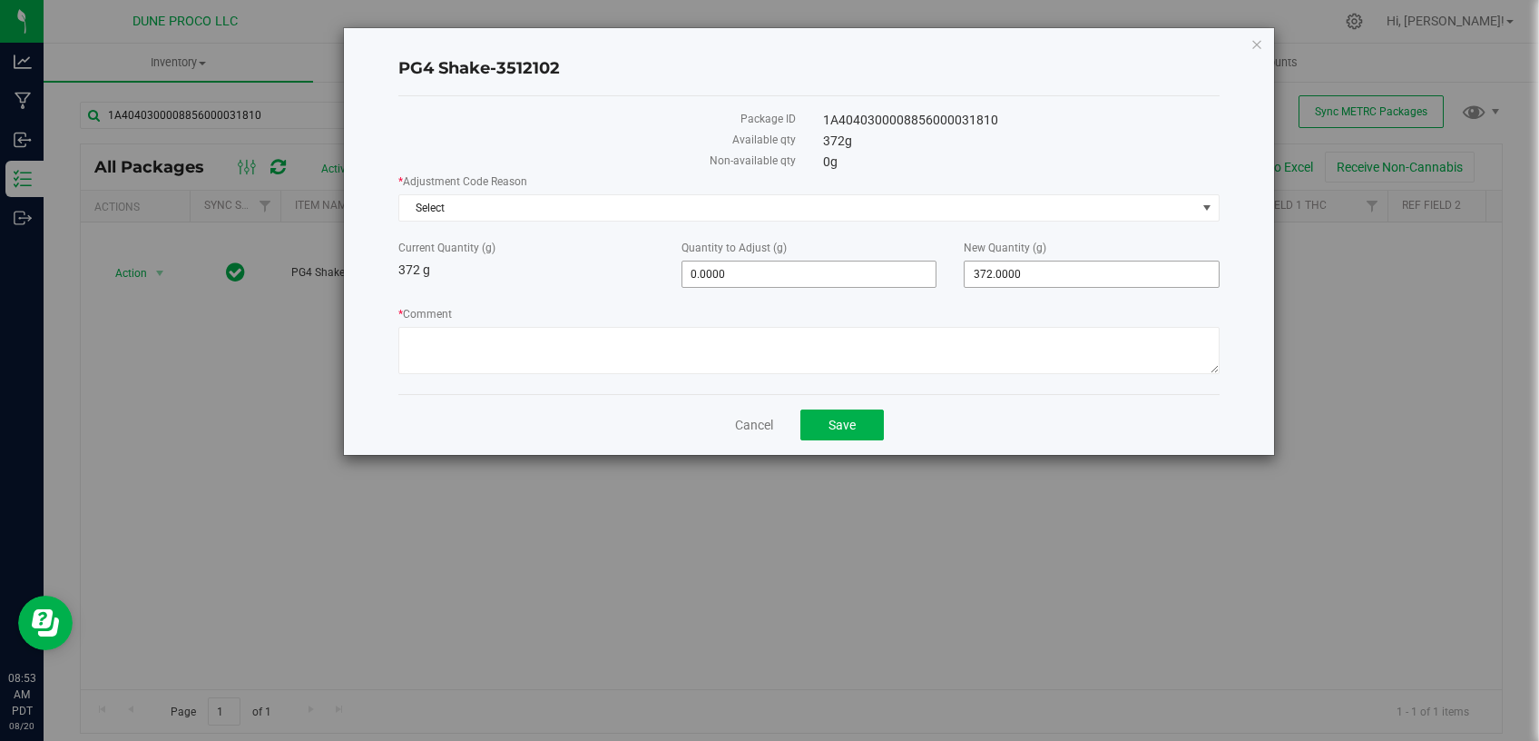
click at [991, 272] on span "372.0000 372" at bounding box center [1092, 274] width 256 height 27
drag, startPoint x: 1027, startPoint y: 270, endPoint x: 921, endPoint y: 276, distance: 106.3
click at [965, 276] on input "372" at bounding box center [1092, 273] width 254 height 25
type input "0"
type input "-372.0000"
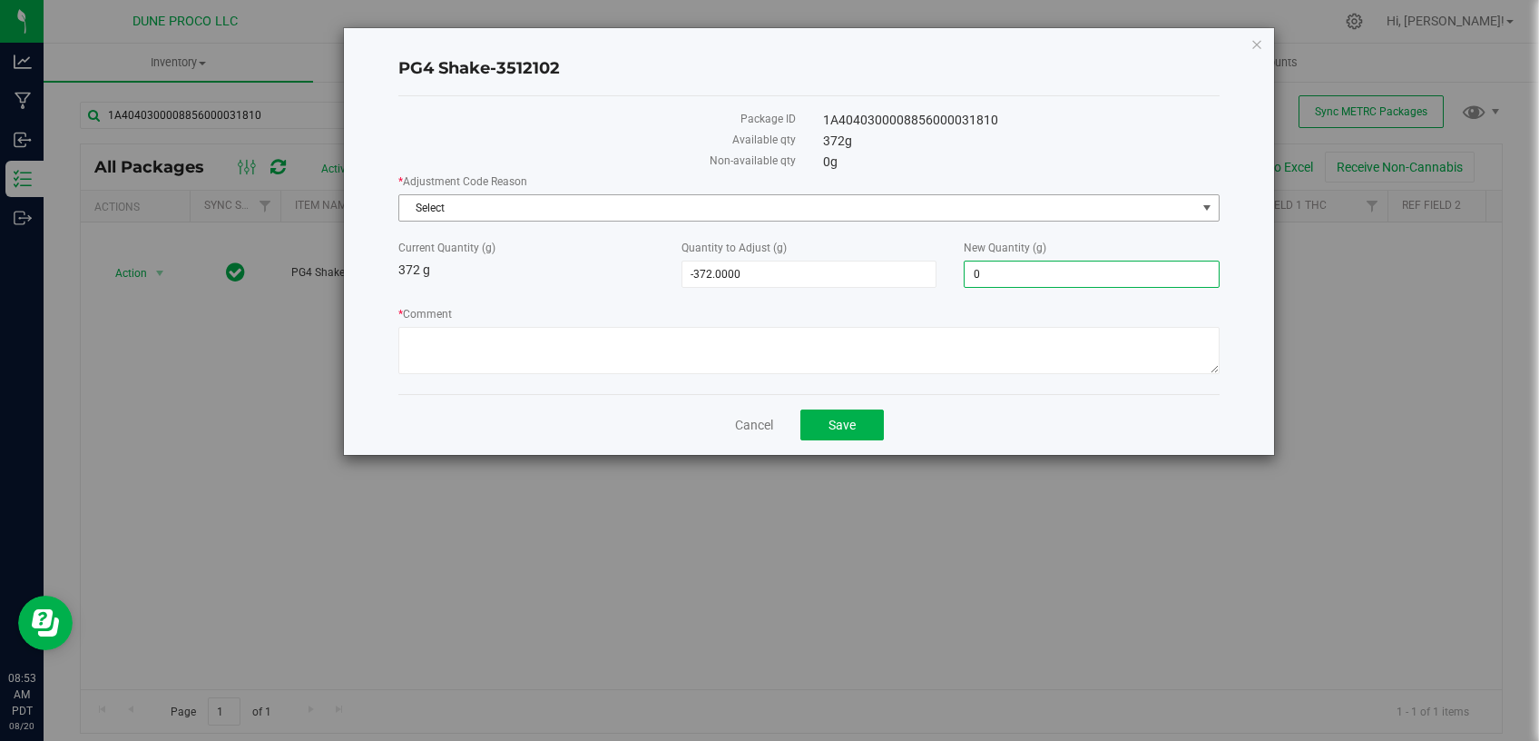
type input "0.0000"
click at [831, 199] on span "Select" at bounding box center [797, 207] width 797 height 25
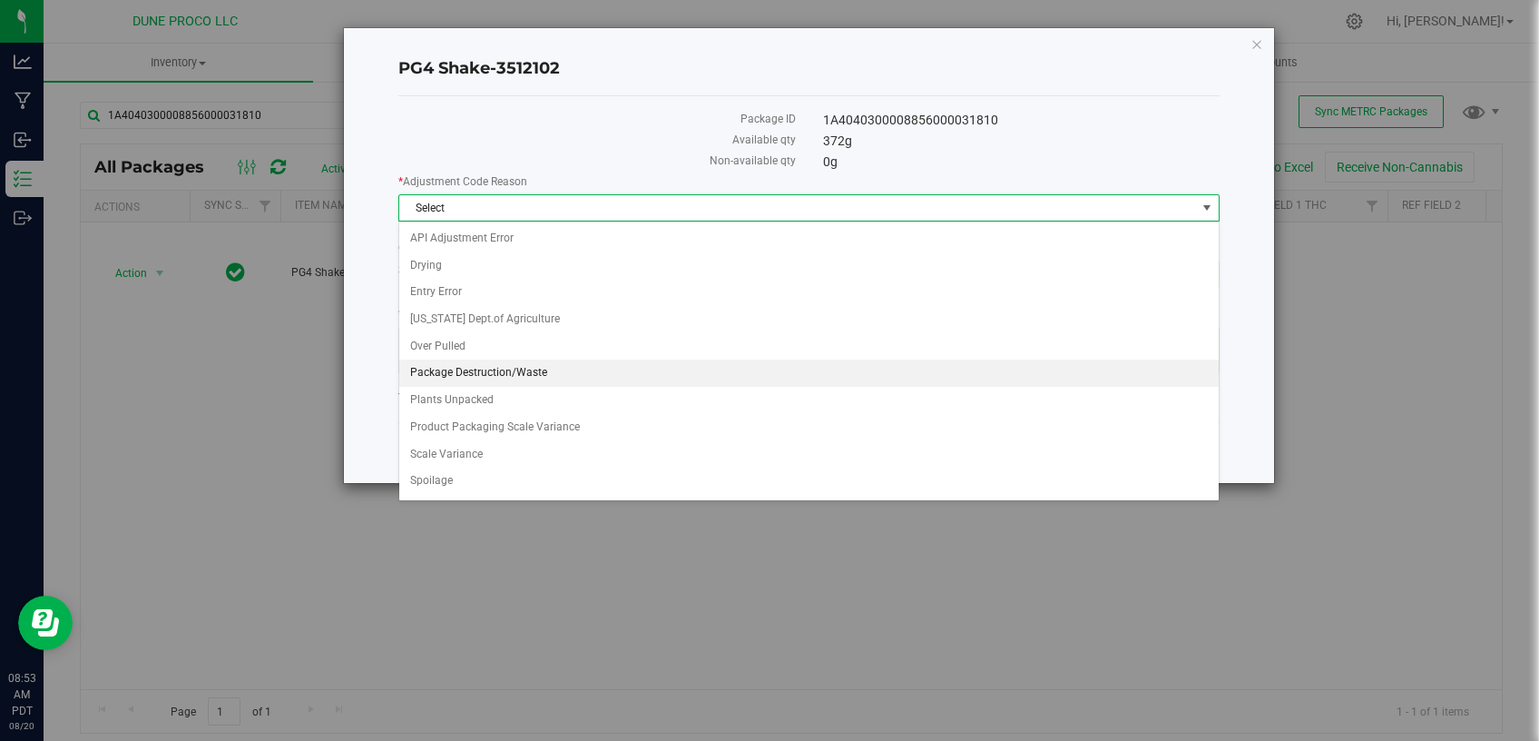
click at [439, 375] on li "Package Destruction/Waste" at bounding box center [809, 372] width 820 height 27
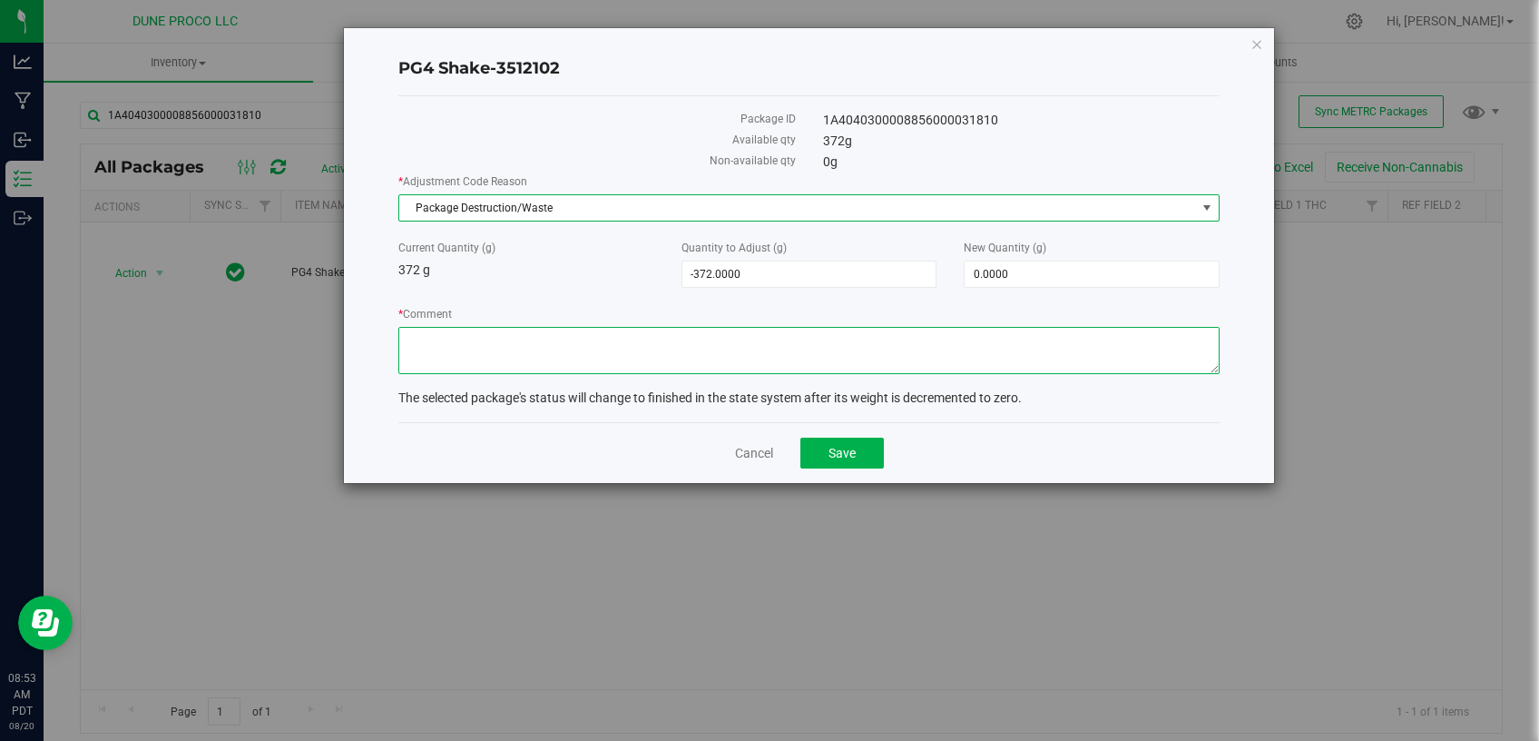
click at [565, 359] on textarea "* Comment" at bounding box center [808, 350] width 821 height 47
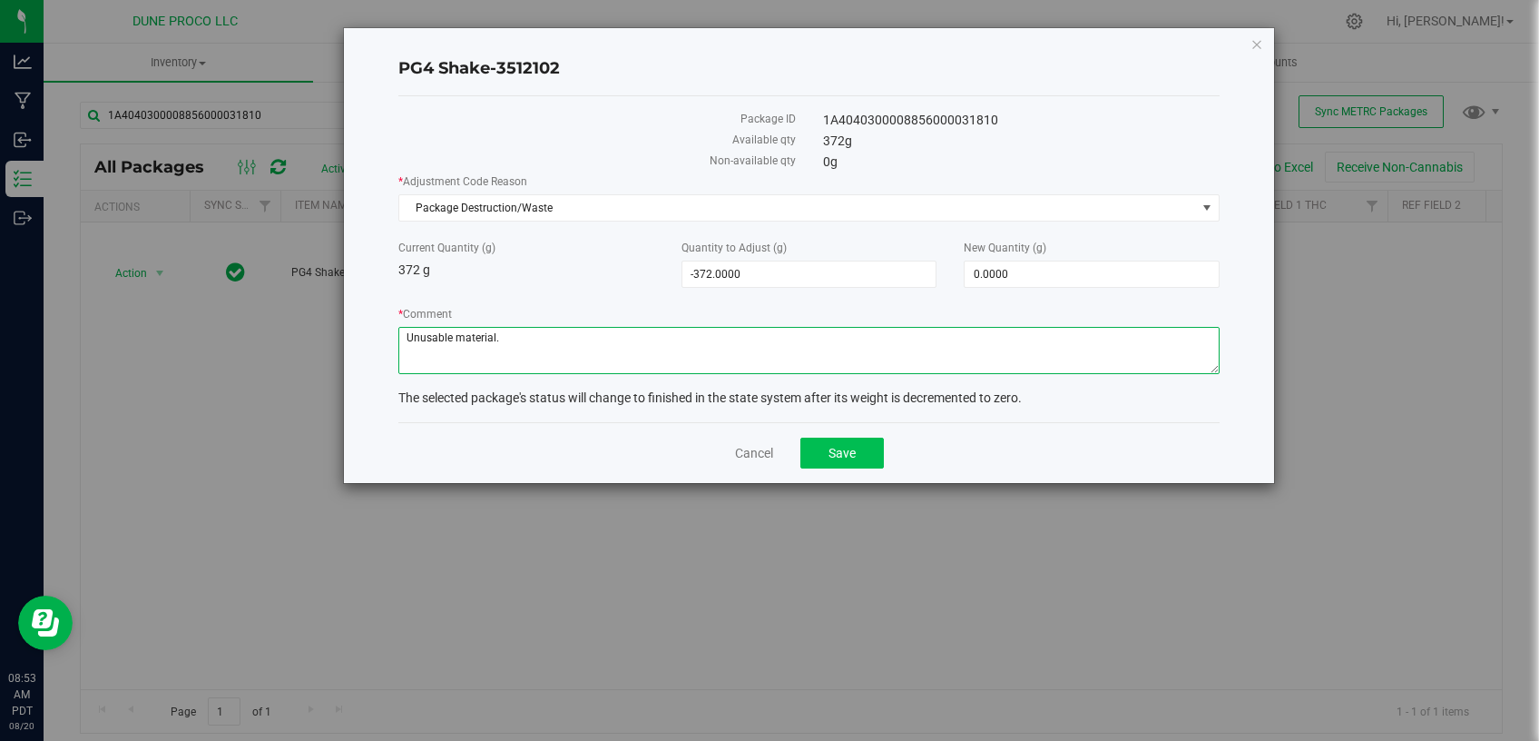
type textarea "Unusable material."
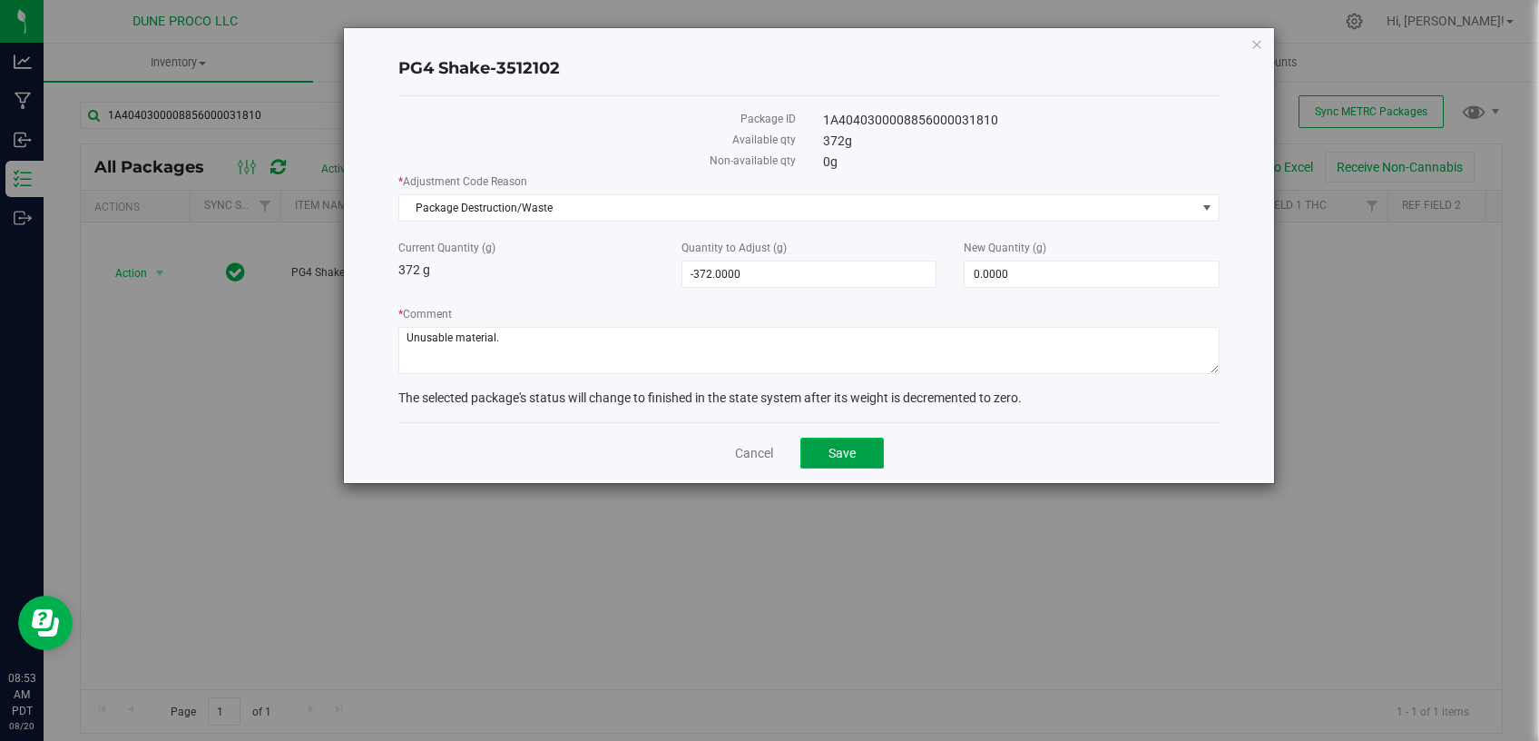
click at [841, 446] on span "Save" at bounding box center [842, 453] width 27 height 15
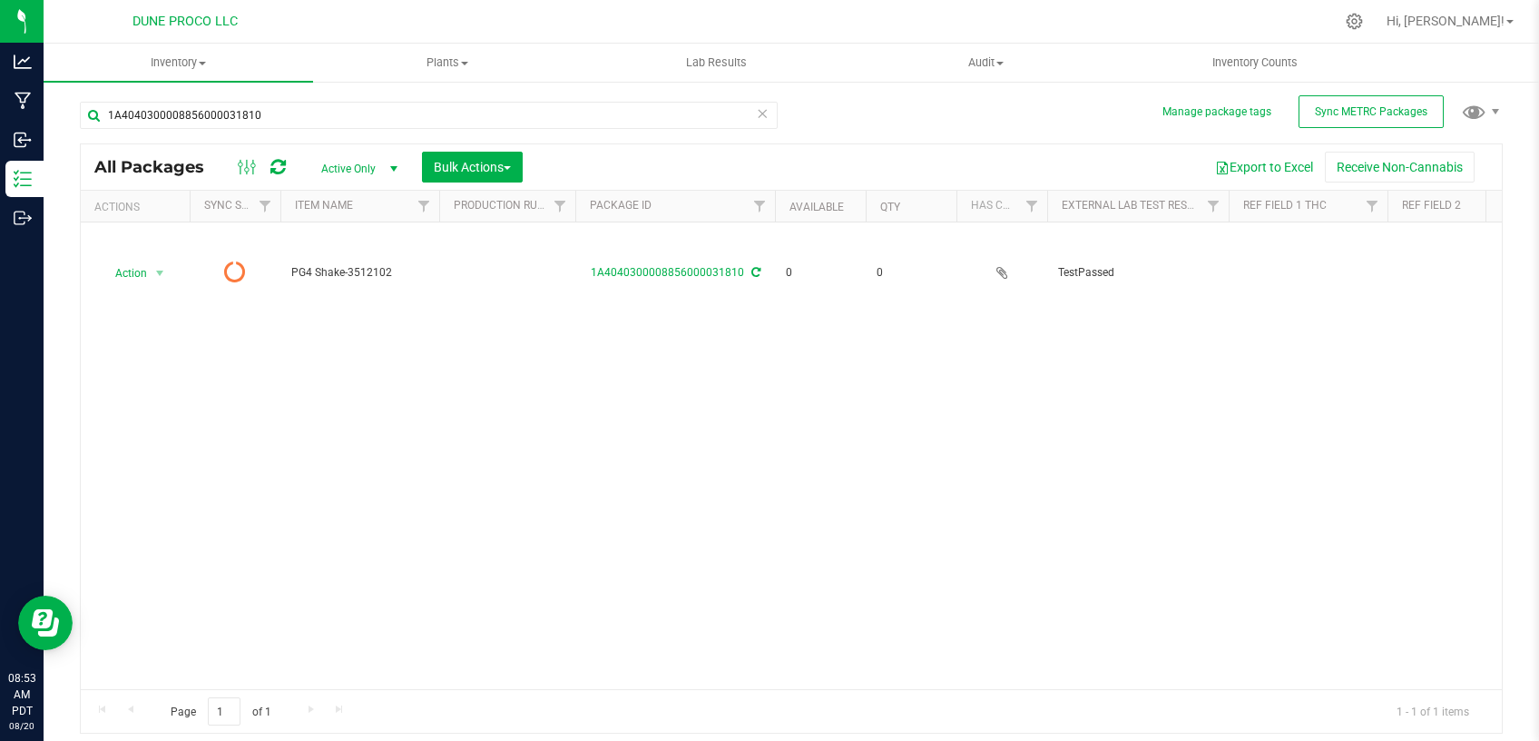
click at [759, 113] on icon at bounding box center [762, 113] width 13 height 22
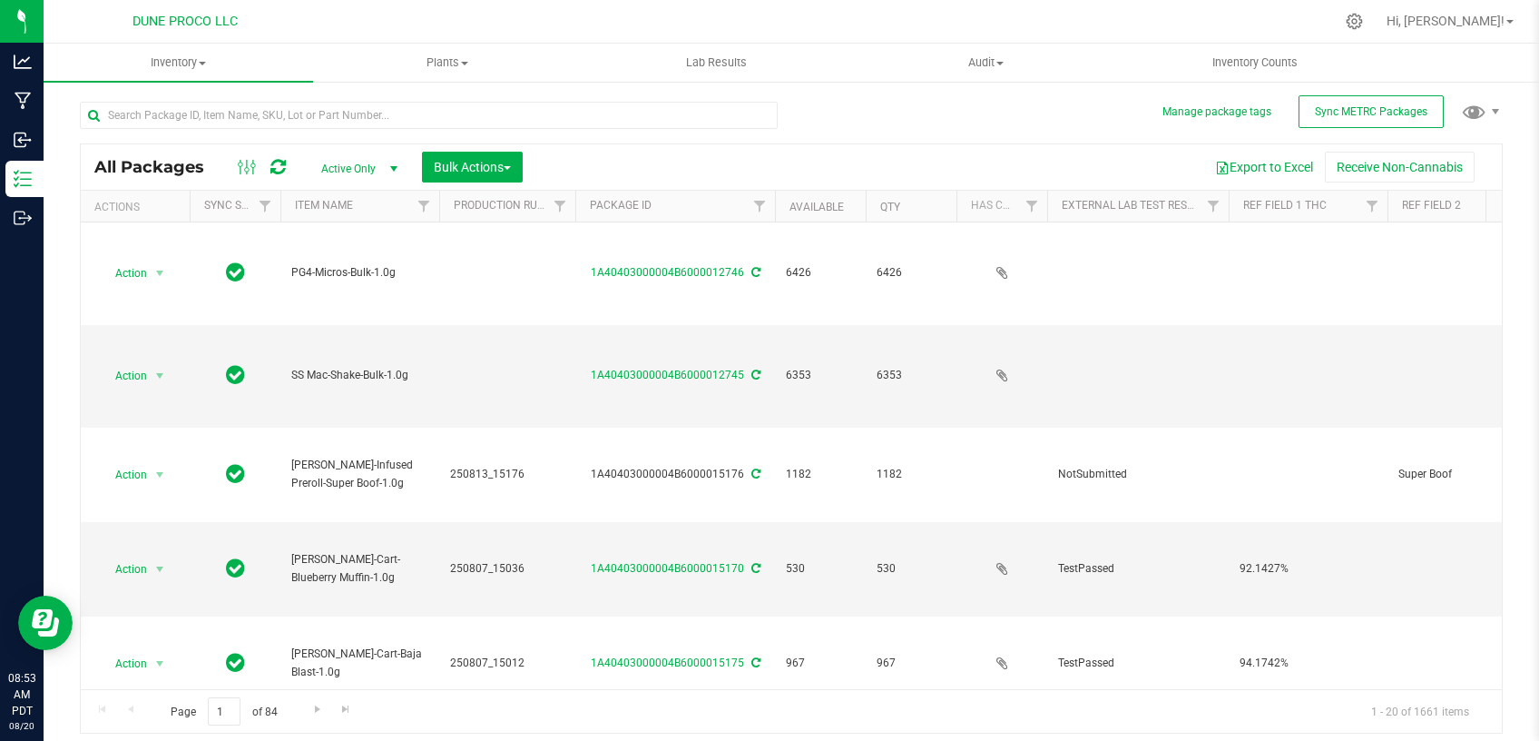
type input "[DATE]"
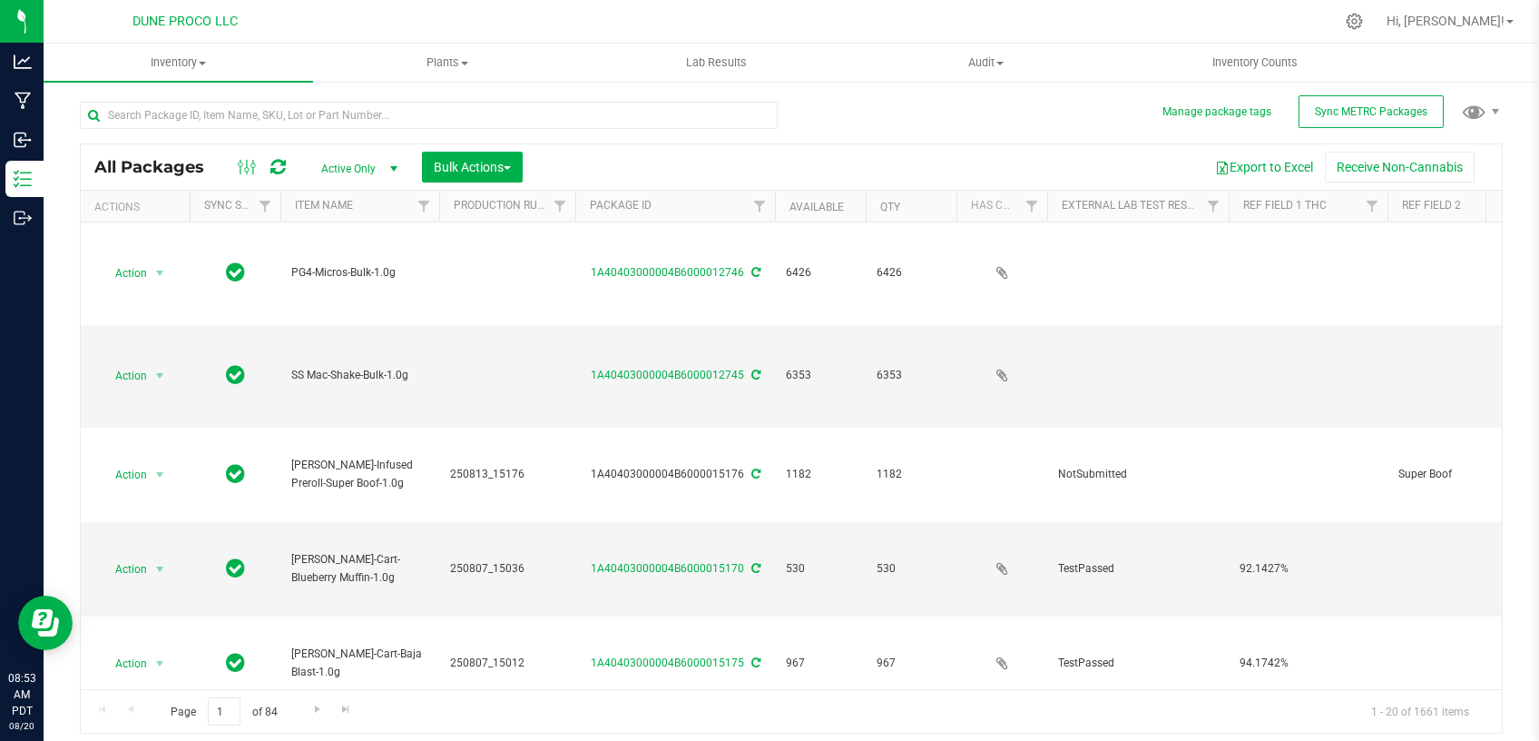
type input "[DATE]"
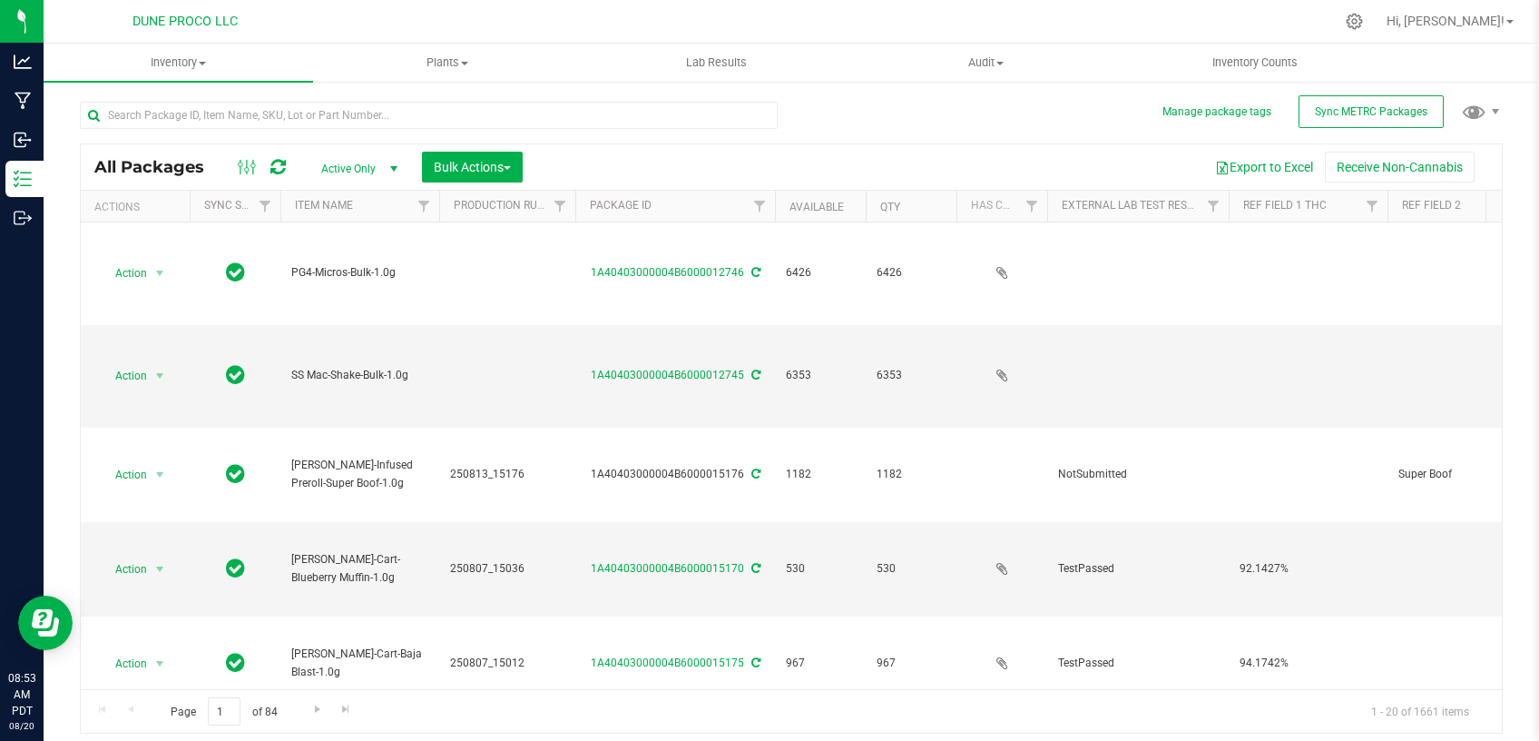
type input "[DATE]"
click at [488, 167] on span "Bulk Actions" at bounding box center [472, 167] width 77 height 15
click at [469, 236] on span "Add to outbound order" at bounding box center [494, 240] width 123 height 15
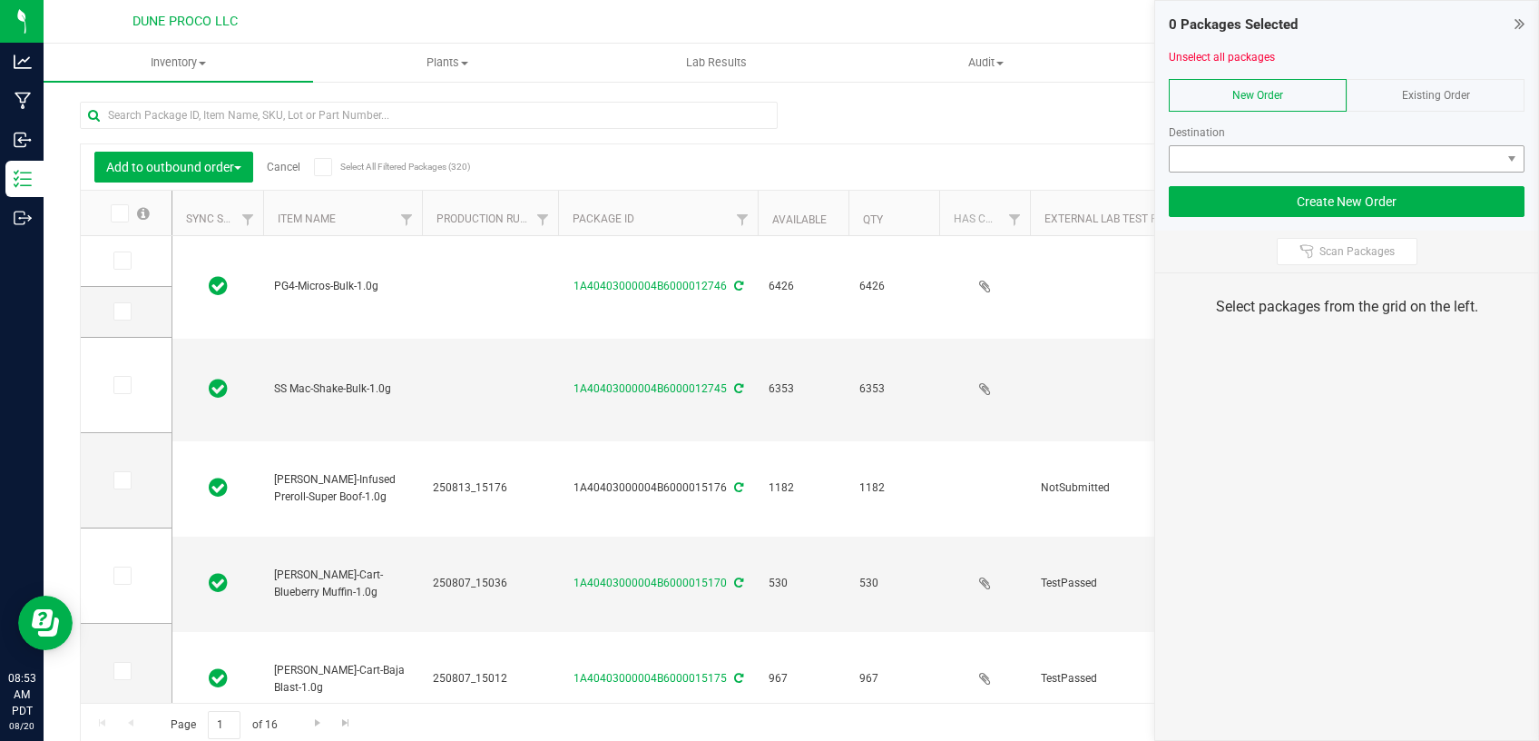
type input "[DATE]"
click at [1224, 162] on span at bounding box center [1335, 158] width 331 height 25
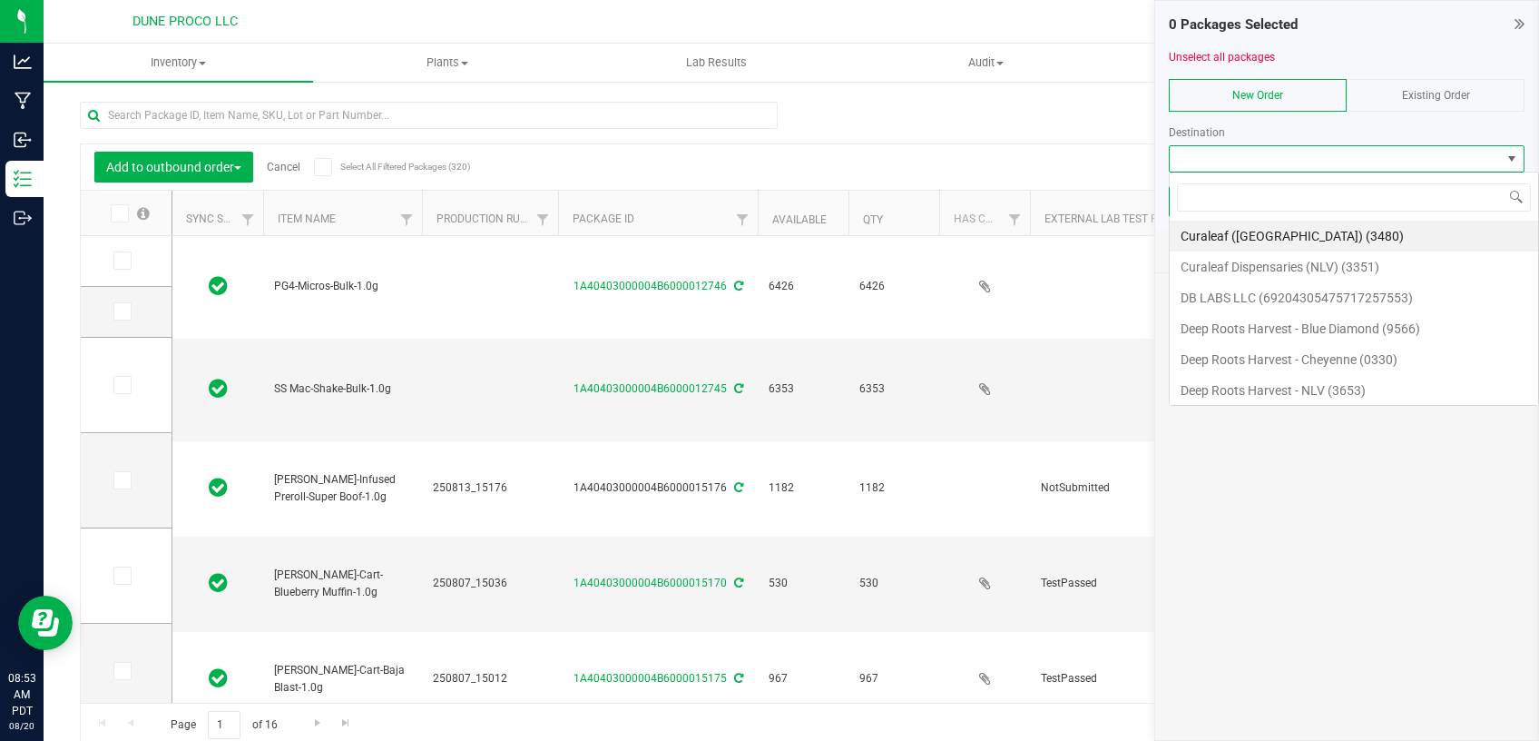
scroll to position [27, 356]
type input "dune"
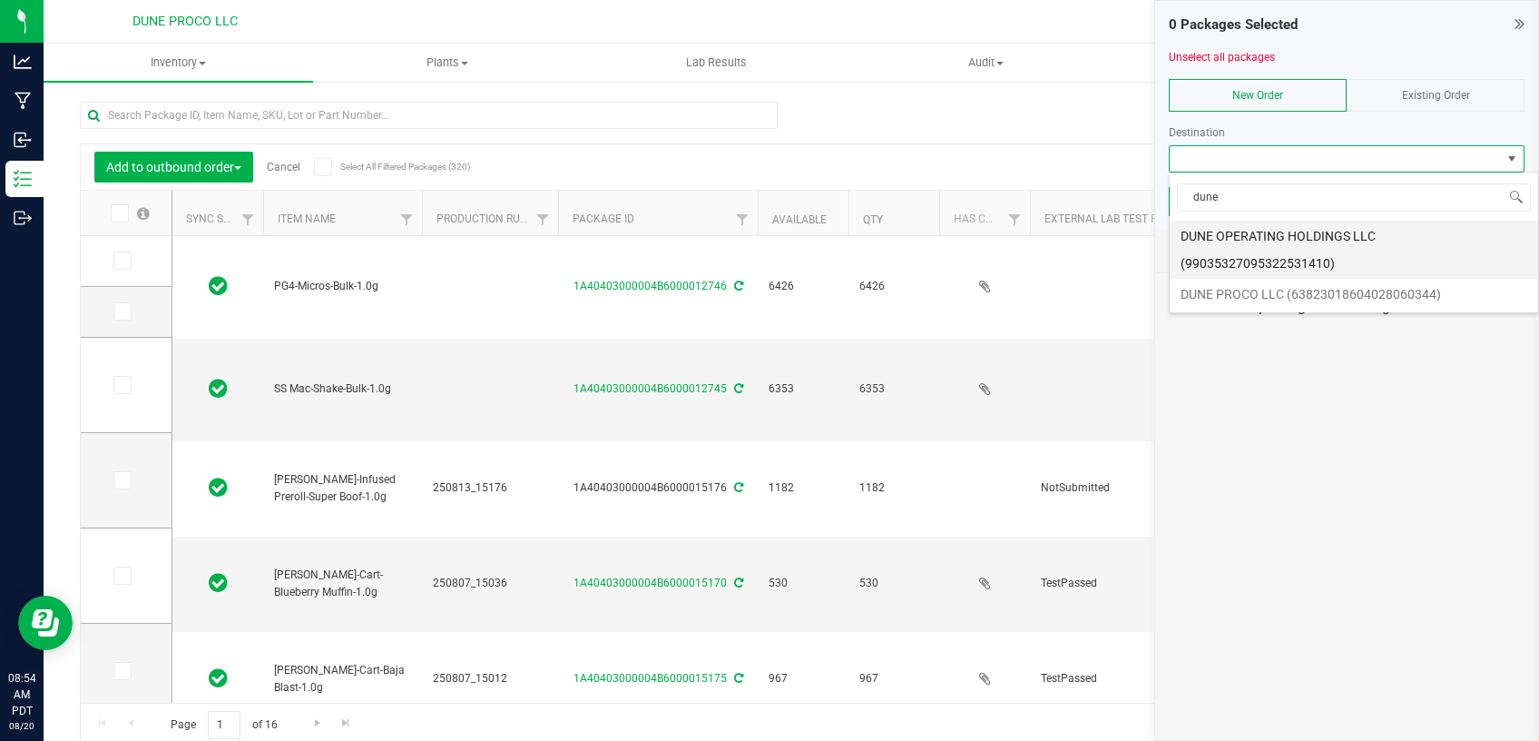
click at [1206, 237] on li "DUNE OPERATING HOLDINGS LLC (99035327095322531410)" at bounding box center [1354, 250] width 369 height 58
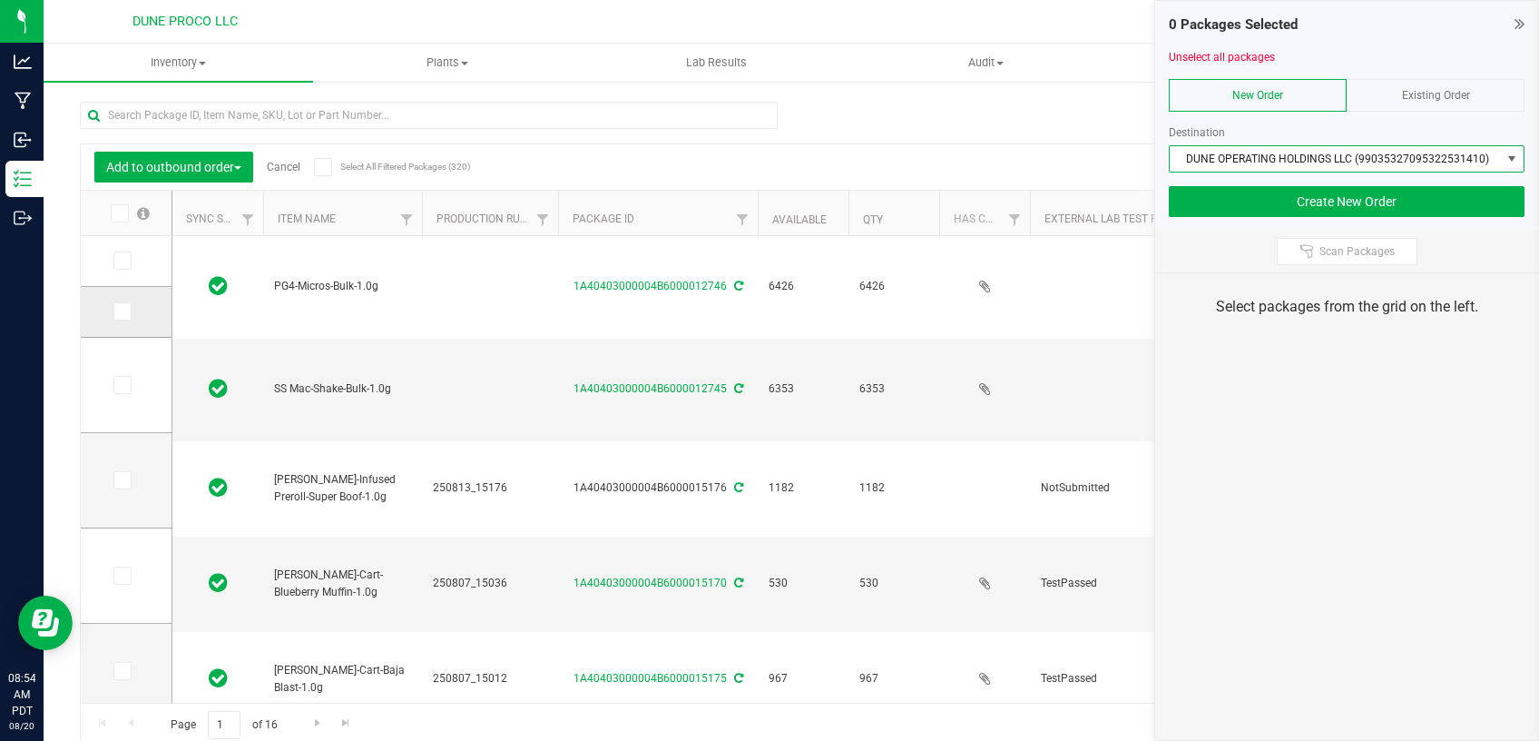
click at [115, 311] on icon at bounding box center [121, 311] width 12 height 0
click at [0, 0] on input "checkbox" at bounding box center [0, 0] width 0 height 0
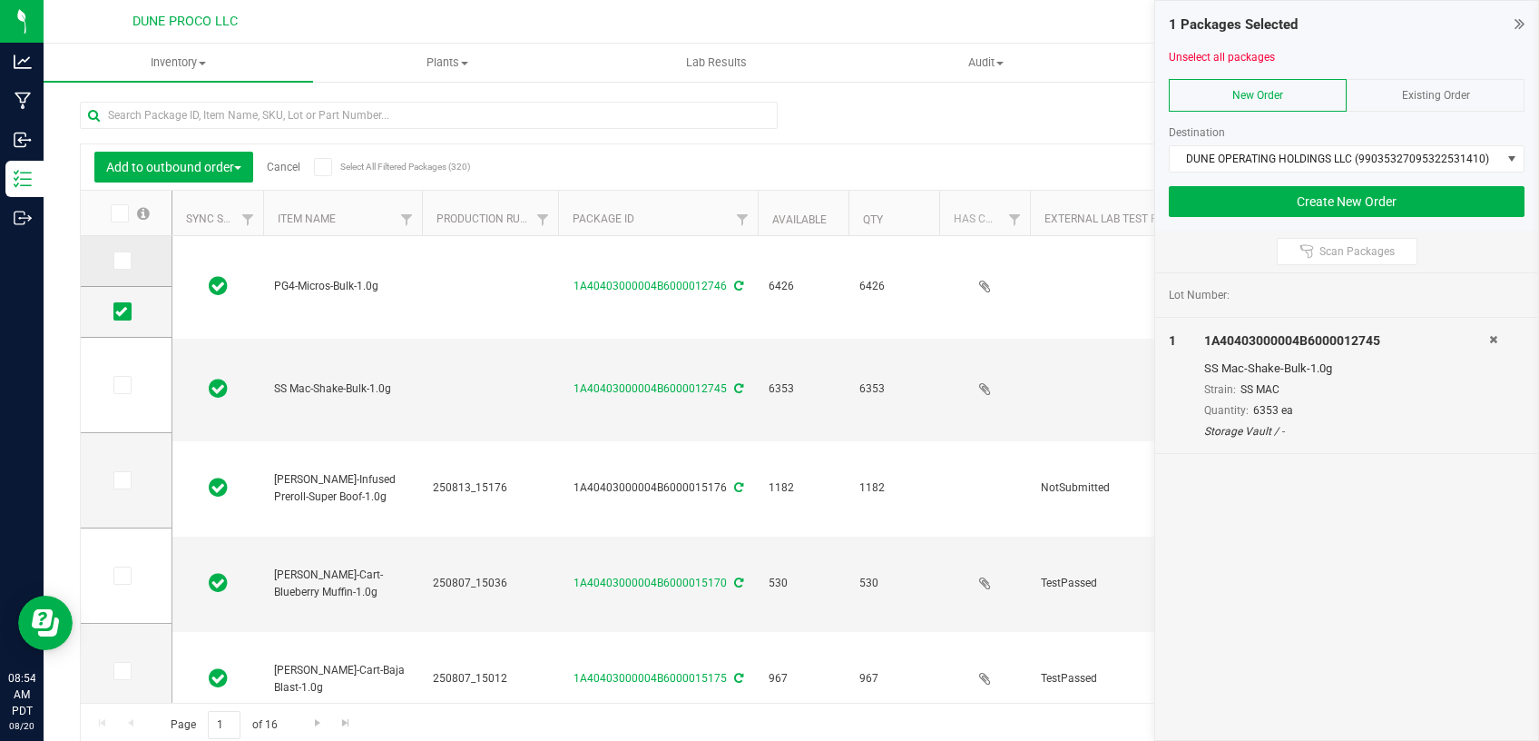
click at [113, 263] on span at bounding box center [122, 260] width 18 height 18
click at [0, 0] on input "checkbox" at bounding box center [0, 0] width 0 height 0
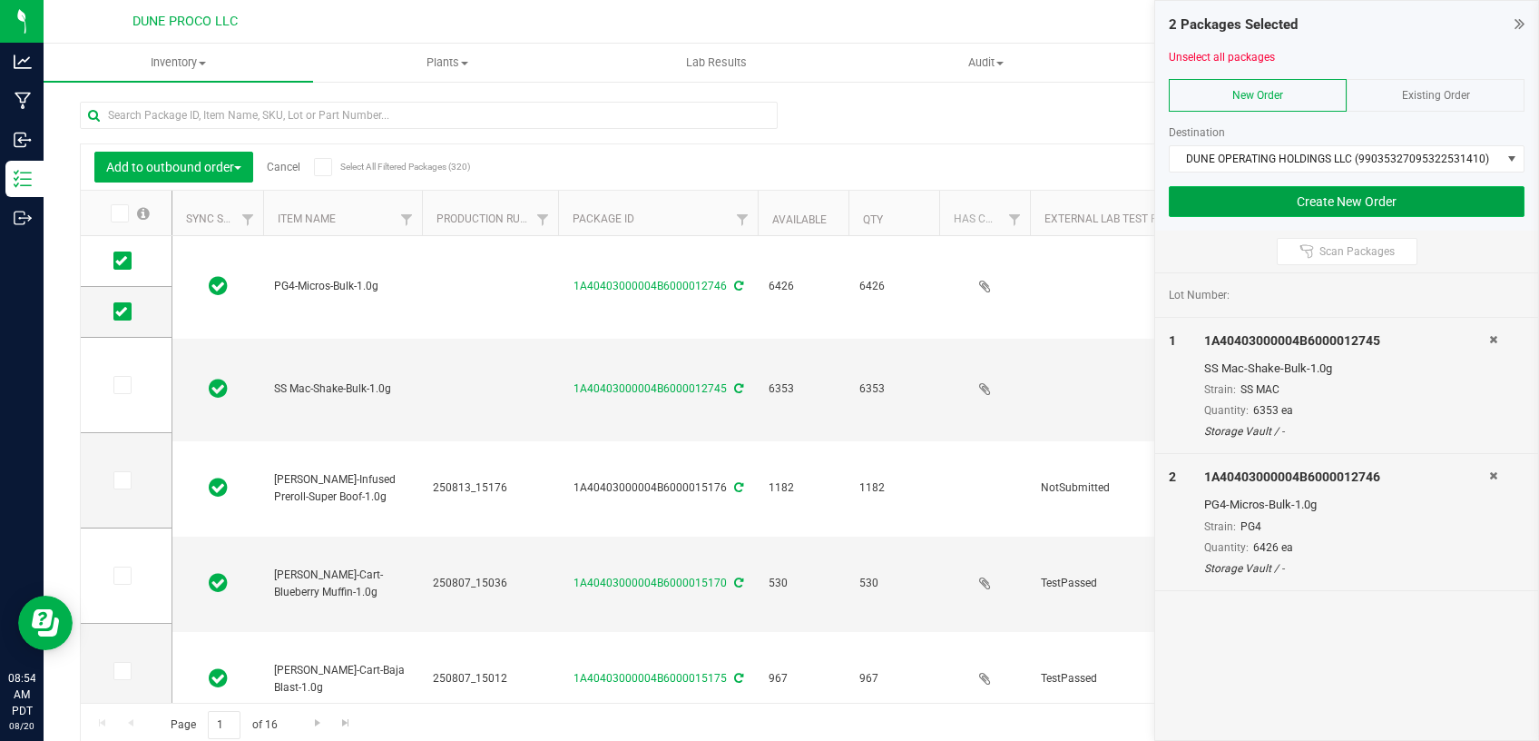
click at [1224, 198] on button "Create New Order" at bounding box center [1347, 201] width 356 height 31
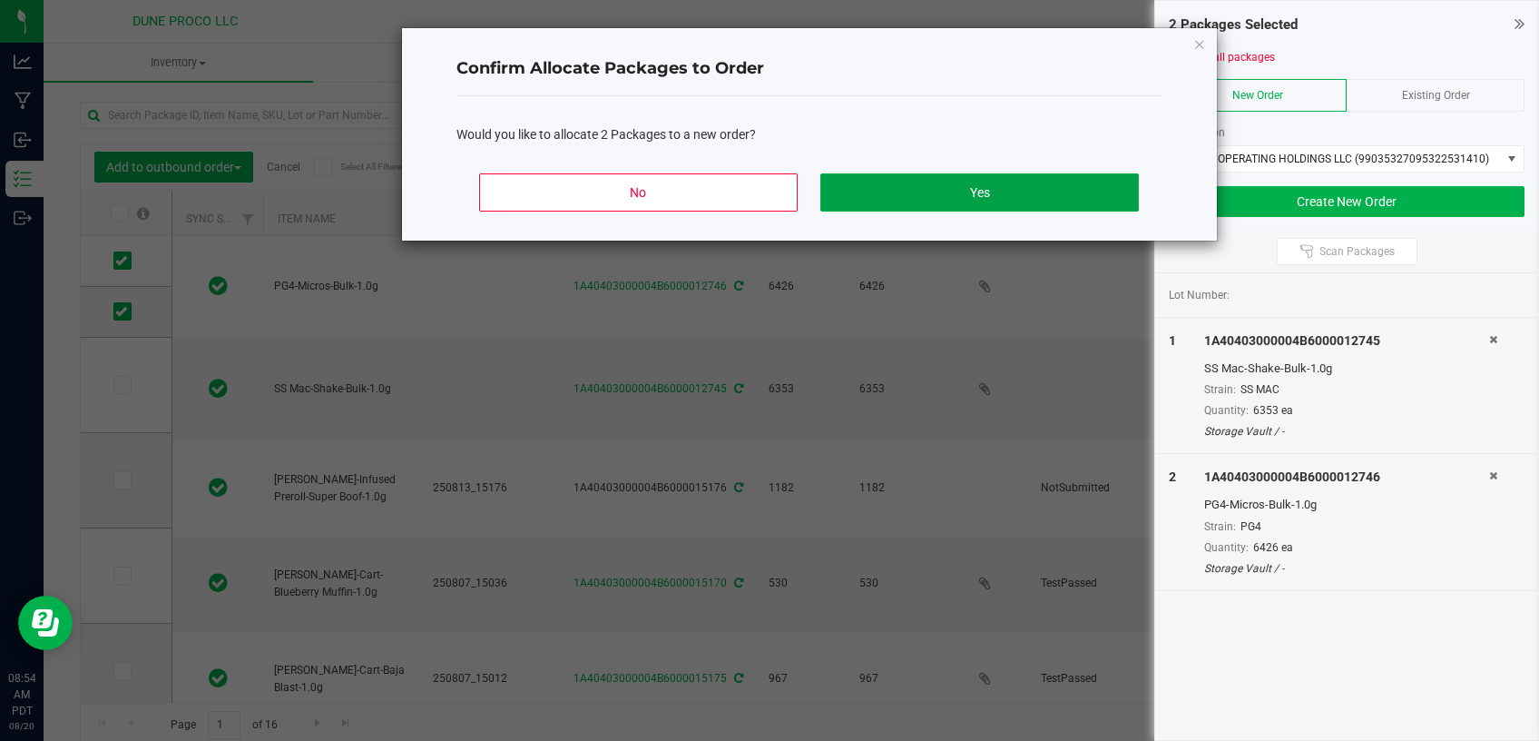
click at [924, 197] on button "Yes" at bounding box center [980, 192] width 318 height 38
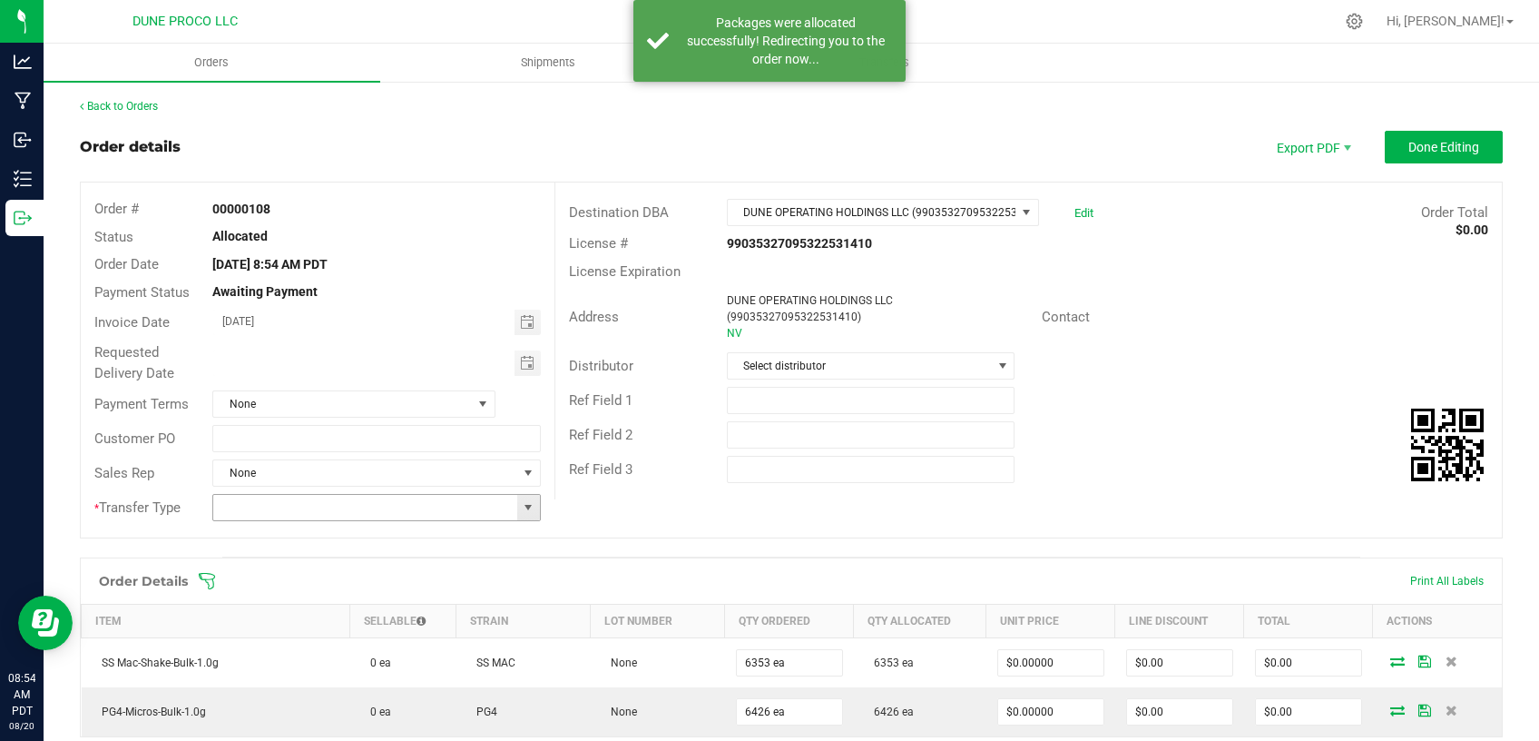
click at [522, 506] on span at bounding box center [528, 507] width 15 height 15
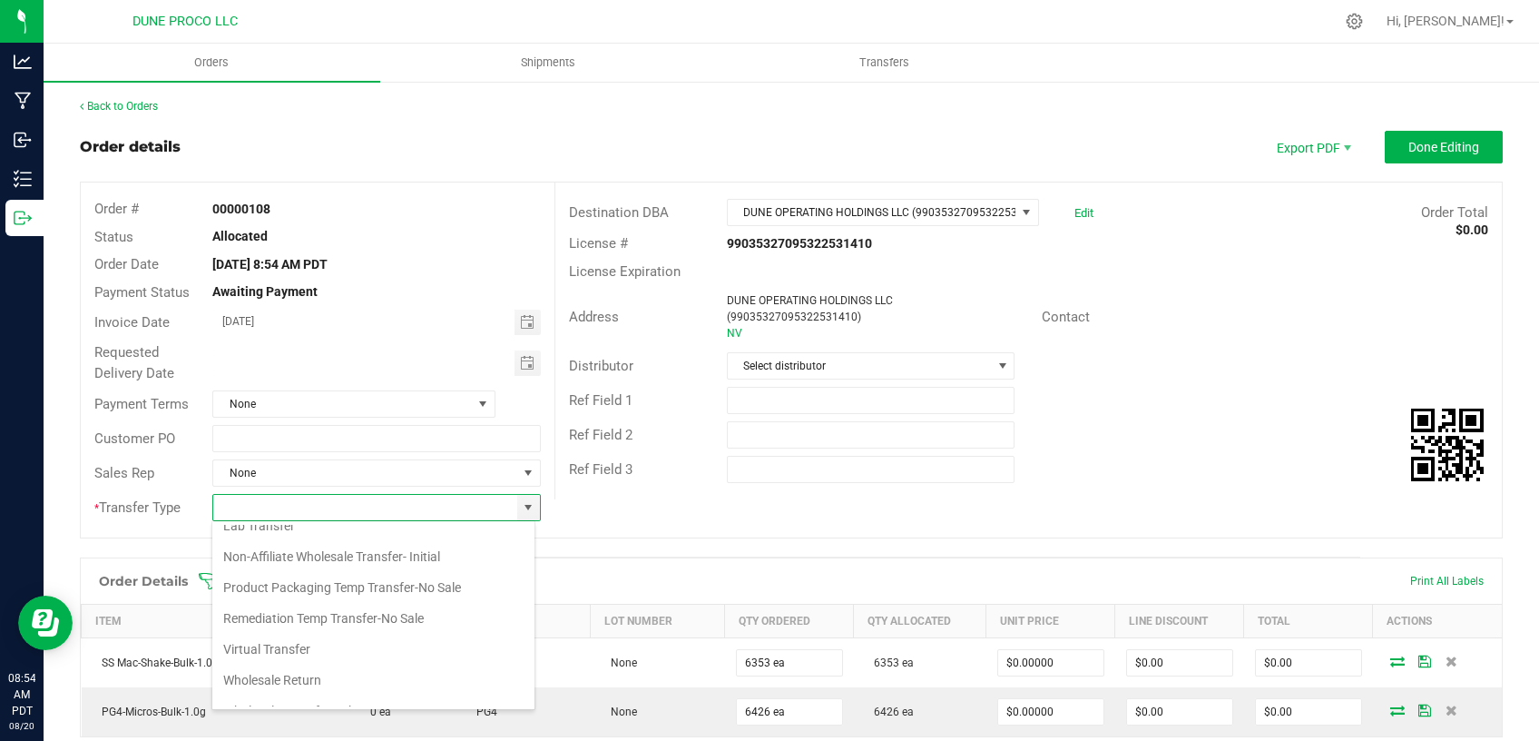
scroll to position [94, 0]
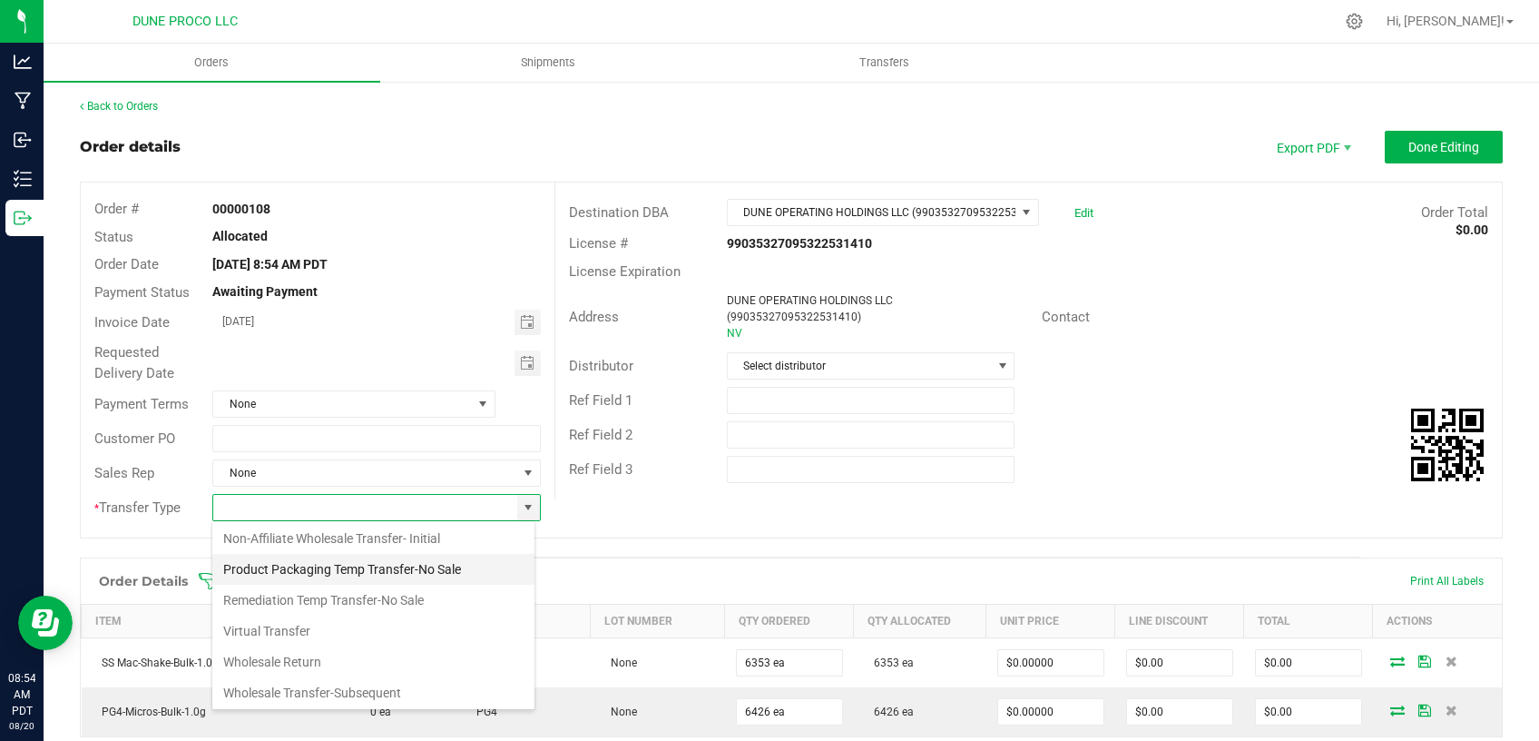
click at [402, 573] on li "Product Packaging Temp Transfer-No Sale" at bounding box center [373, 569] width 322 height 31
type input "Product Packaging Temp Transfer-No Sale"
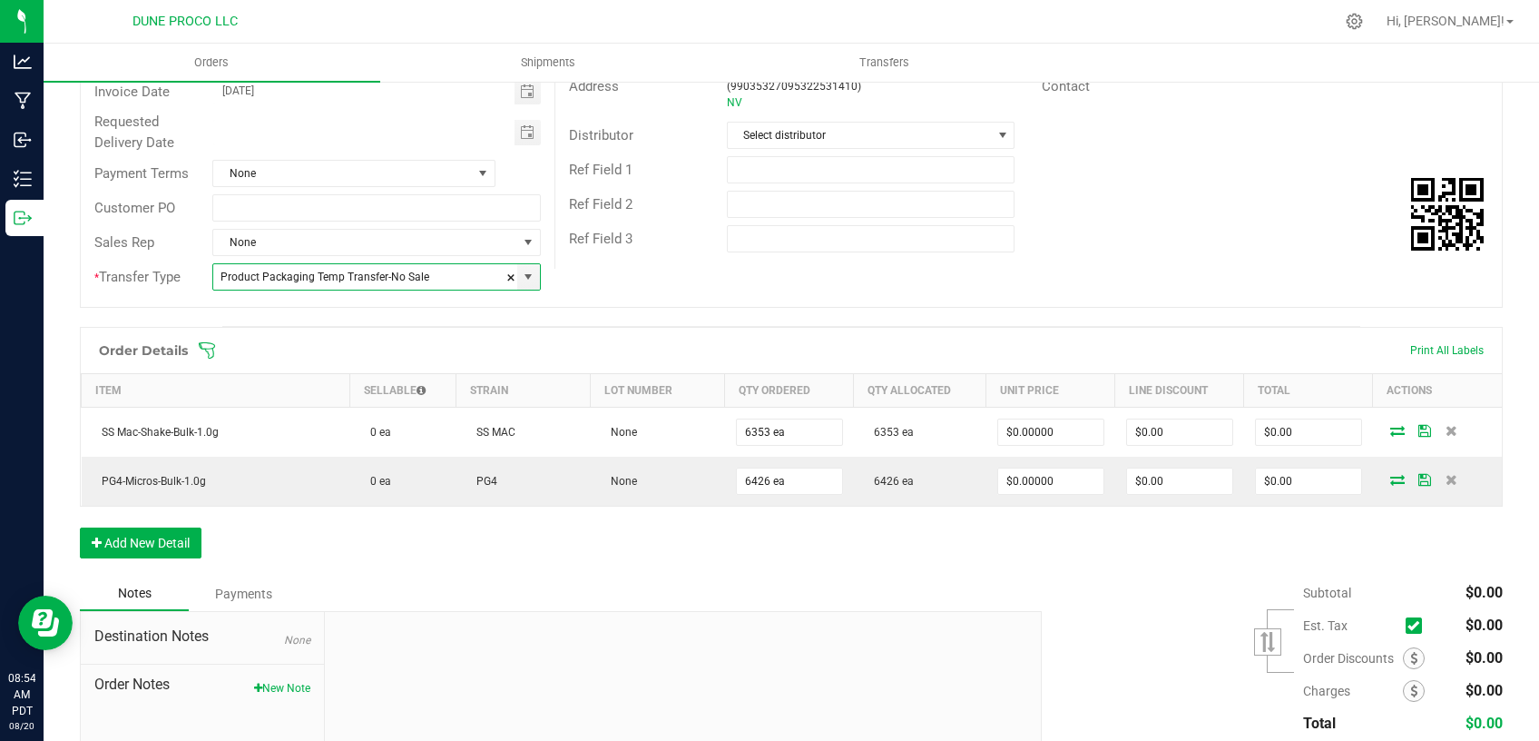
scroll to position [0, 0]
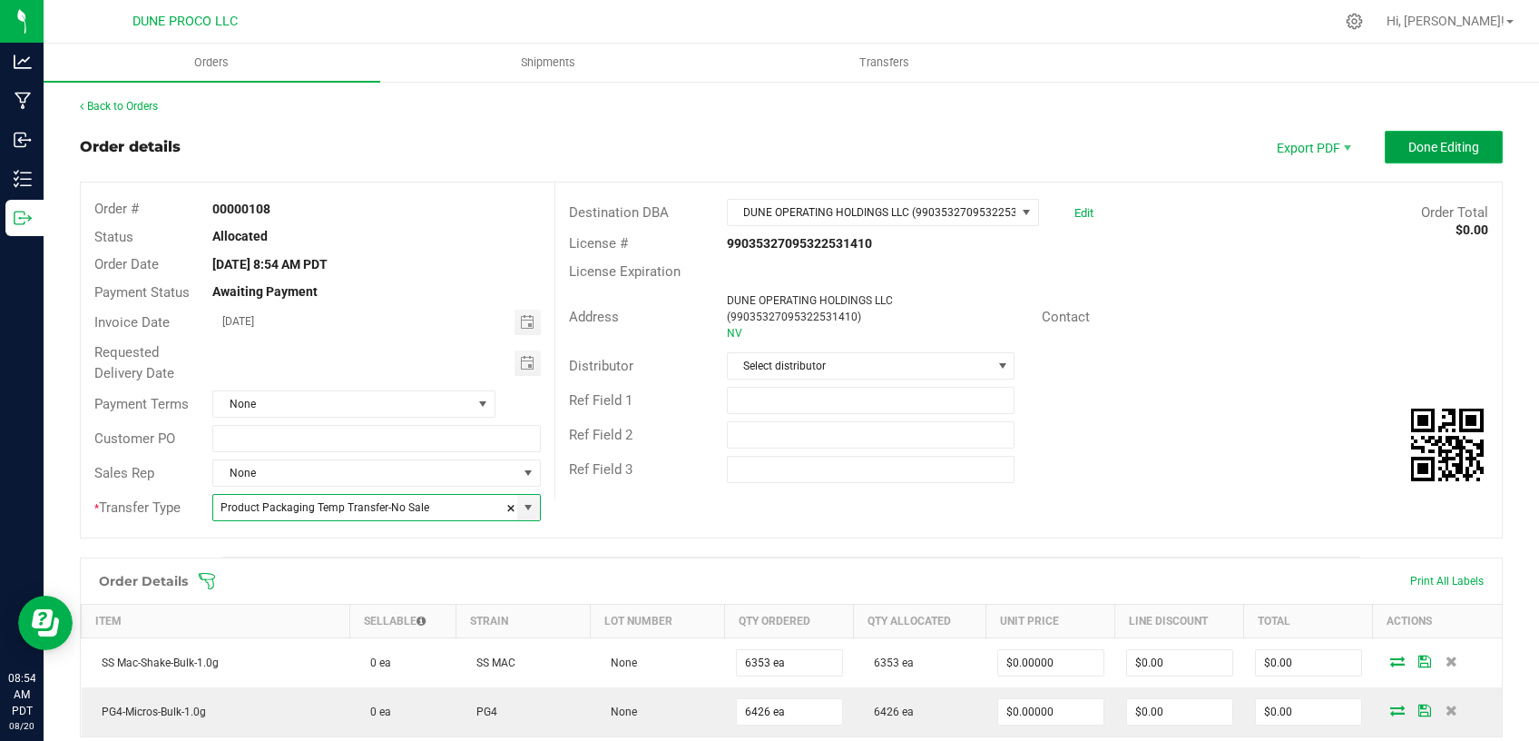
click at [1403, 139] on button "Done Editing" at bounding box center [1444, 147] width 118 height 33
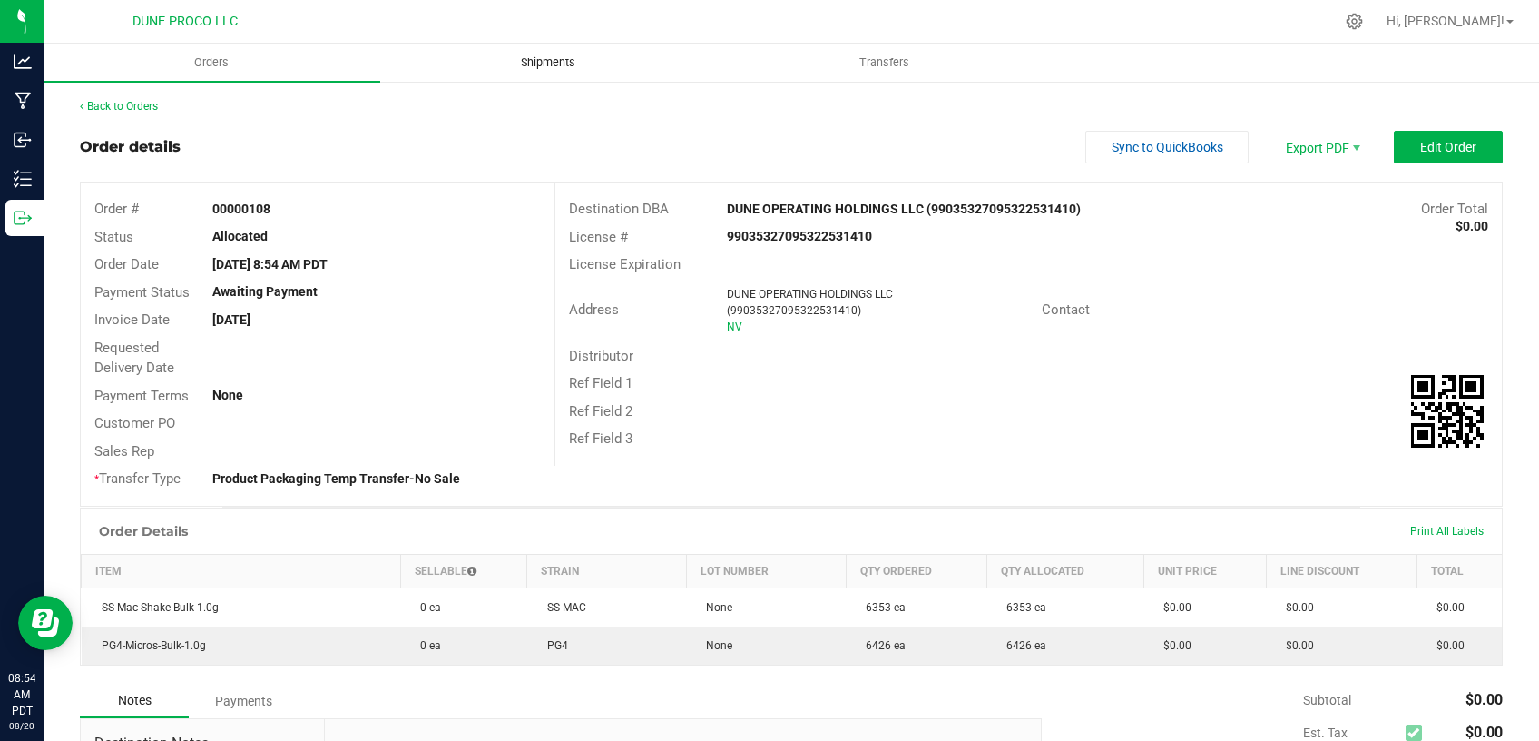
click at [532, 61] on span "Shipments" at bounding box center [547, 62] width 103 height 16
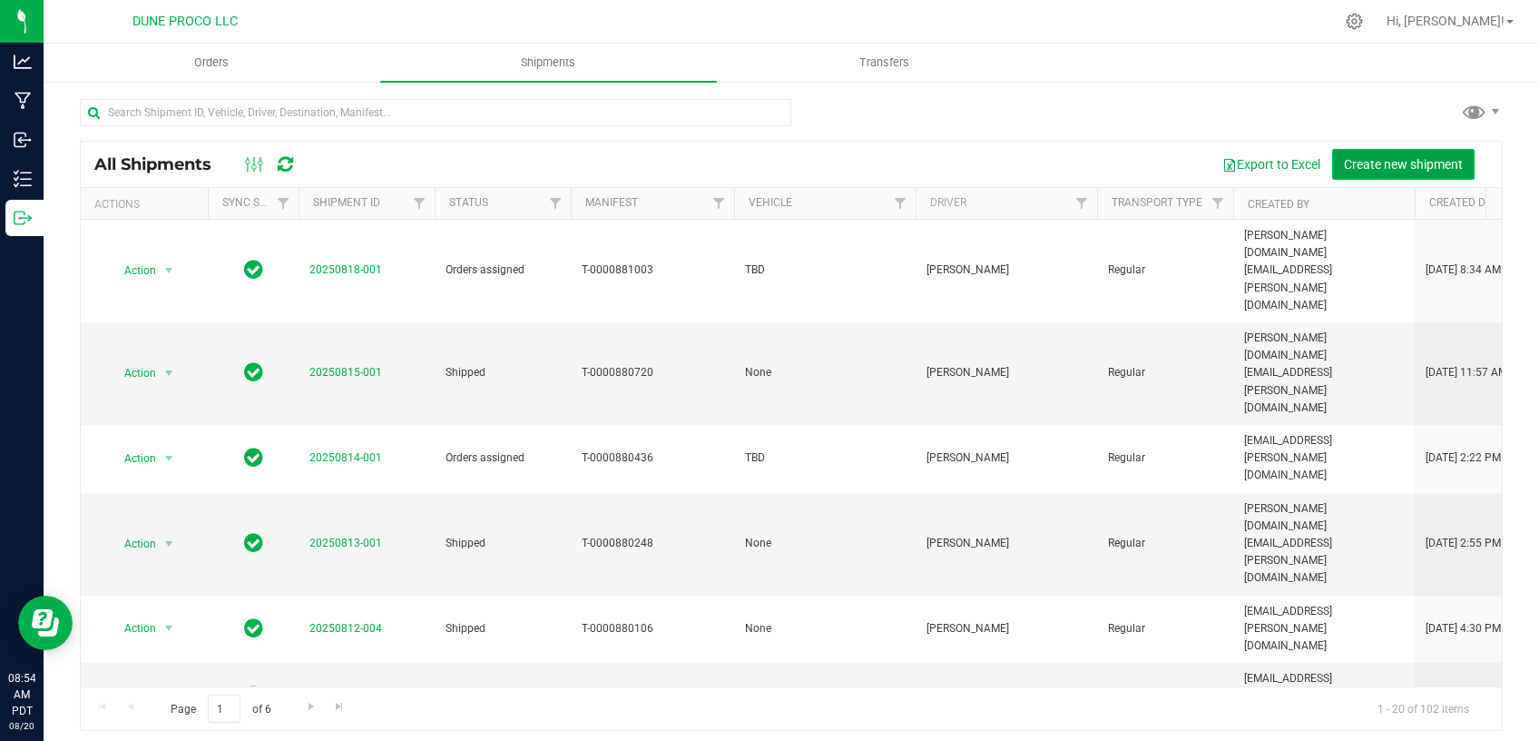
click at [1353, 164] on span "Create new shipment" at bounding box center [1403, 164] width 119 height 15
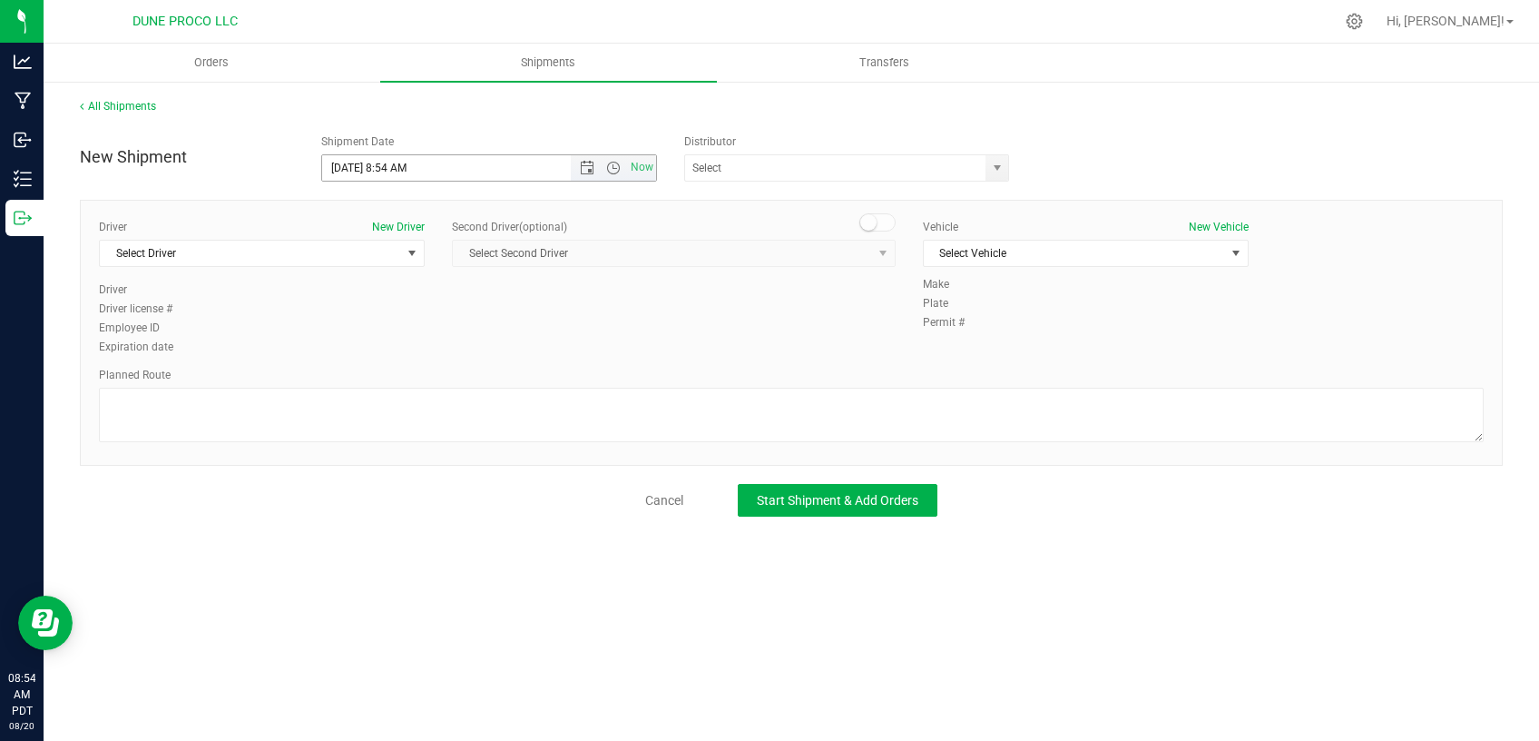
click at [408, 165] on input "[DATE] 8:54 AM" at bounding box center [462, 167] width 280 height 25
type input "[DATE] 9:00 AM"
click at [332, 254] on span "Select Driver" at bounding box center [250, 253] width 301 height 25
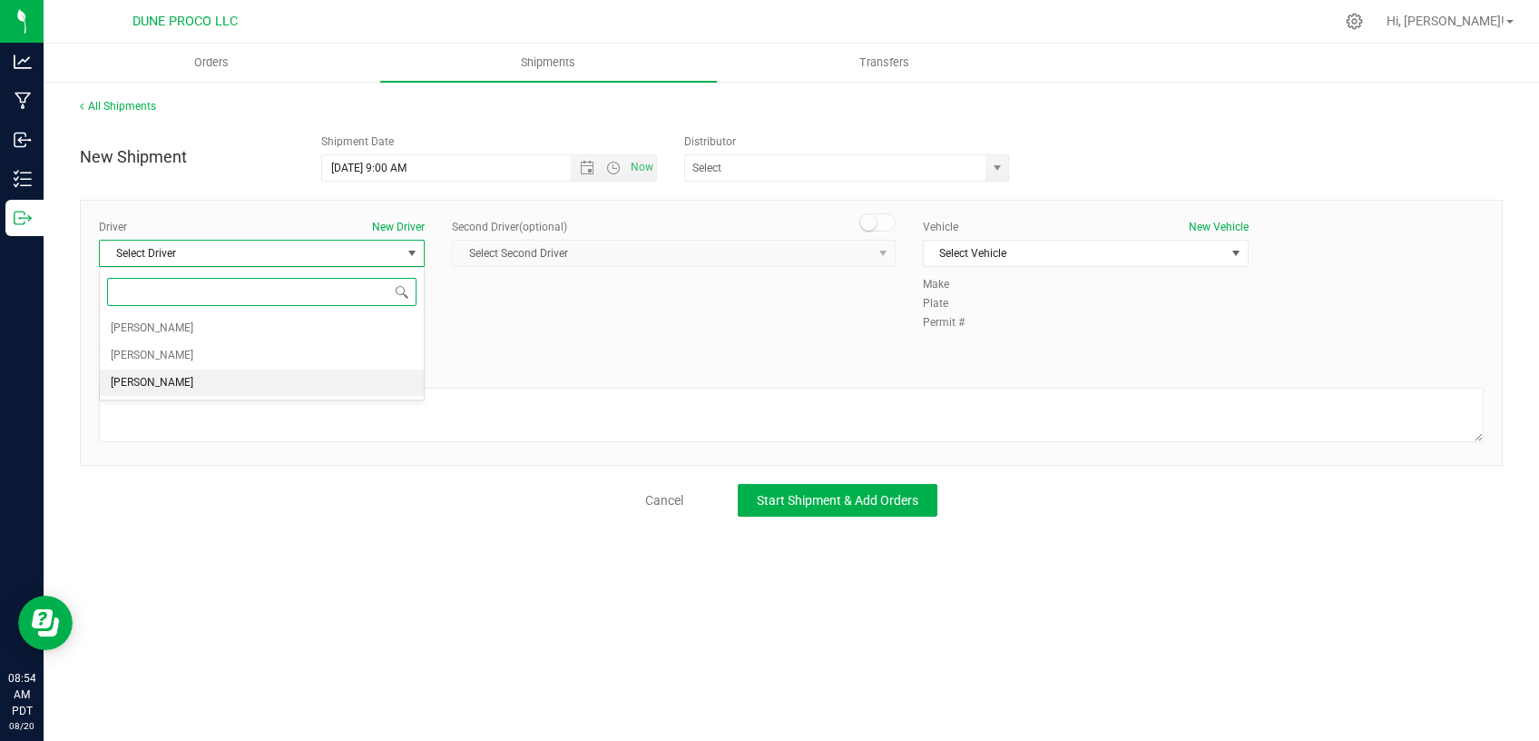
click at [207, 383] on li "[PERSON_NAME]" at bounding box center [262, 382] width 324 height 27
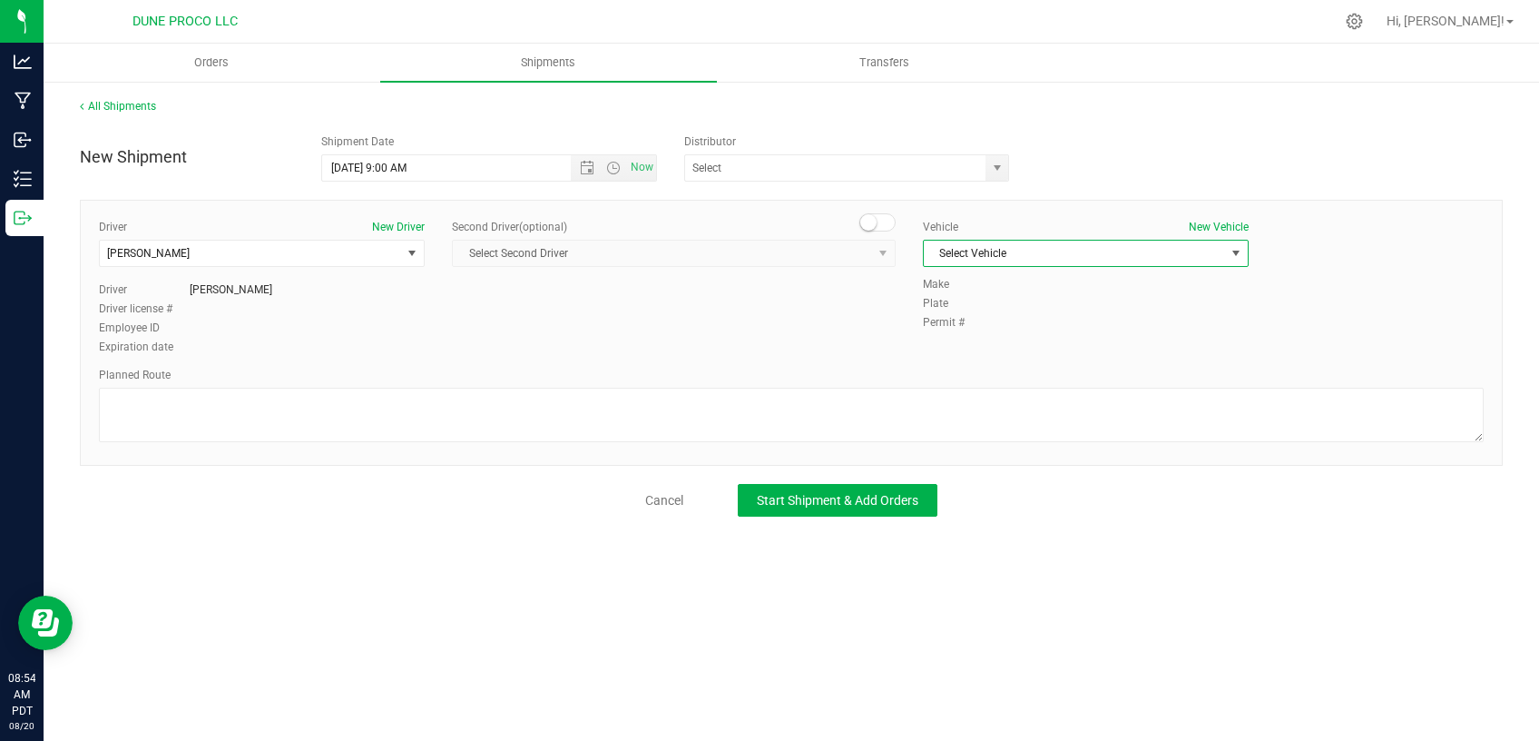
click at [1006, 250] on span "Select Vehicle" at bounding box center [1074, 253] width 301 height 25
click at [989, 314] on li "TBD" at bounding box center [1086, 311] width 324 height 27
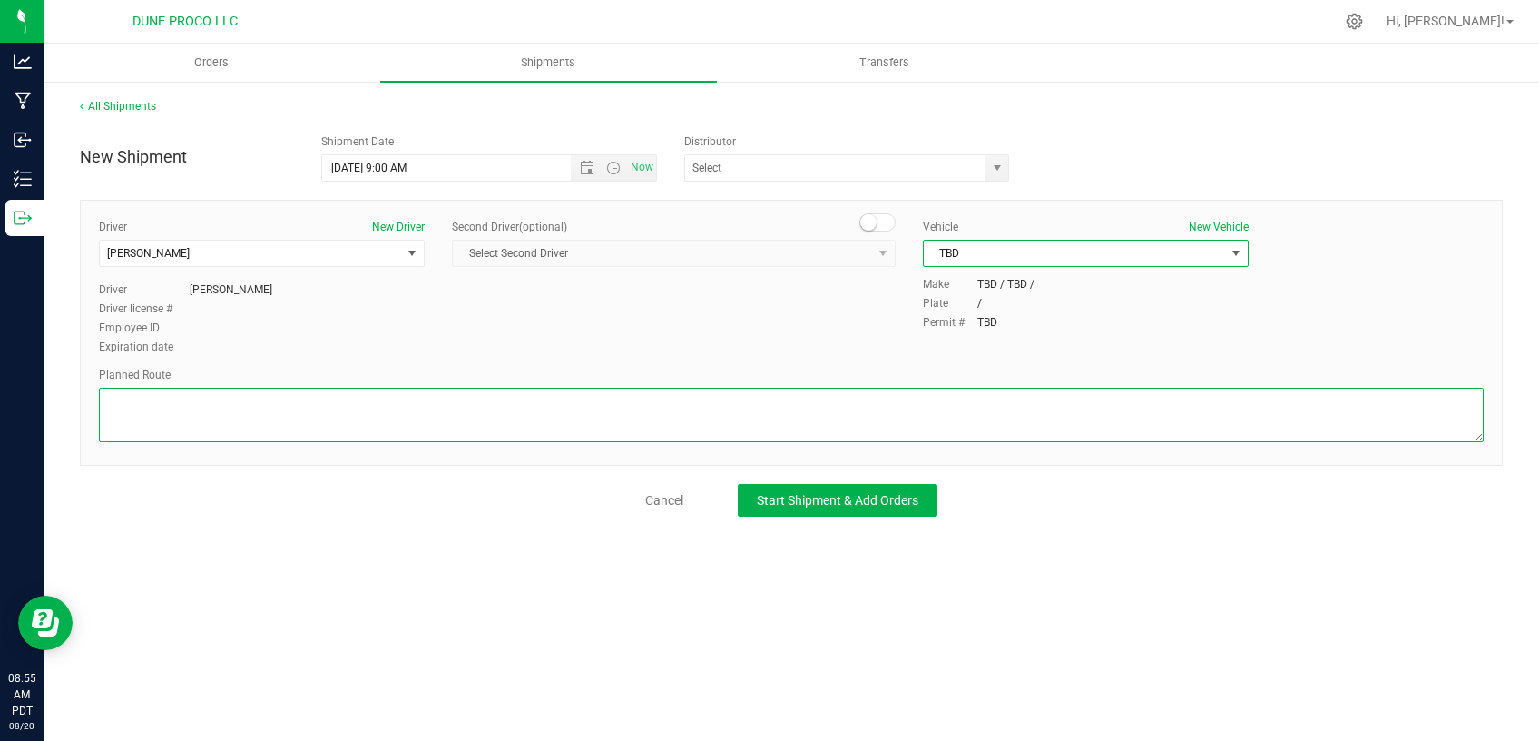
click at [464, 416] on textarea at bounding box center [791, 415] width 1385 height 54
paste textarea "Walk from Dune ProCo, through roll up door, into Dune Operating Holdings."
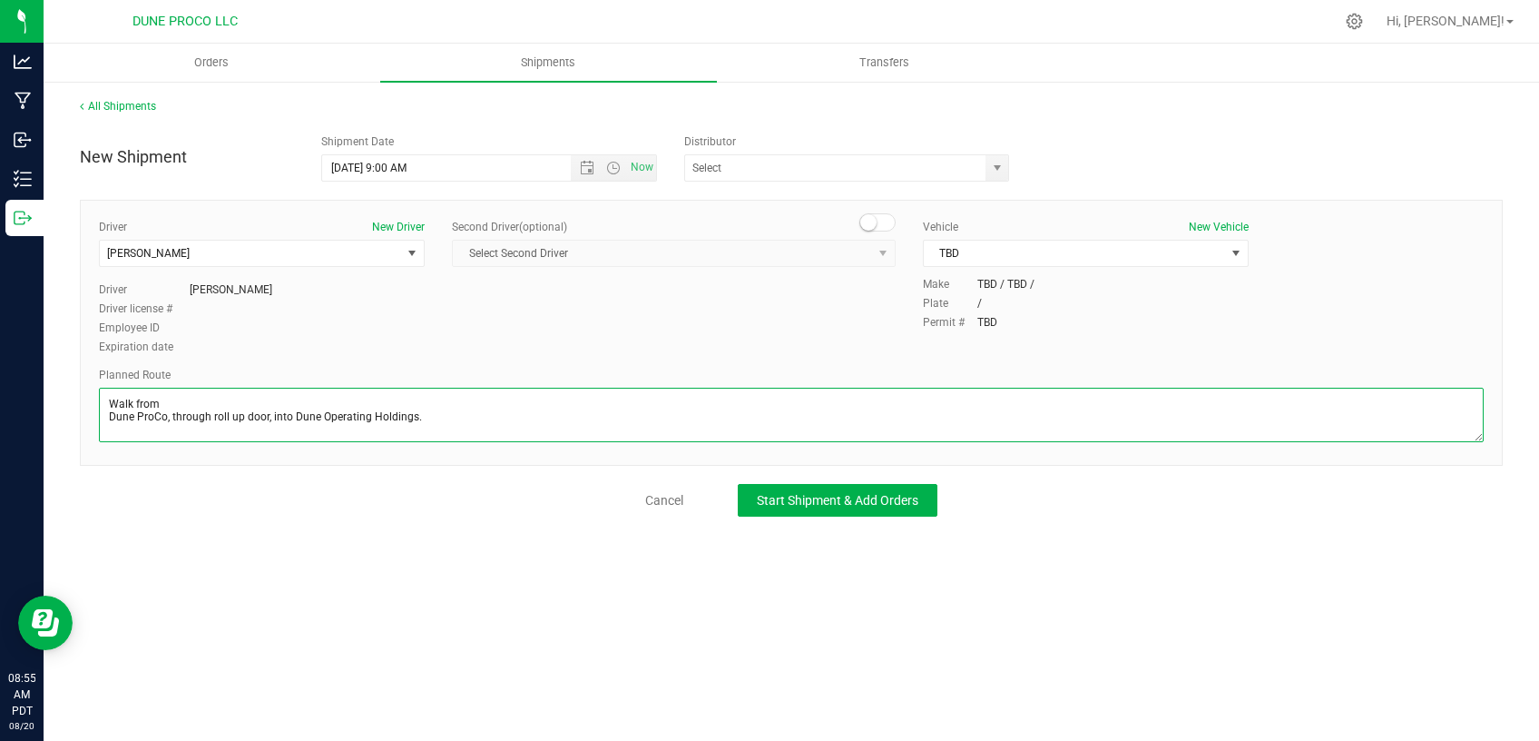
click at [111, 415] on textarea at bounding box center [791, 415] width 1385 height 54
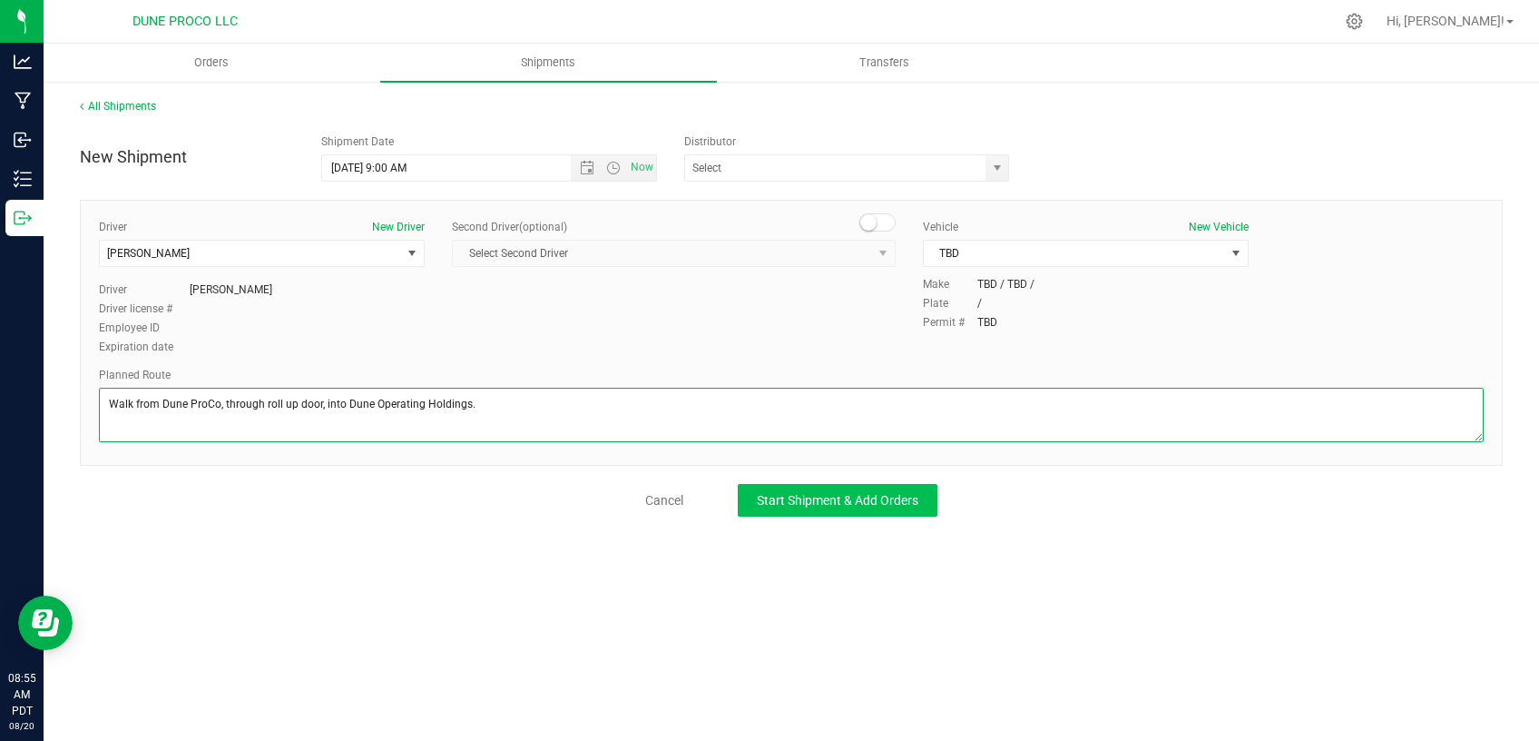
type textarea "Walk from Dune ProCo, through roll up door, into Dune Operating Holdings."
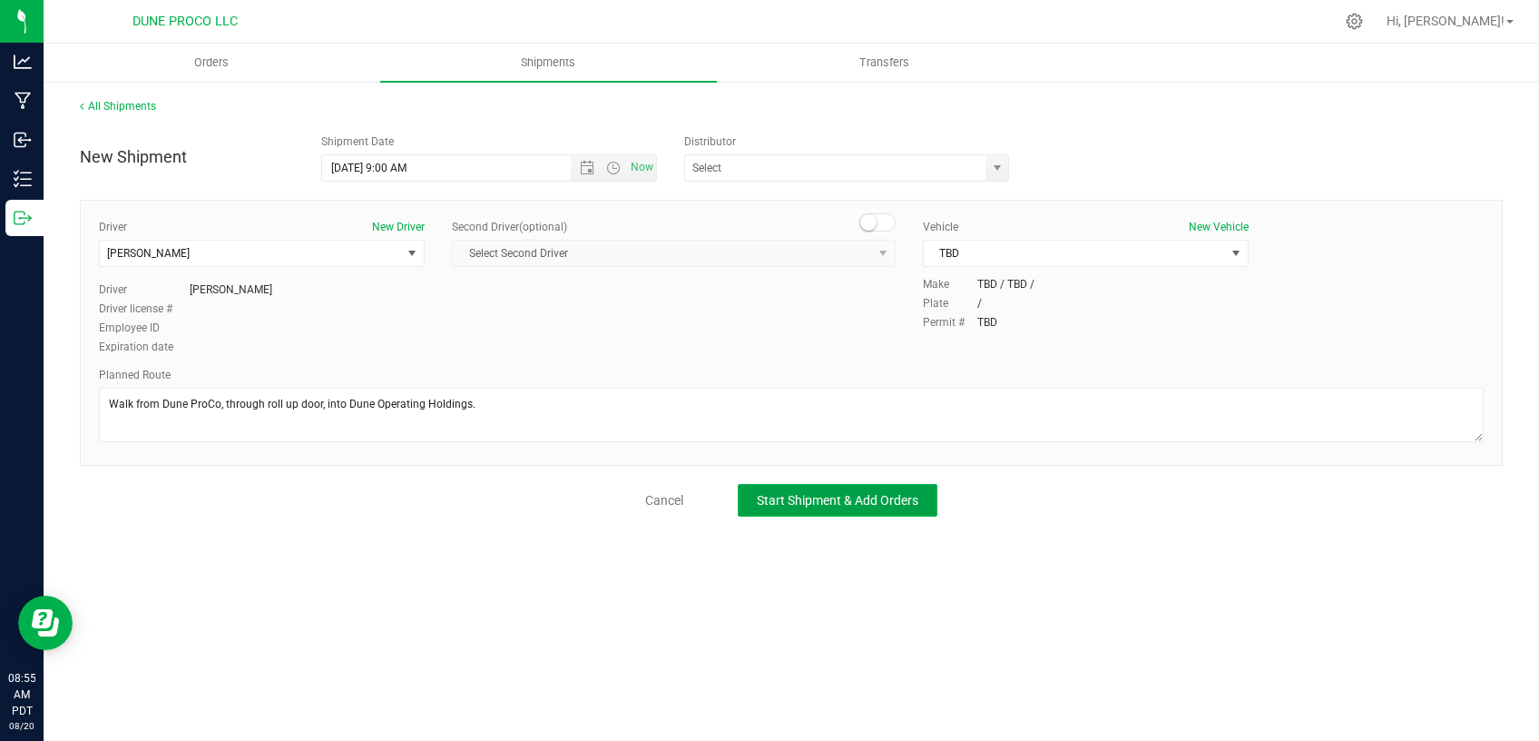
click at [868, 505] on button "Start Shipment & Add Orders" at bounding box center [838, 500] width 200 height 33
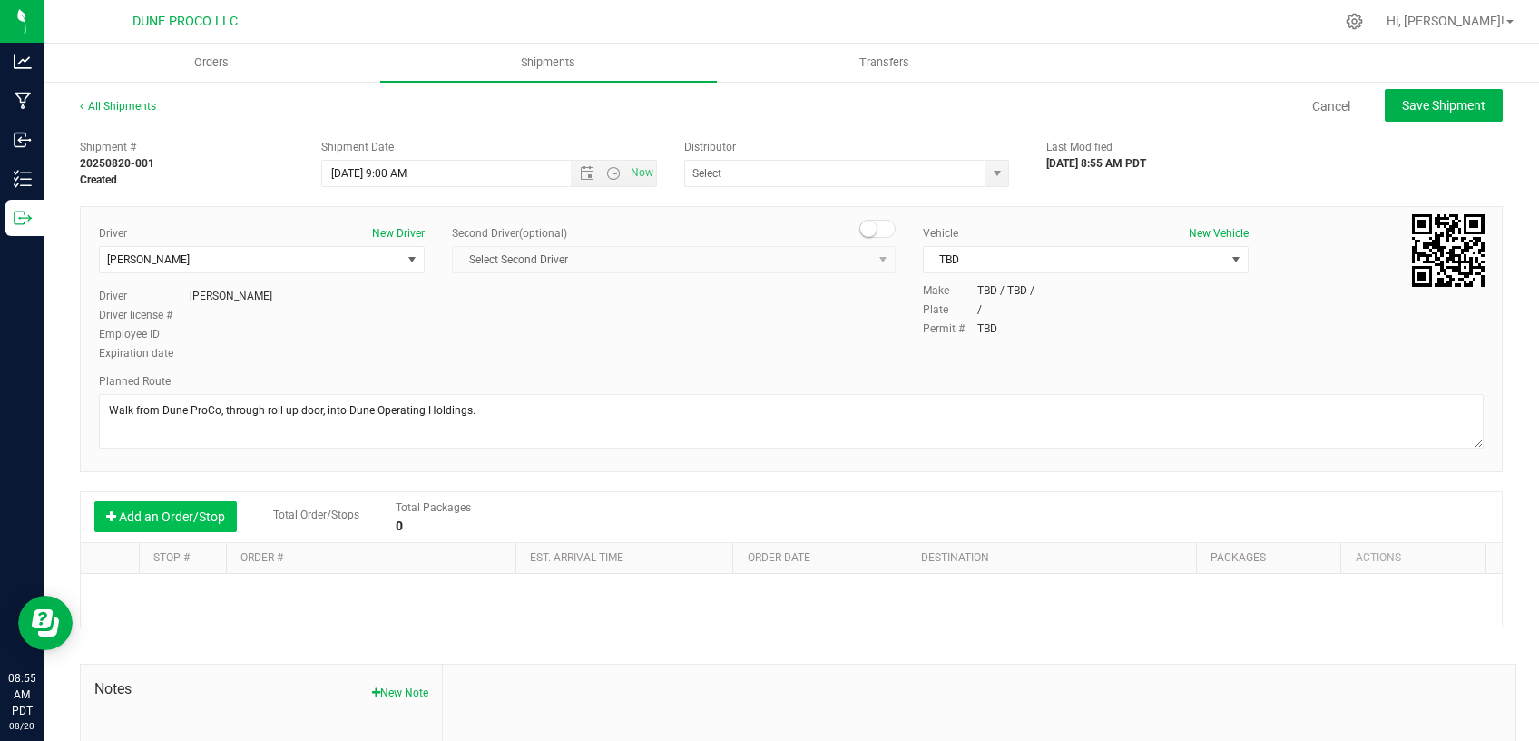
click at [220, 510] on button "Add an Order/Stop" at bounding box center [165, 516] width 143 height 31
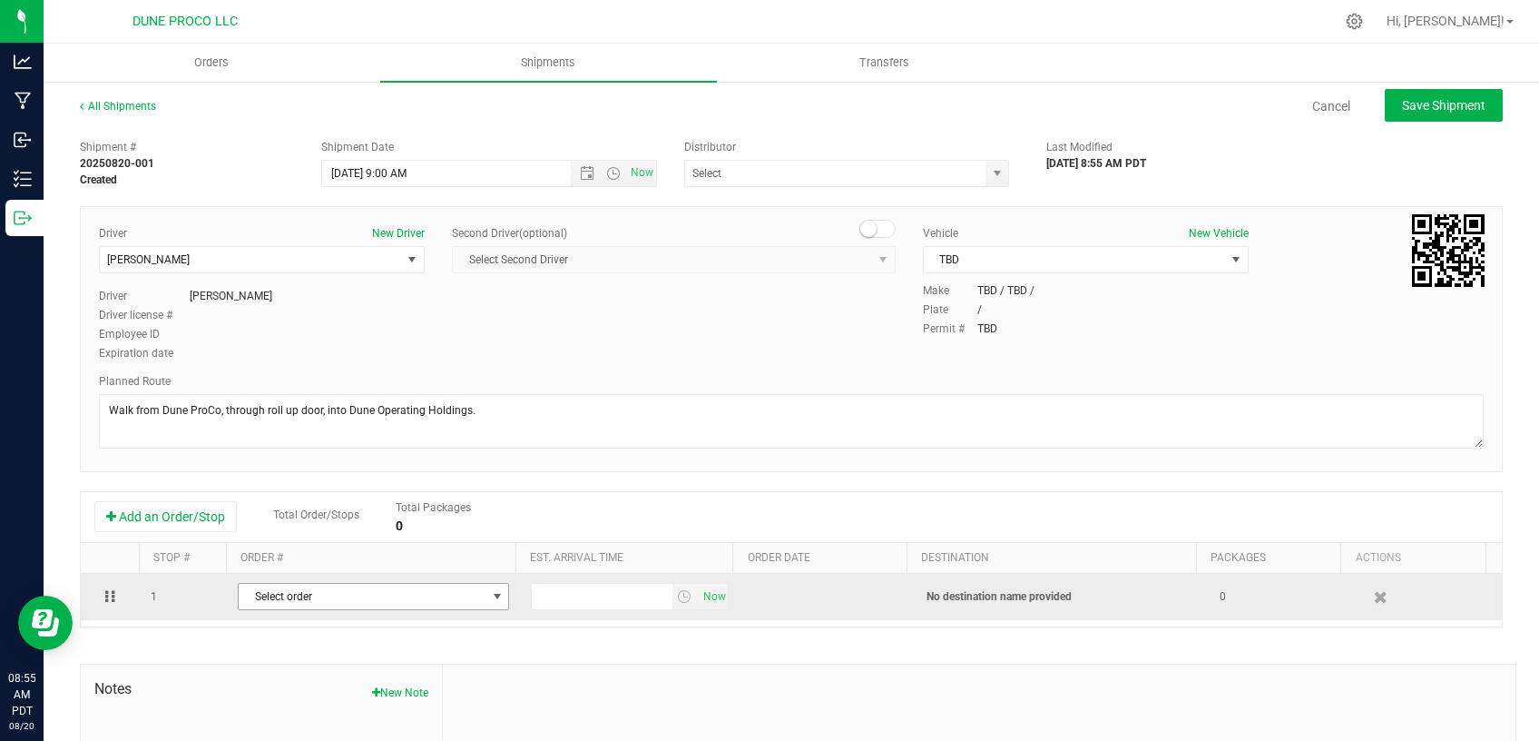
click at [279, 595] on span "Select order" at bounding box center [362, 596] width 247 height 25
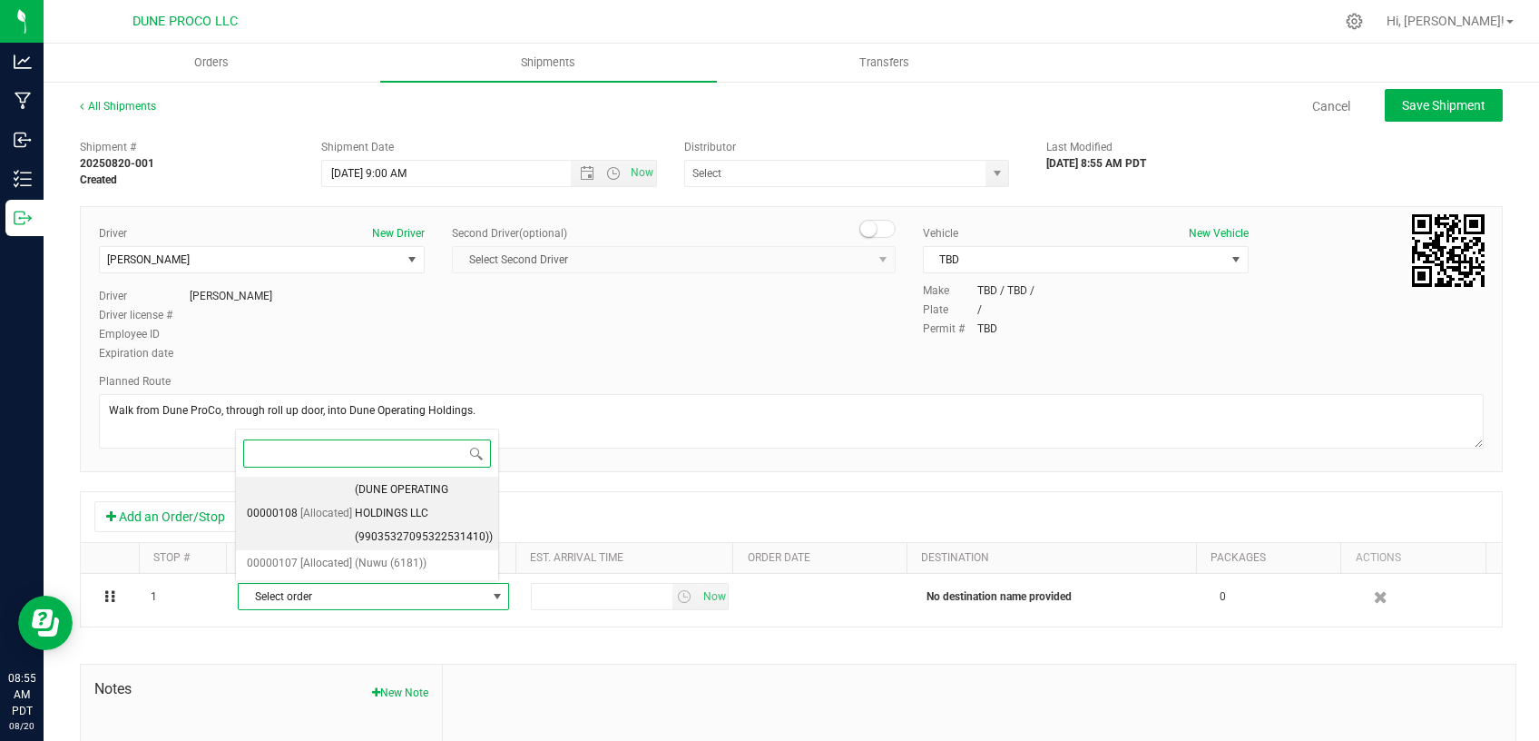
click at [327, 518] on span "[Allocated]" at bounding box center [326, 514] width 52 height 24
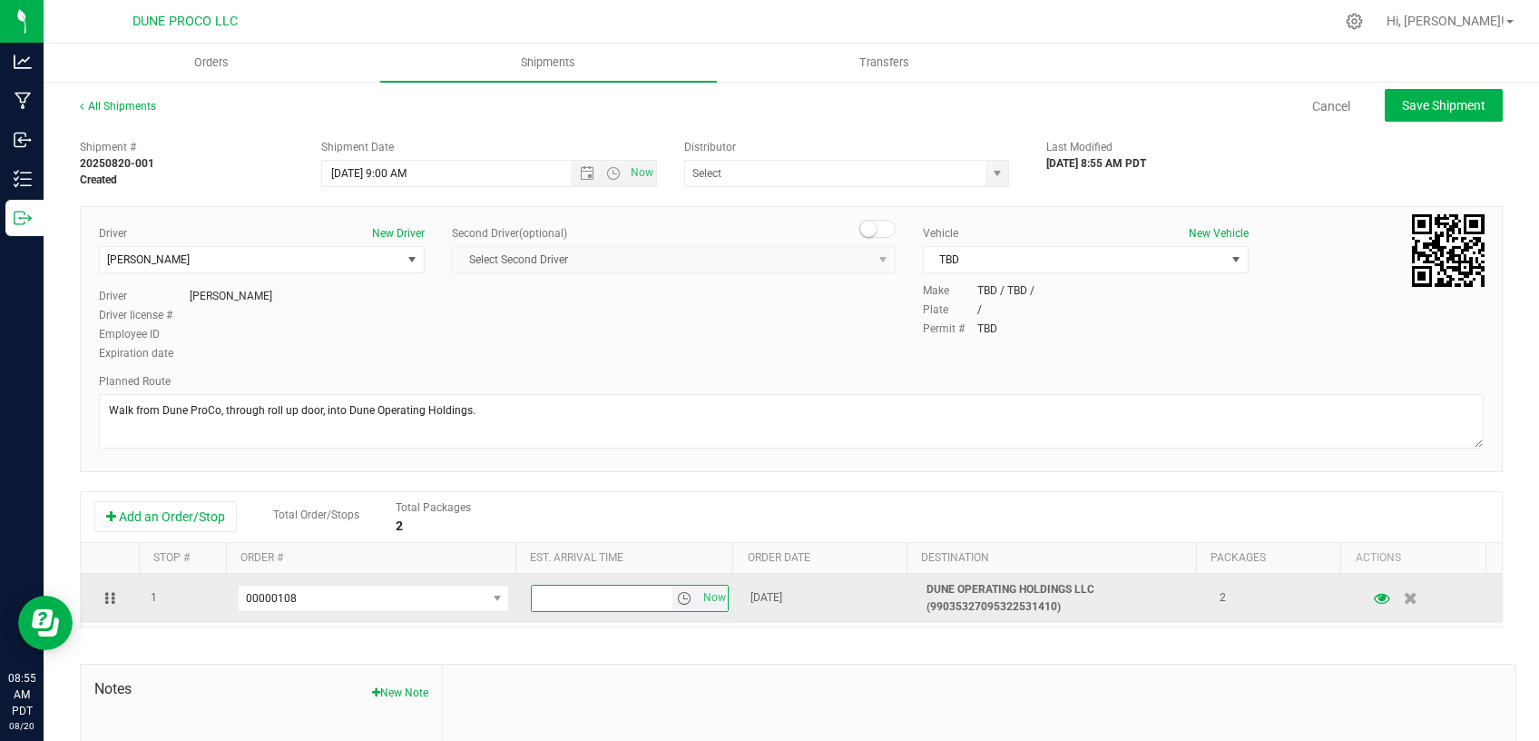
click at [604, 599] on input "text" at bounding box center [602, 597] width 140 height 25
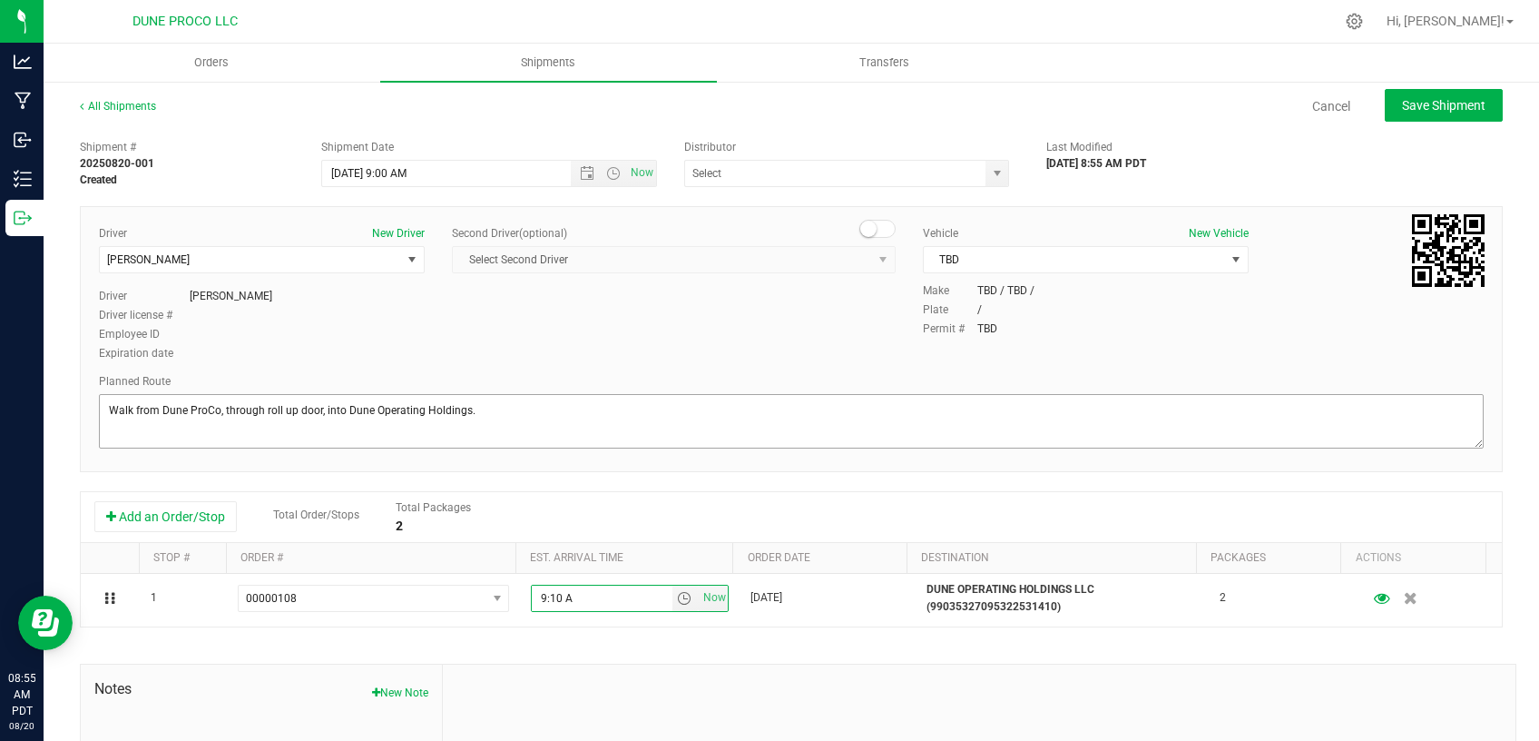
type input "9:10 AM"
click at [1402, 110] on span "Save Shipment" at bounding box center [1444, 105] width 84 height 15
type input "[DATE] 4:00 PM"
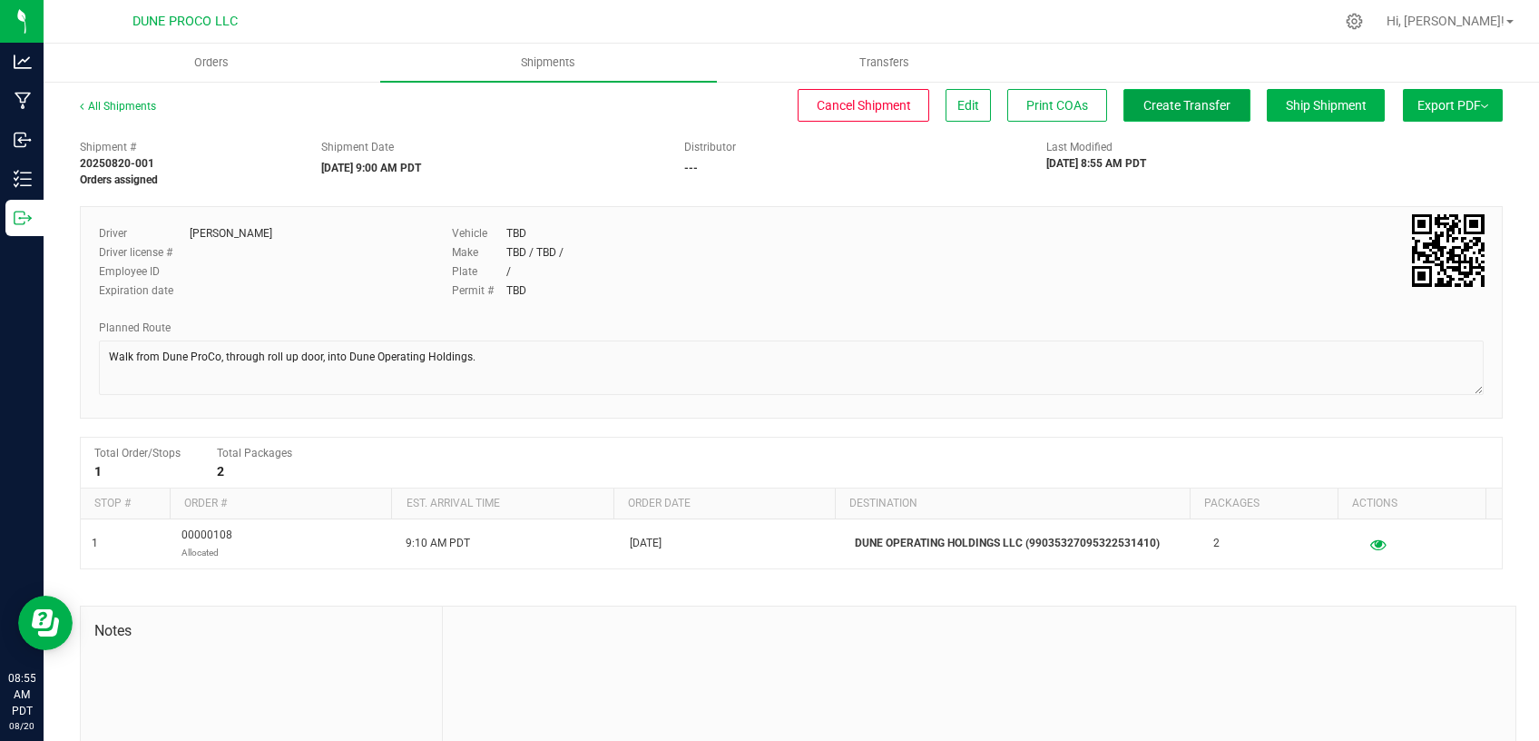
click at [1150, 115] on button "Create Transfer" at bounding box center [1187, 105] width 127 height 33
